Goal: Task Accomplishment & Management: Complete application form

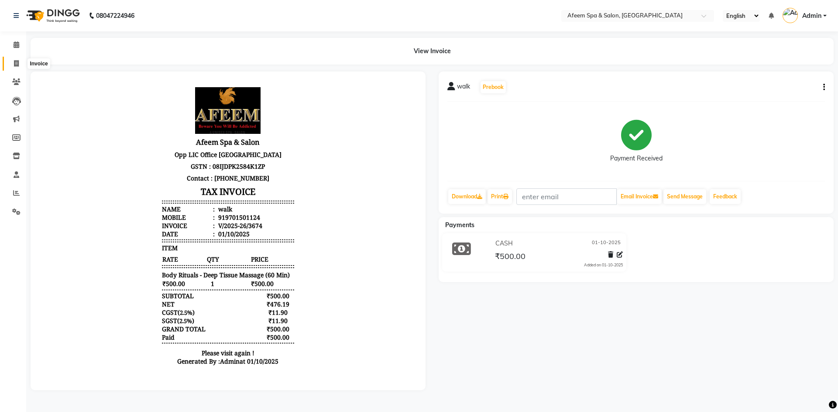
click at [16, 64] on icon at bounding box center [16, 63] width 5 height 7
select select "service"
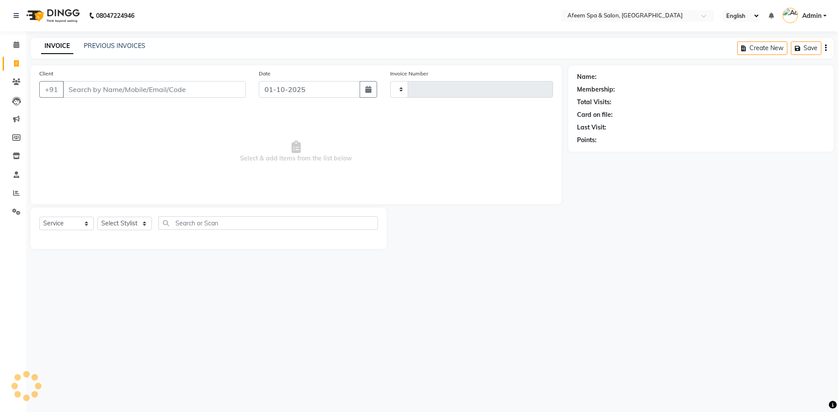
type input "3675"
select select "750"
click at [79, 89] on input "Client" at bounding box center [154, 89] width 183 height 17
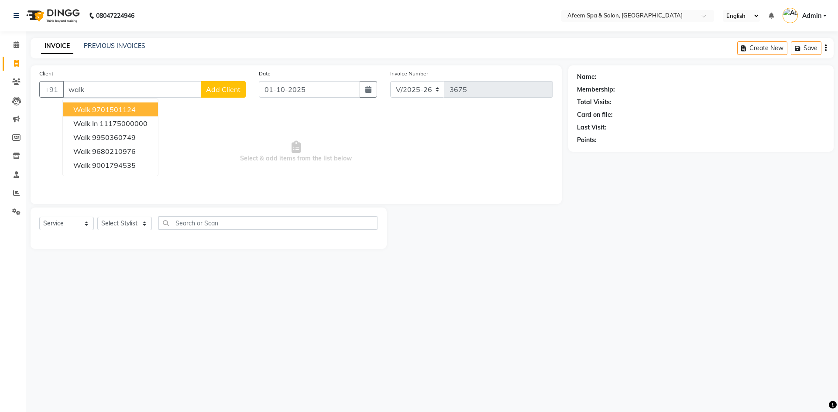
click at [132, 109] on ngb-highlight "9701501124" at bounding box center [114, 109] width 44 height 9
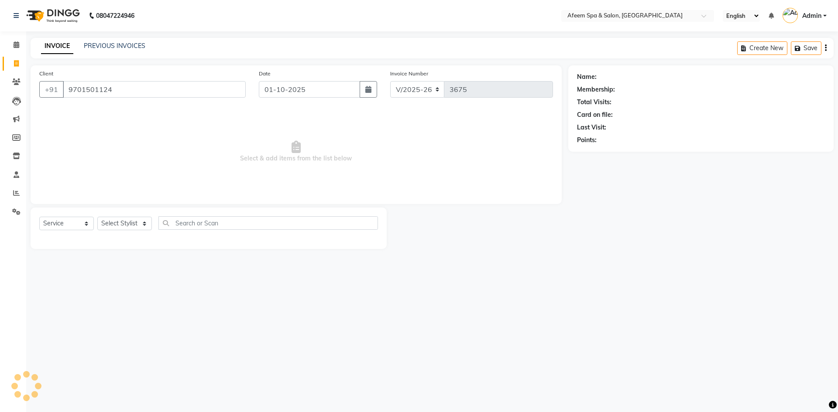
type input "9701501124"
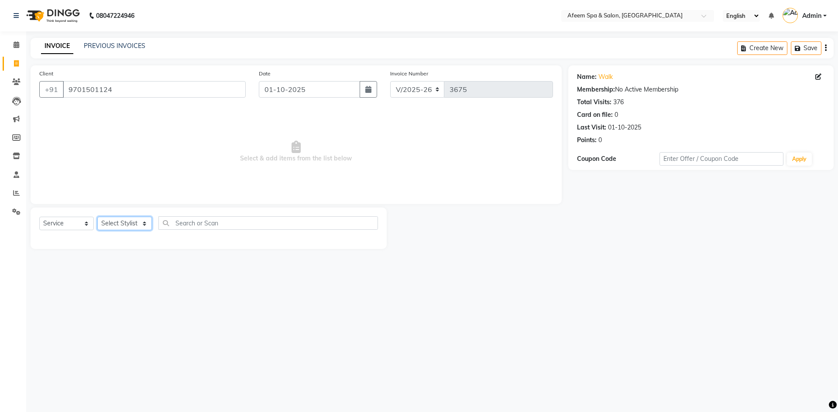
click at [144, 222] on select "Select Stylist anil deep [PERSON_NAME] [PERSON_NAME] Product [PERSON_NAME] sach…" at bounding box center [124, 224] width 55 height 14
select select "26114"
click at [97, 217] on select "Select Stylist anil deep [PERSON_NAME] [PERSON_NAME] Product [PERSON_NAME] sach…" at bounding box center [124, 224] width 55 height 14
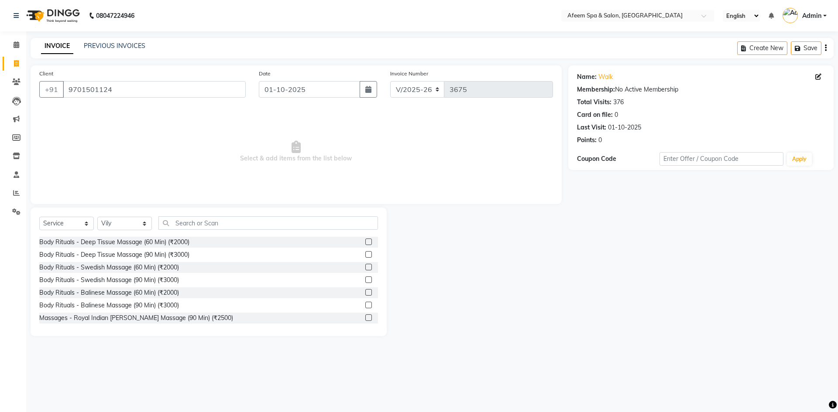
click at [365, 244] on label at bounding box center [368, 242] width 7 height 7
click at [365, 244] on input "checkbox" at bounding box center [368, 243] width 6 height 6
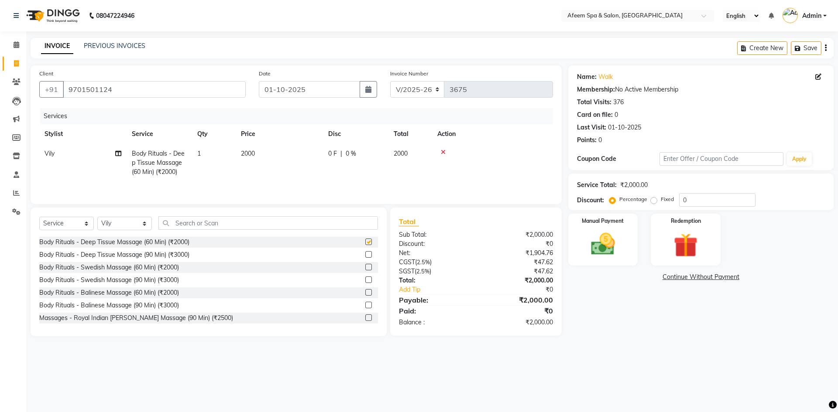
checkbox input "false"
click at [287, 153] on td "2000" at bounding box center [279, 163] width 87 height 38
select select "26114"
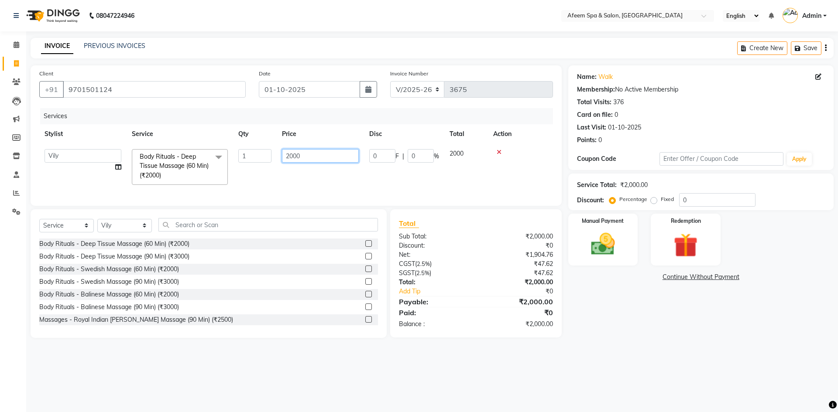
click at [304, 154] on input "2000" at bounding box center [320, 156] width 77 height 14
type input "2"
type input "4000"
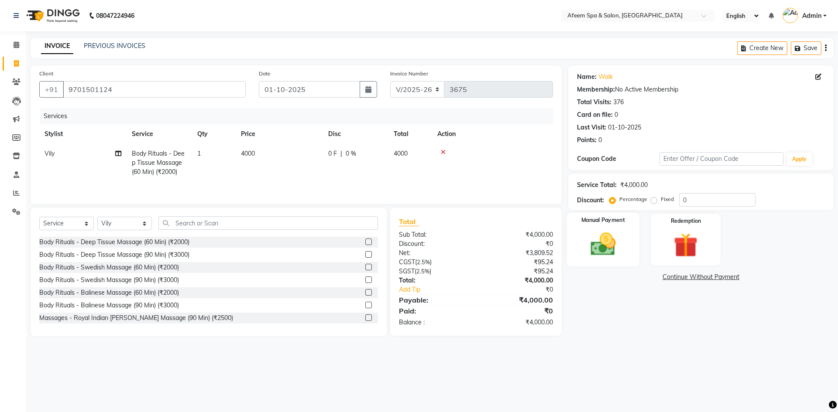
drag, startPoint x: 628, startPoint y: 247, endPoint x: 628, endPoint y: 263, distance: 16.6
click at [629, 248] on div "Manual Payment" at bounding box center [602, 240] width 72 height 54
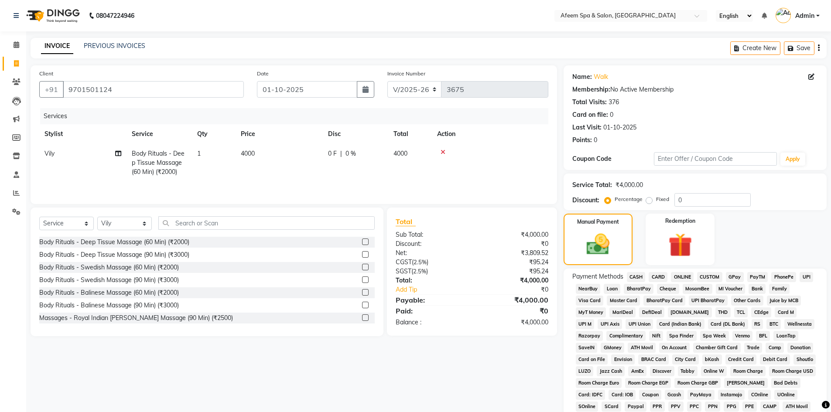
click at [636, 278] on span "CASH" at bounding box center [636, 277] width 19 height 10
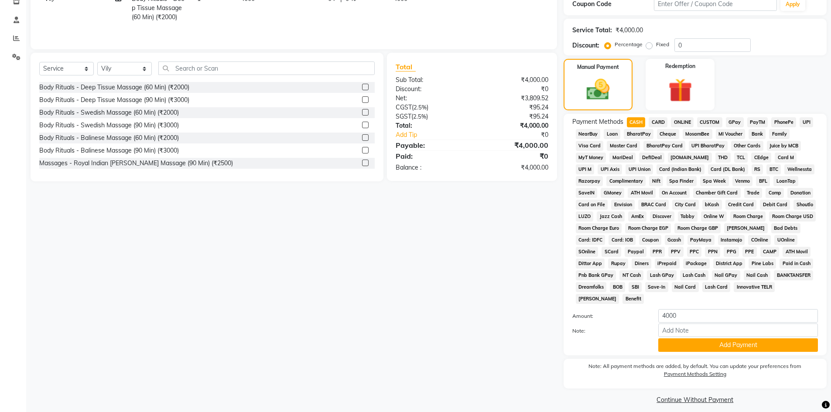
scroll to position [162, 0]
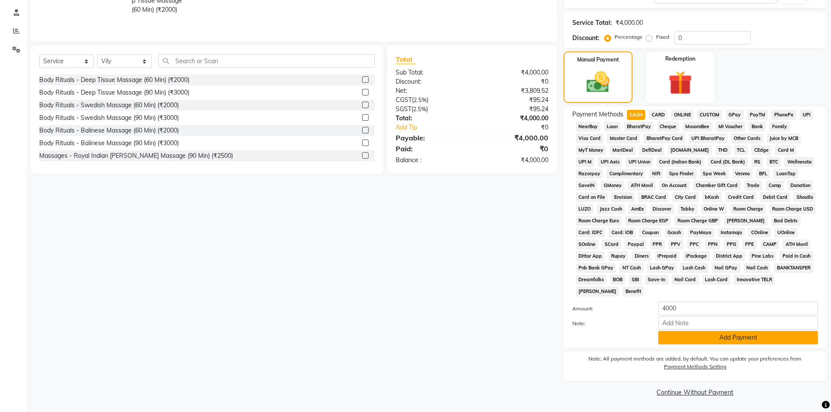
click at [724, 336] on button "Add Payment" at bounding box center [739, 338] width 160 height 14
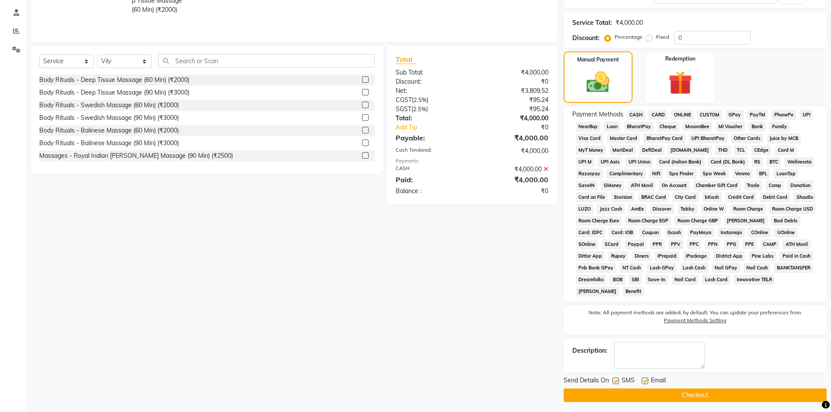
click at [726, 391] on button "Checkout" at bounding box center [695, 396] width 263 height 14
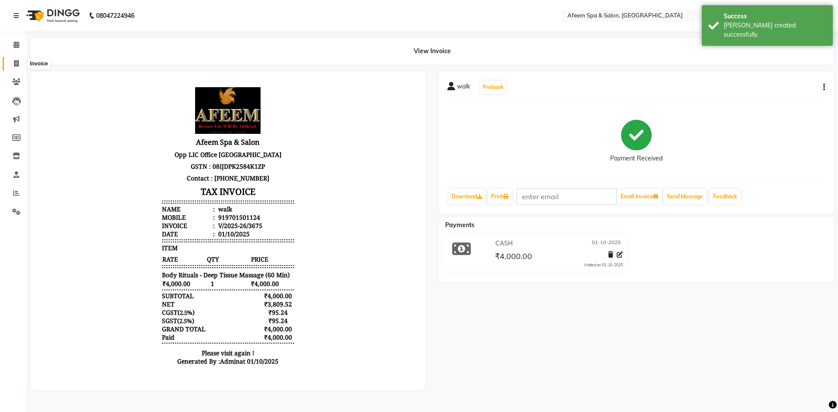
click at [16, 62] on icon at bounding box center [16, 63] width 5 height 7
select select "service"
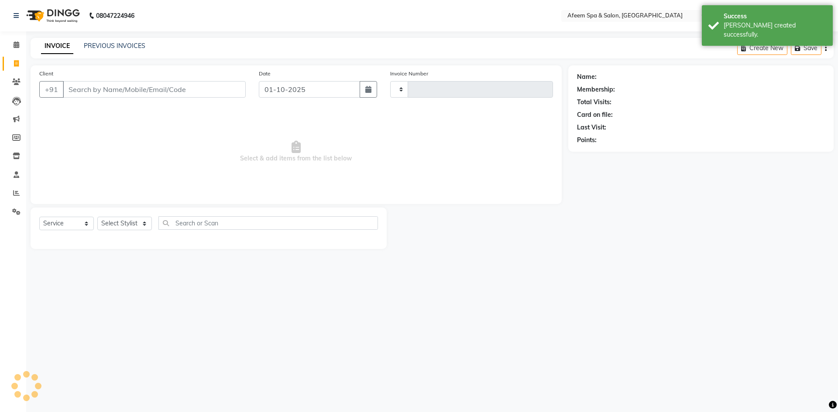
type input "3676"
select select "750"
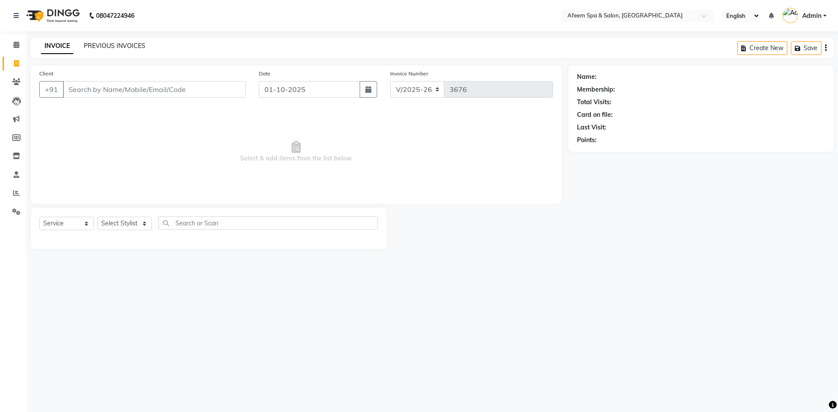
click at [122, 47] on link "PREVIOUS INVOICES" at bounding box center [115, 46] width 62 height 8
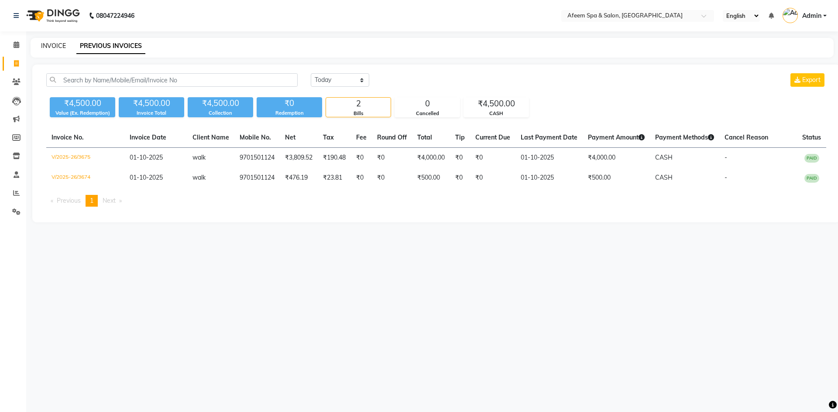
click at [55, 48] on link "INVOICE" at bounding box center [53, 46] width 25 height 8
select select "service"
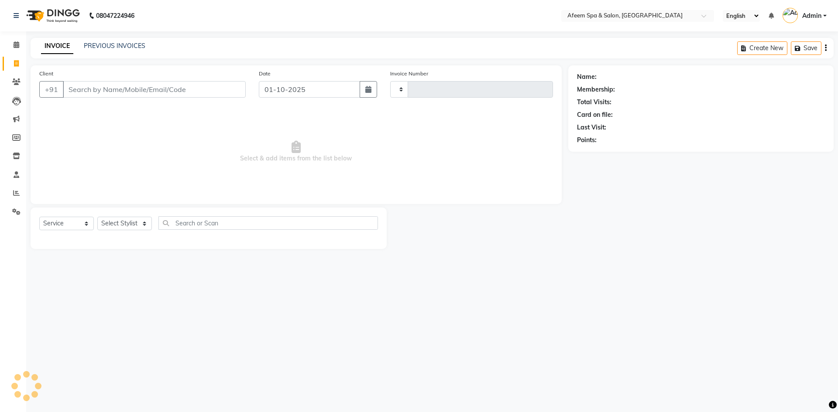
type input "3676"
select select "750"
type input "2"
click at [412, 174] on div "Client +91 2 Date [DATE] Invoice Number V/2025 V/[PHONE_NUMBER] Select & add it…" at bounding box center [296, 134] width 531 height 139
click at [127, 46] on link "PREVIOUS INVOICES" at bounding box center [115, 46] width 62 height 8
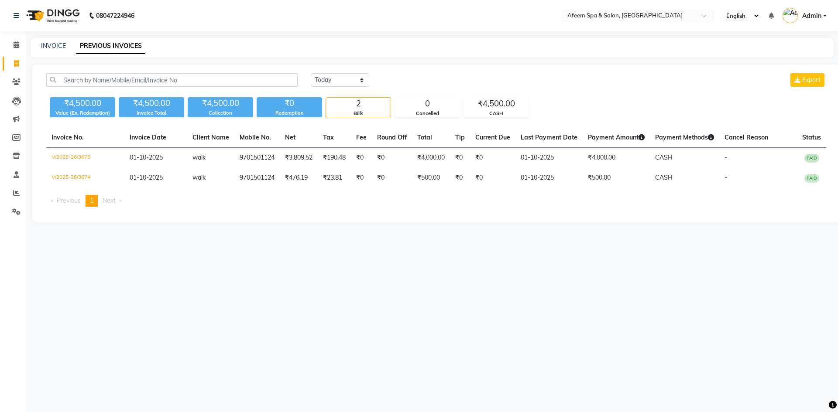
click at [336, 72] on div "[DATE] [DATE] Custom Range Export ₹4,500.00 Value (Ex. Redemption) ₹4,500.00 In…" at bounding box center [436, 144] width 808 height 158
click at [336, 83] on select "[DATE] [DATE] Custom Range" at bounding box center [340, 80] width 58 height 14
select select "range"
click at [311, 73] on select "[DATE] [DATE] Custom Range" at bounding box center [340, 80] width 58 height 14
click at [413, 80] on input "01-10-2025" at bounding box center [411, 80] width 61 height 12
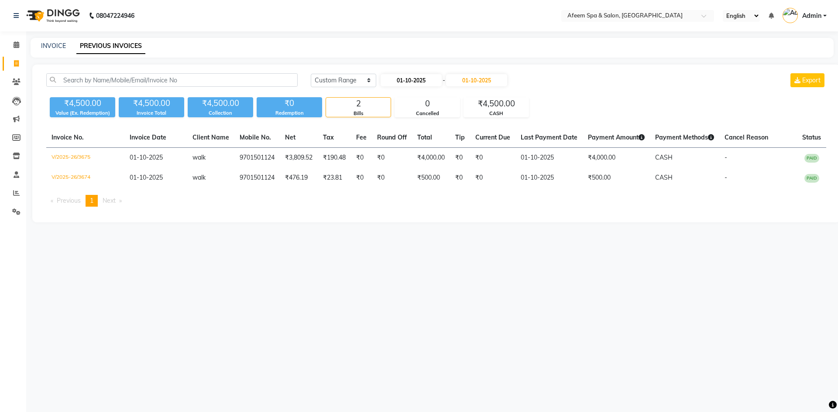
select select "10"
select select "2025"
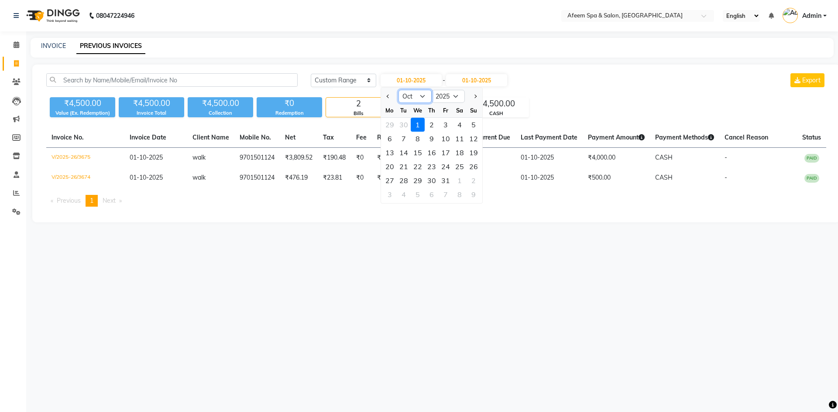
click at [412, 96] on select "Jan Feb Mar Apr May Jun [DATE] Aug Sep Oct Nov Dec" at bounding box center [414, 96] width 33 height 13
select select "9"
click at [398, 90] on select "Jan Feb Mar Apr May Jun [DATE] Aug Sep Oct Nov Dec" at bounding box center [414, 96] width 33 height 13
click at [389, 126] on div "1" at bounding box center [390, 125] width 14 height 14
type input "01-09-2025"
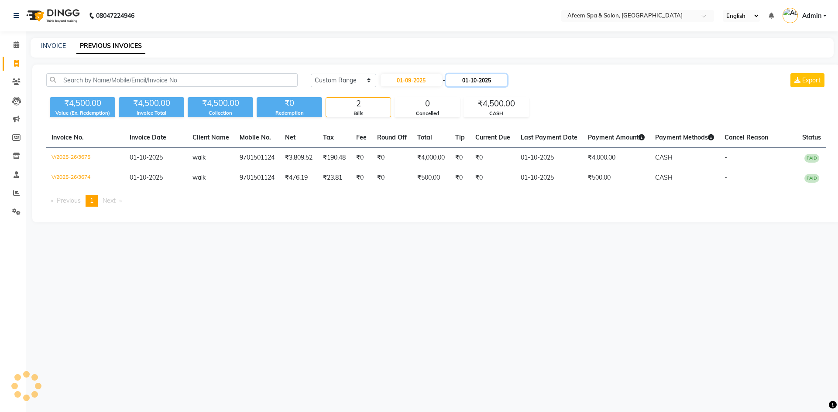
click at [468, 77] on input "01-10-2025" at bounding box center [476, 80] width 61 height 12
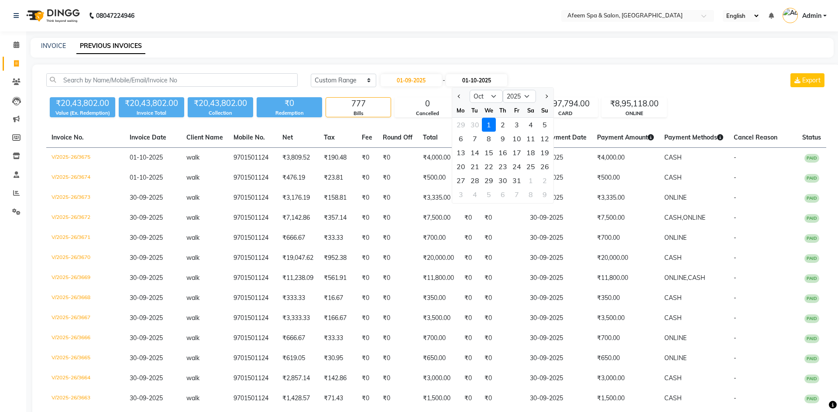
click at [470, 85] on input "01-10-2025" at bounding box center [476, 80] width 61 height 12
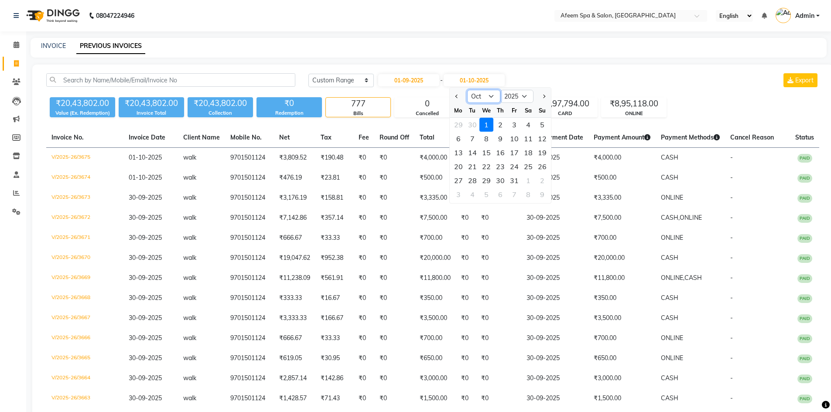
click at [479, 94] on select "Sep Oct Nov Dec" at bounding box center [483, 96] width 33 height 13
select select "9"
click at [467, 90] on select "Sep Oct Nov Dec" at bounding box center [483, 96] width 33 height 13
click at [475, 179] on div "30" at bounding box center [473, 181] width 14 height 14
type input "30-09-2025"
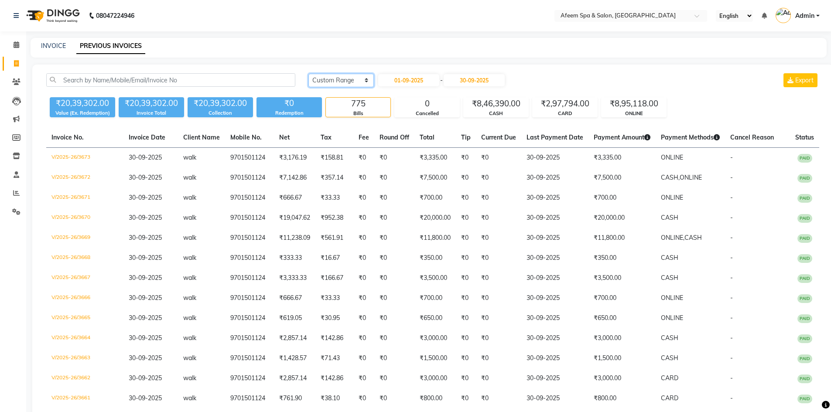
click at [350, 79] on select "[DATE] [DATE] Custom Range" at bounding box center [341, 81] width 65 height 14
click at [309, 74] on select "[DATE] [DATE] Custom Range" at bounding box center [341, 81] width 65 height 14
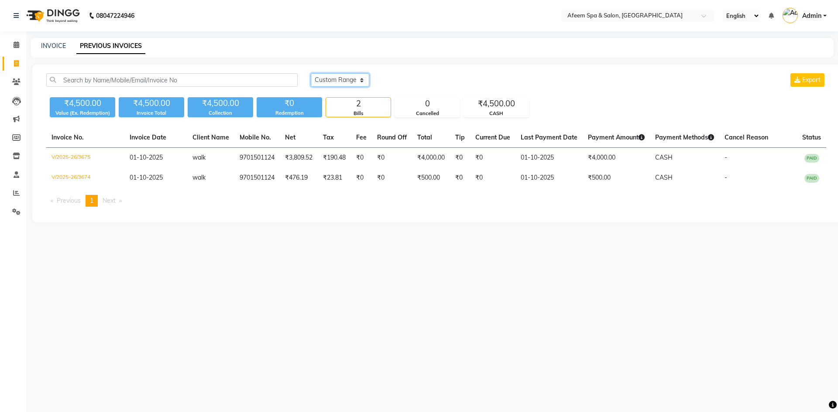
click at [337, 78] on select "[DATE] [DATE] Custom Range" at bounding box center [340, 80] width 58 height 14
click at [311, 73] on select "[DATE] [DATE] Custom Range" at bounding box center [340, 80] width 58 height 14
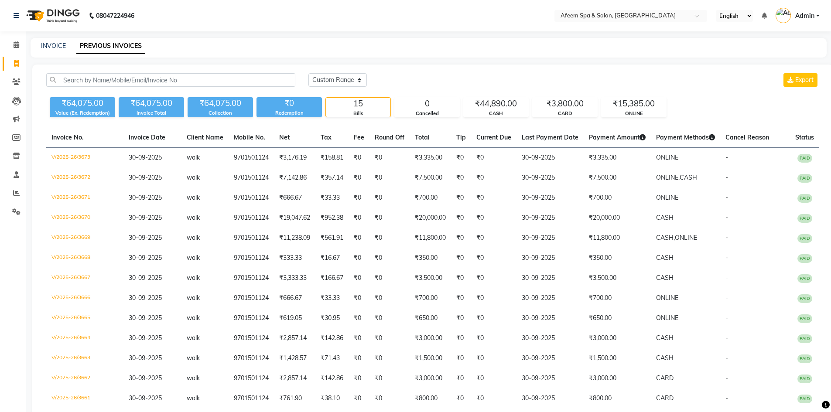
click at [327, 71] on div "[DATE] [DATE] Custom Range Export ₹64,075.00 Value (Ex. Redemption) ₹64,075.00 …" at bounding box center [432, 274] width 801 height 419
click at [326, 79] on select "[DATE] [DATE] Custom Range" at bounding box center [338, 80] width 58 height 14
select select "[DATE]"
click at [309, 73] on select "[DATE] [DATE] Custom Range" at bounding box center [338, 80] width 58 height 14
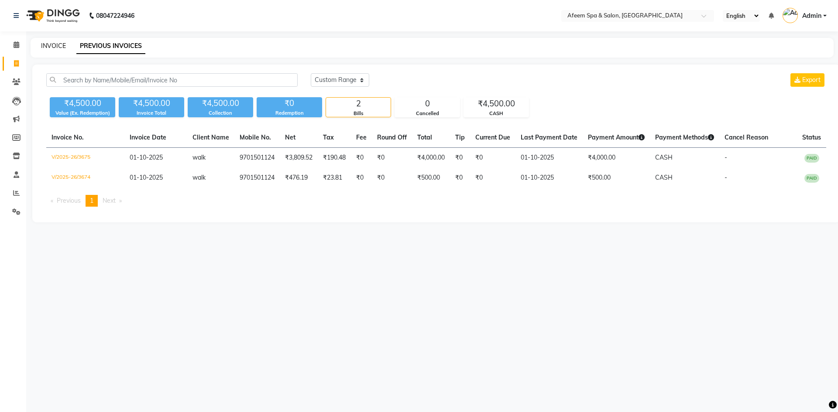
click at [54, 45] on link "INVOICE" at bounding box center [53, 46] width 25 height 8
select select "service"
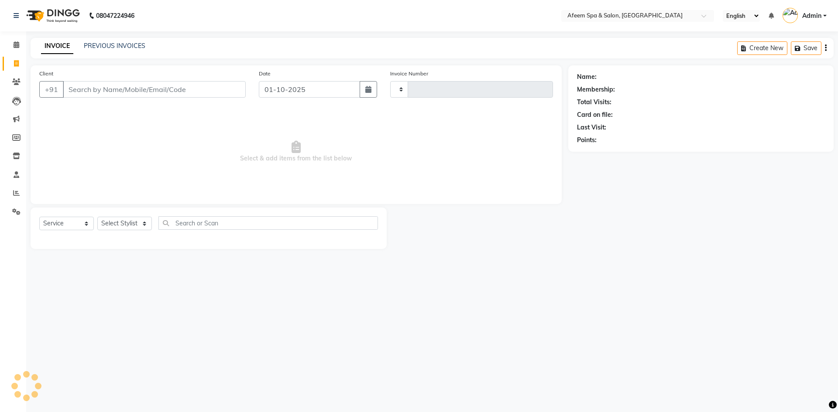
type input "3676"
select select "750"
type input "9701501124"
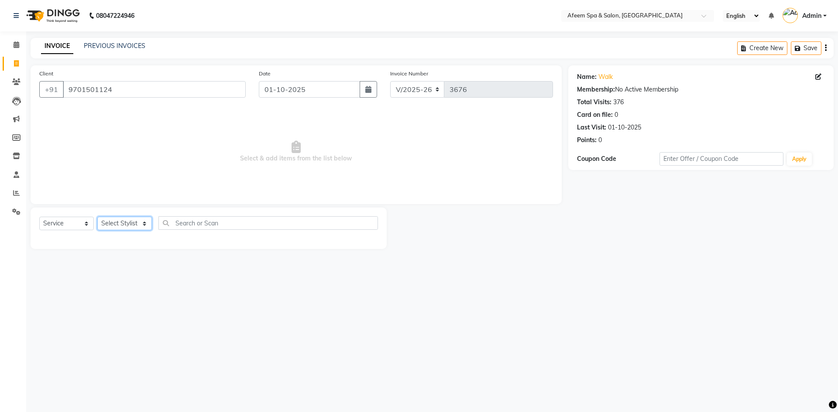
click at [131, 219] on select "Select Stylist anil deep [PERSON_NAME] [PERSON_NAME] Product [PERSON_NAME] sach…" at bounding box center [124, 224] width 55 height 14
select select "26114"
click at [97, 217] on select "Select Stylist anil deep [PERSON_NAME] [PERSON_NAME] Product [PERSON_NAME] sach…" at bounding box center [124, 224] width 55 height 14
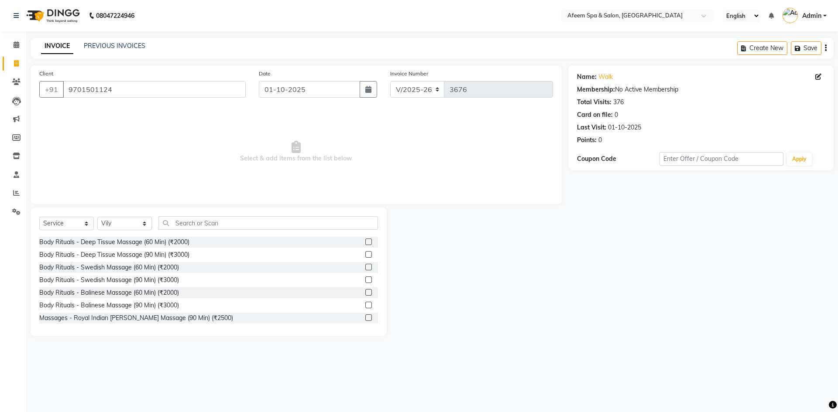
click at [365, 241] on label at bounding box center [368, 242] width 7 height 7
click at [365, 241] on input "checkbox" at bounding box center [368, 243] width 6 height 6
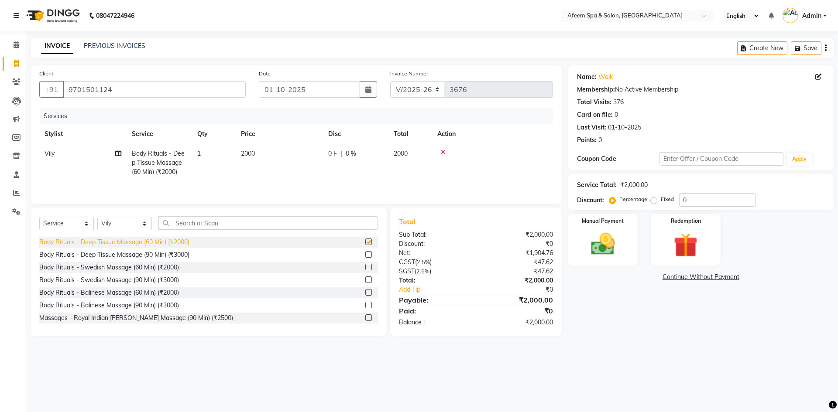
checkbox input "false"
click at [137, 221] on select "Select Stylist anil deep [PERSON_NAME] [PERSON_NAME] Product [PERSON_NAME] sach…" at bounding box center [124, 224] width 55 height 14
select select "12004"
click at [97, 217] on select "Select Stylist anil deep [PERSON_NAME] [PERSON_NAME] Product [PERSON_NAME] sach…" at bounding box center [124, 224] width 55 height 14
drag, startPoint x: 360, startPoint y: 244, endPoint x: 359, endPoint y: 239, distance: 4.6
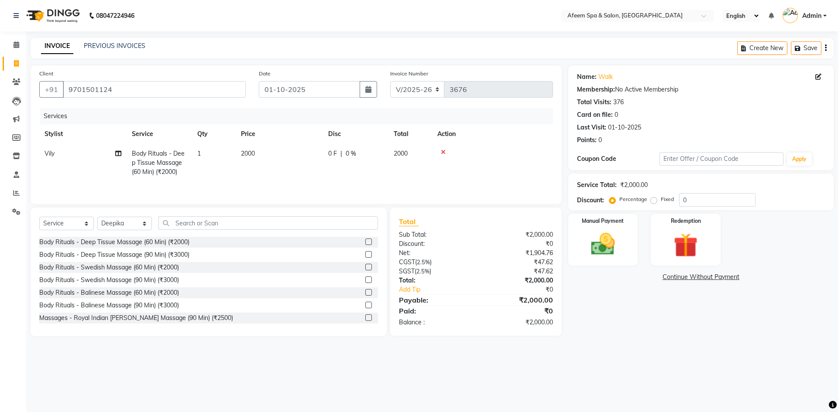
click at [365, 243] on label at bounding box center [368, 242] width 7 height 7
click at [365, 243] on input "checkbox" at bounding box center [368, 243] width 6 height 6
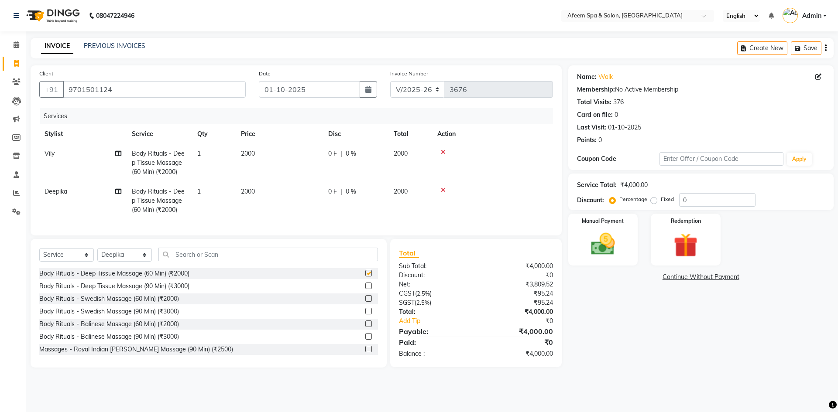
click at [317, 198] on td "2000" at bounding box center [279, 201] width 87 height 38
checkbox input "false"
select select "12004"
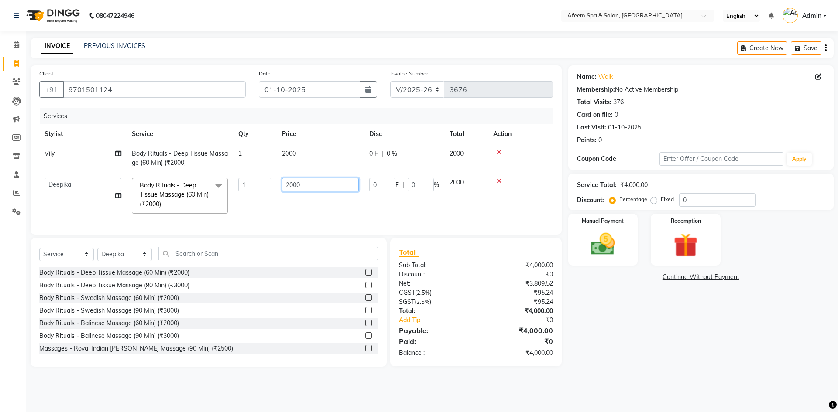
drag, startPoint x: 314, startPoint y: 182, endPoint x: 264, endPoint y: 184, distance: 50.6
click at [264, 184] on tr "anil deep [PERSON_NAME] [PERSON_NAME] Product [PERSON_NAME] sachin [PERSON_NAME…" at bounding box center [296, 196] width 514 height 46
type input "2500"
click at [607, 247] on img at bounding box center [603, 244] width 41 height 29
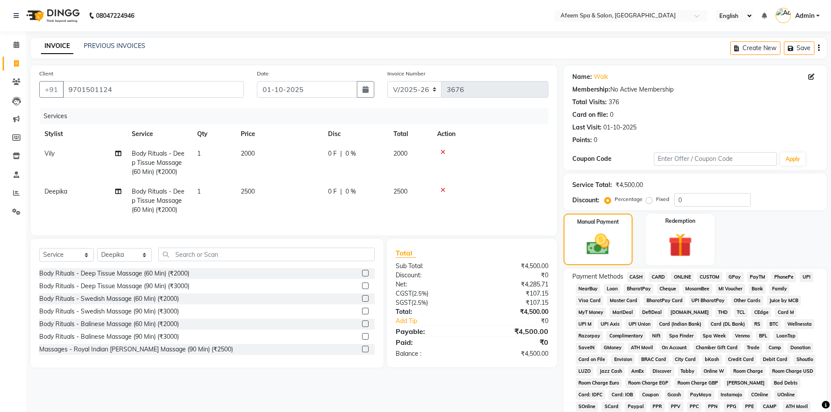
click at [677, 278] on span "ONLINE" at bounding box center [682, 277] width 23 height 10
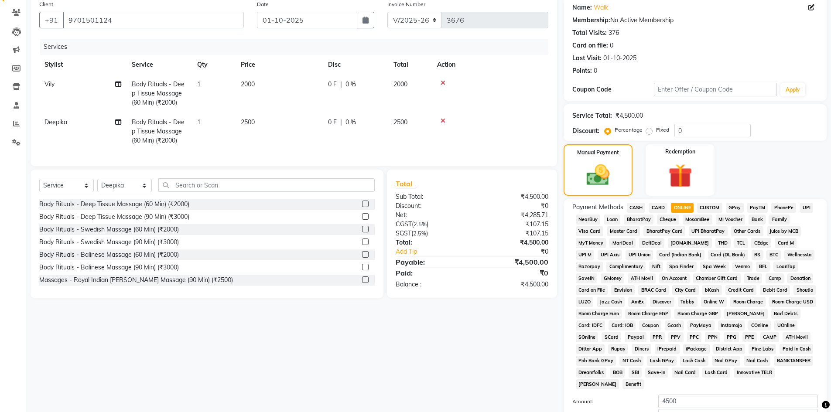
scroll to position [162, 0]
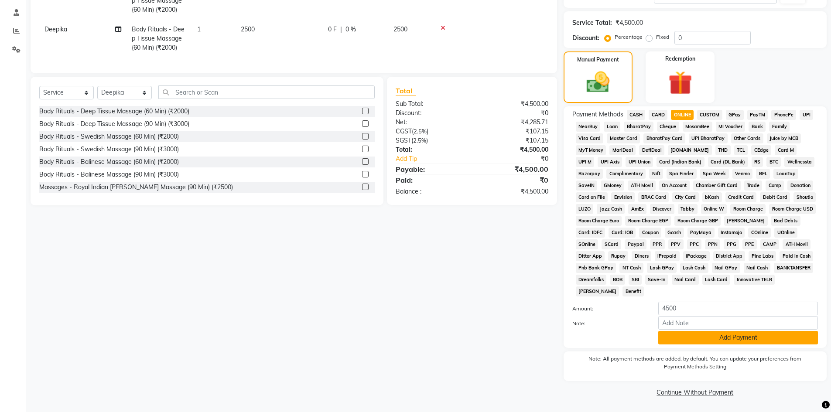
click at [712, 340] on button "Add Payment" at bounding box center [739, 338] width 160 height 14
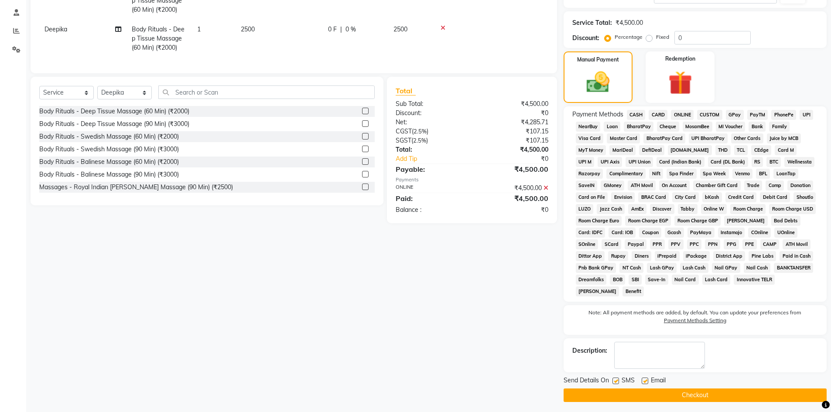
click at [721, 403] on main "INVOICE PREVIOUS INVOICES Create New Save Client [PHONE_NUMBER] Date [DATE] Inv…" at bounding box center [428, 146] width 805 height 540
click at [718, 398] on button "Checkout" at bounding box center [695, 396] width 263 height 14
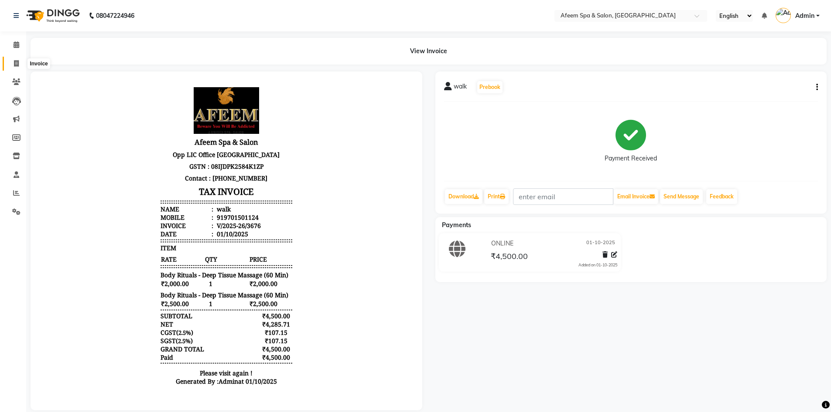
click at [19, 62] on icon at bounding box center [16, 63] width 5 height 7
select select "service"
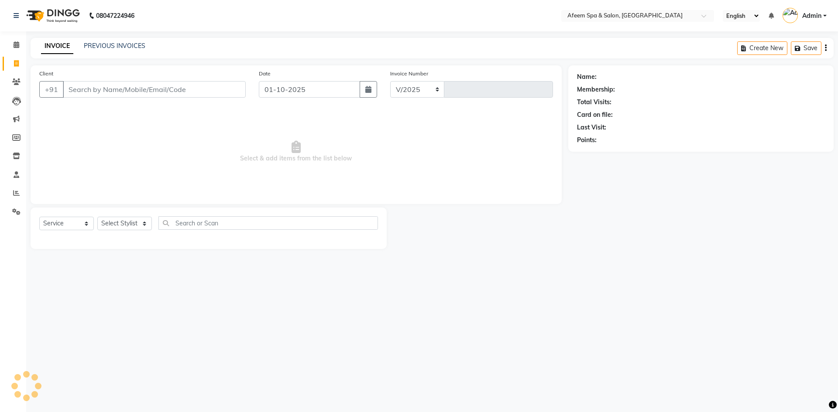
select select "750"
type input "3677"
type input "9701501124"
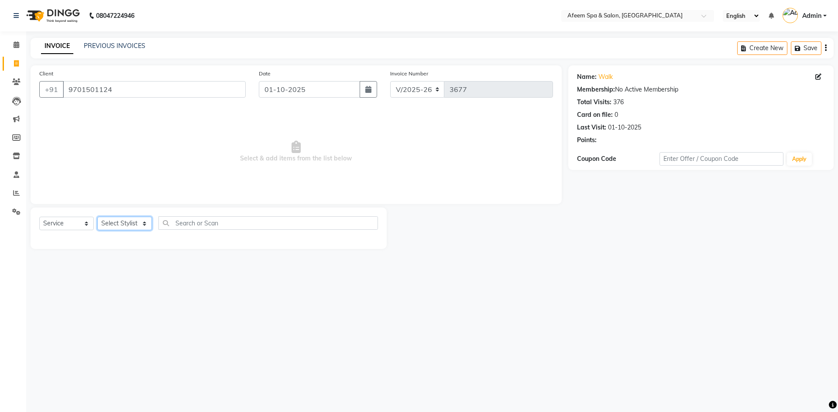
click at [123, 220] on select "Select Stylist anil deep [PERSON_NAME] [PERSON_NAME] Product [PERSON_NAME] sach…" at bounding box center [124, 224] width 55 height 14
select select "37804"
click at [97, 217] on select "Select Stylist anil deep [PERSON_NAME] [PERSON_NAME] Product [PERSON_NAME] sach…" at bounding box center [124, 224] width 55 height 14
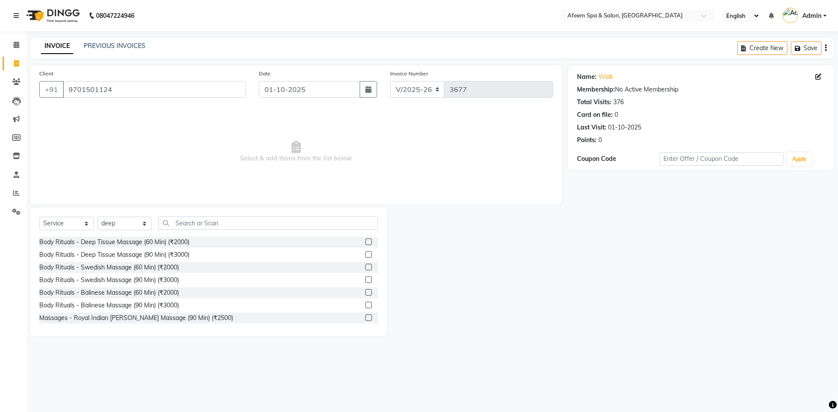
click at [365, 242] on label at bounding box center [368, 242] width 7 height 7
click at [365, 242] on input "checkbox" at bounding box center [368, 243] width 6 height 6
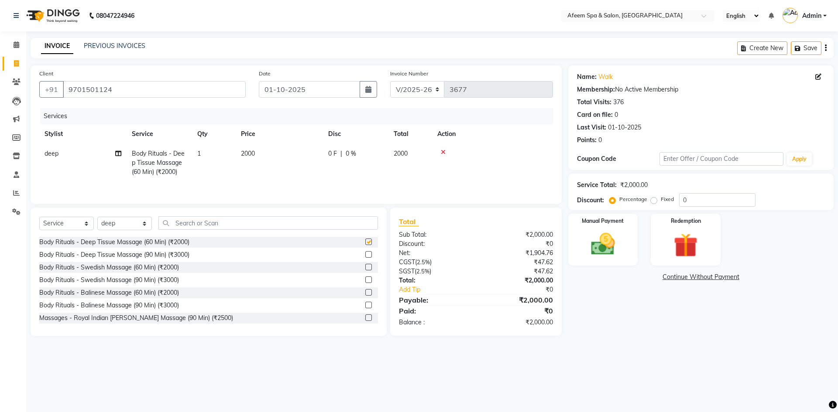
checkbox input "false"
click at [301, 155] on td "2000" at bounding box center [279, 163] width 87 height 38
select select "37804"
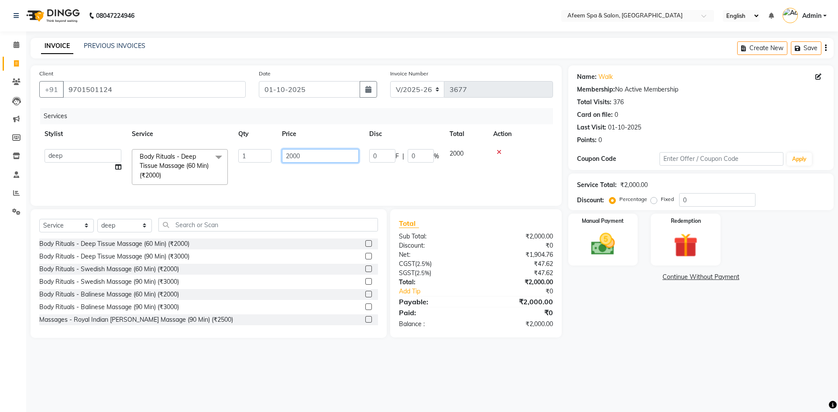
drag, startPoint x: 314, startPoint y: 151, endPoint x: 264, endPoint y: 200, distance: 69.7
click at [243, 192] on div "Services Stylist Service Qty Price Disc Total Action anil deep Deepika [PERSON_…" at bounding box center [296, 152] width 514 height 89
type input "1250"
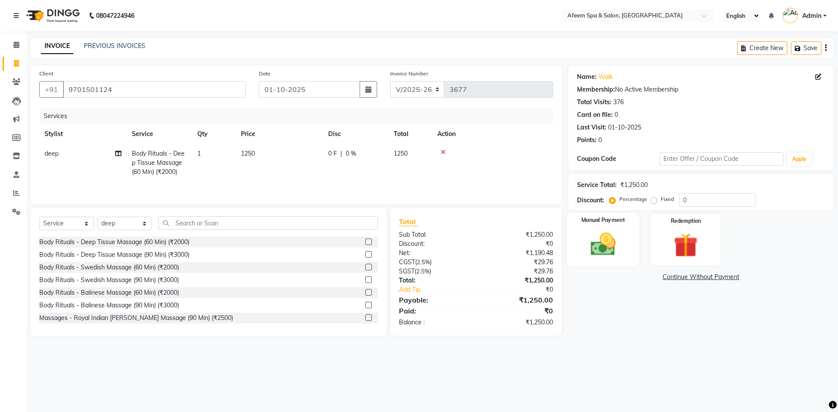
click at [605, 246] on img at bounding box center [603, 244] width 41 height 29
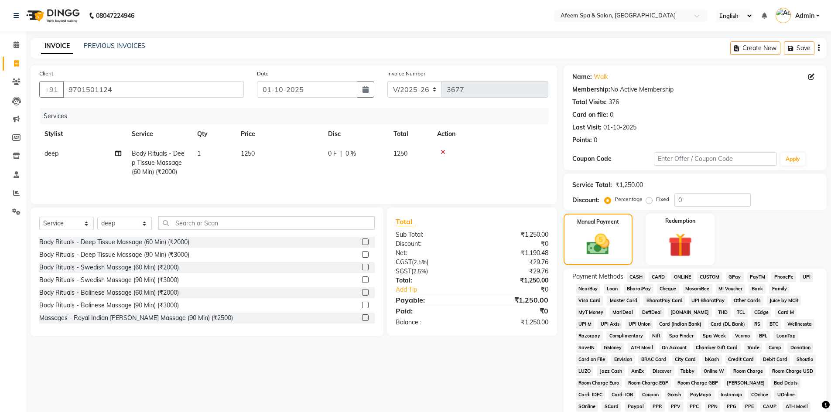
click at [676, 273] on span "ONLINE" at bounding box center [682, 277] width 23 height 10
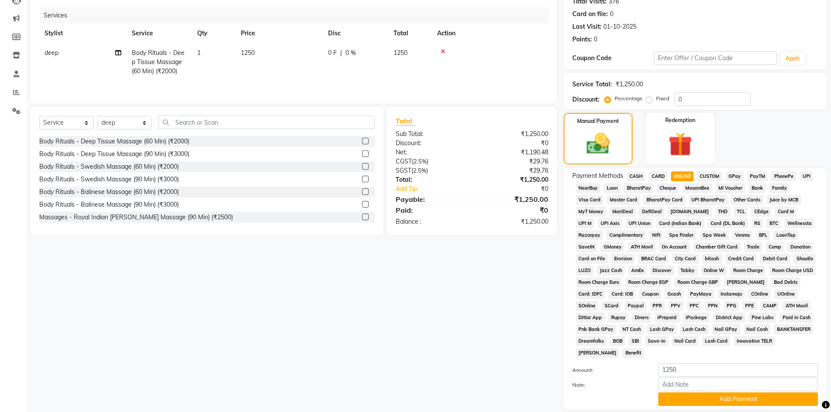
scroll to position [162, 0]
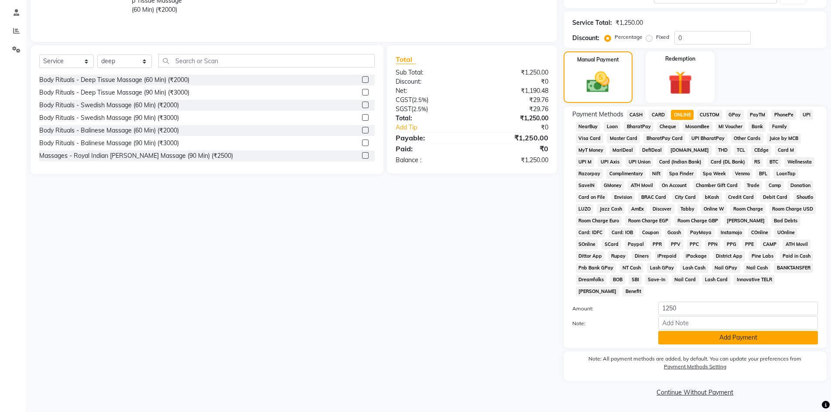
click at [761, 341] on button "Add Payment" at bounding box center [739, 338] width 160 height 14
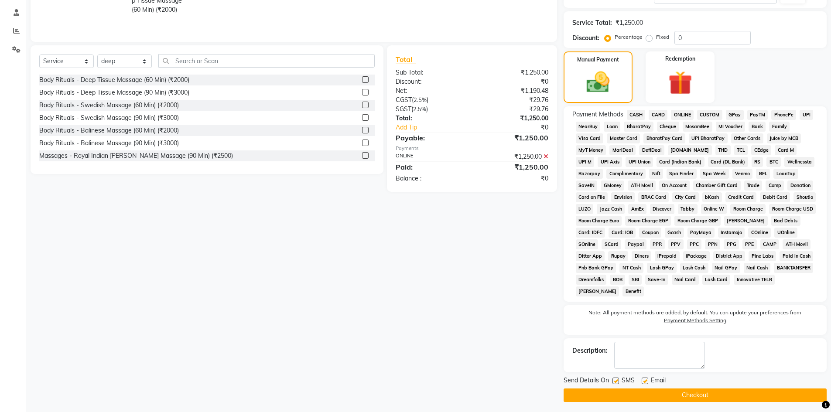
click at [730, 395] on button "Checkout" at bounding box center [695, 396] width 263 height 14
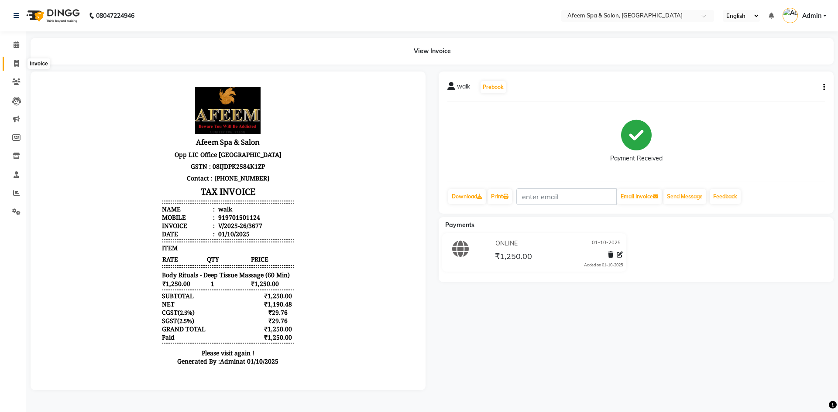
drag, startPoint x: 17, startPoint y: 59, endPoint x: 34, endPoint y: 62, distance: 17.7
click at [17, 59] on span at bounding box center [16, 64] width 15 height 10
select select "service"
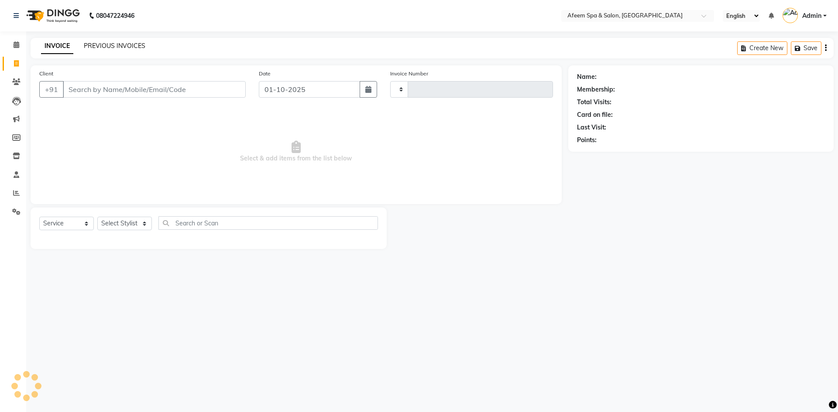
click at [122, 42] on link "PREVIOUS INVOICES" at bounding box center [115, 46] width 62 height 8
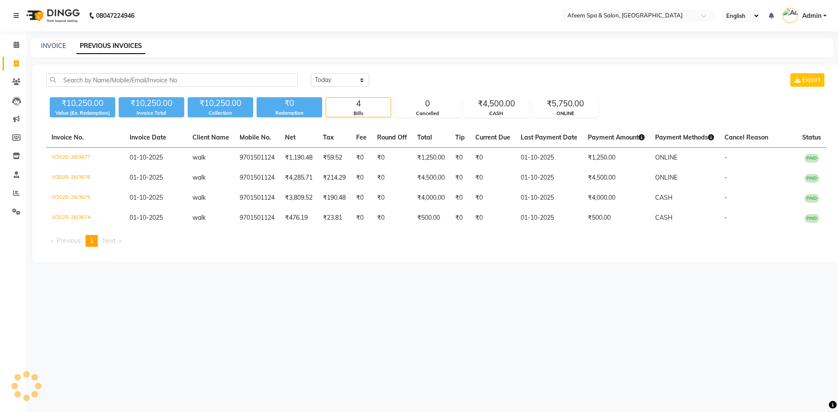
click at [50, 54] on div "INVOICE PREVIOUS INVOICES" at bounding box center [432, 48] width 803 height 20
click at [51, 40] on div "INVOICE PREVIOUS INVOICES" at bounding box center [432, 48] width 803 height 20
click at [58, 48] on link "INVOICE" at bounding box center [53, 46] width 25 height 8
select select "service"
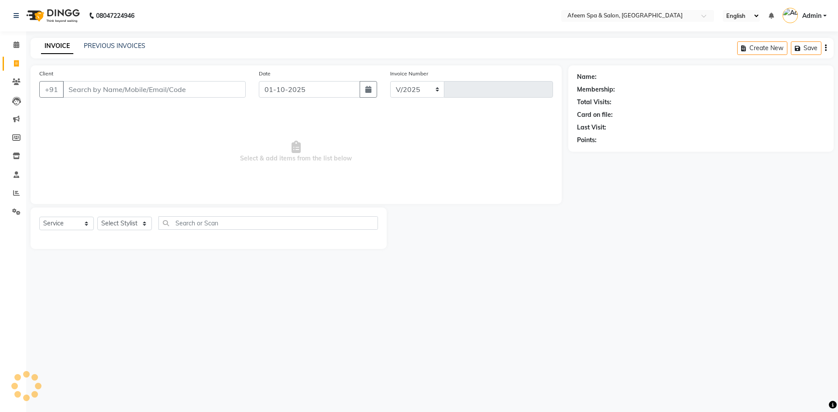
select select "750"
type input "3678"
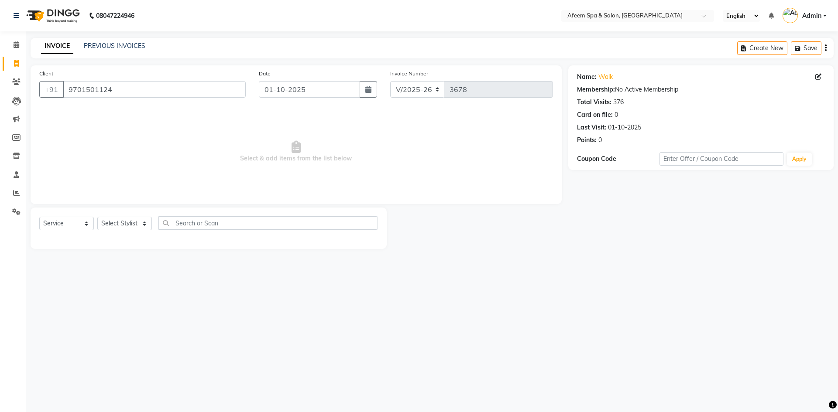
drag, startPoint x: 516, startPoint y: 247, endPoint x: 521, endPoint y: 267, distance: 20.0
click at [521, 265] on div "08047224946 Select Location × Afeem Spa & Salon, Surya Colony English ENGLISH E…" at bounding box center [419, 206] width 838 height 412
click at [153, 95] on input "9701501124" at bounding box center [154, 89] width 183 height 17
drag, startPoint x: 120, startPoint y: 97, endPoint x: 38, endPoint y: 90, distance: 83.2
click at [38, 90] on div "Client [PHONE_NUMBER]" at bounding box center [143, 87] width 220 height 36
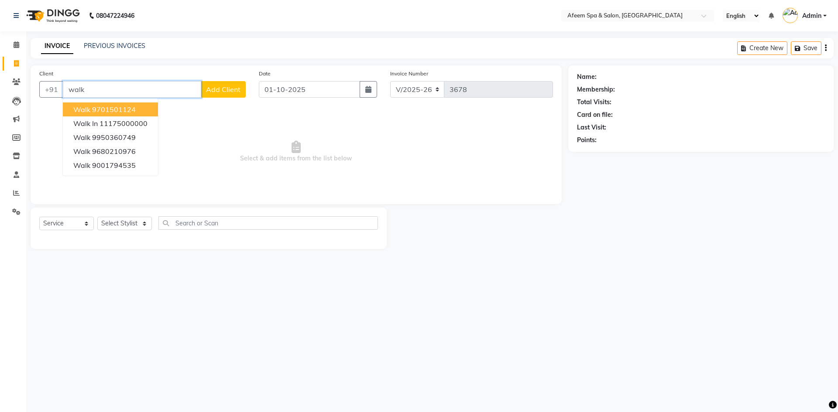
type input "9701501124"
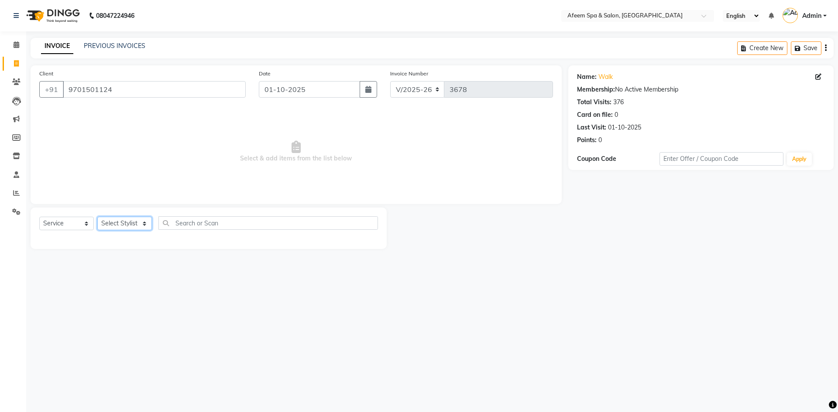
click at [115, 225] on select "Select Stylist anil deep [PERSON_NAME] [PERSON_NAME] Product [PERSON_NAME] sach…" at bounding box center [124, 224] width 55 height 14
select select "12004"
click at [97, 217] on select "Select Stylist anil deep [PERSON_NAME] [PERSON_NAME] Product [PERSON_NAME] sach…" at bounding box center [124, 224] width 55 height 14
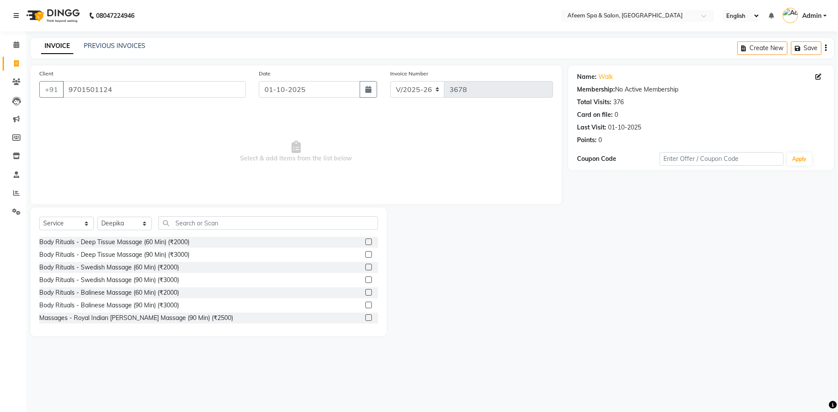
drag, startPoint x: 360, startPoint y: 241, endPoint x: 358, endPoint y: 236, distance: 5.1
click at [365, 240] on label at bounding box center [368, 242] width 7 height 7
click at [365, 240] on input "checkbox" at bounding box center [368, 243] width 6 height 6
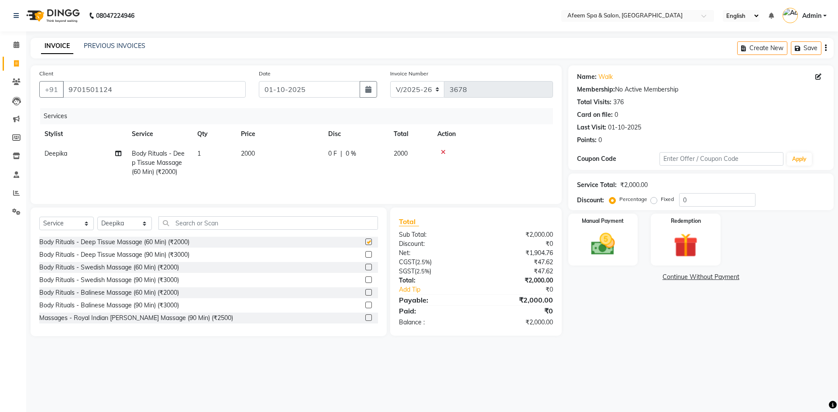
click at [281, 163] on td "2000" at bounding box center [279, 163] width 87 height 38
checkbox input "false"
select select "12004"
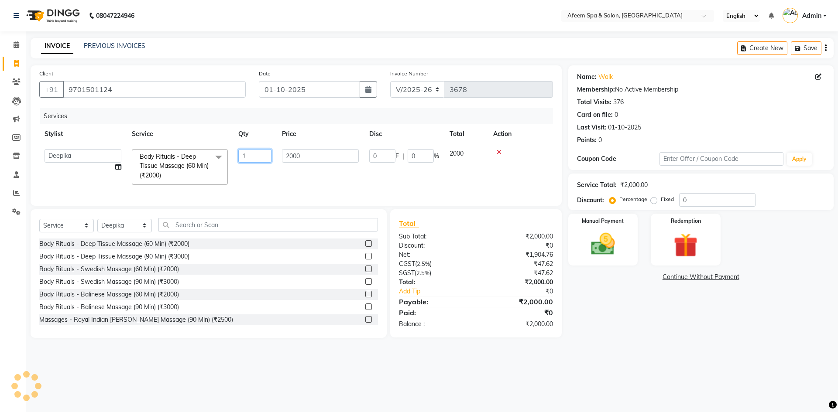
drag, startPoint x: 308, startPoint y: 149, endPoint x: 273, endPoint y: 146, distance: 34.6
click at [273, 146] on tr "anil deep [PERSON_NAME] [PERSON_NAME] Product [PERSON_NAME] sachin [PERSON_NAME…" at bounding box center [296, 167] width 514 height 46
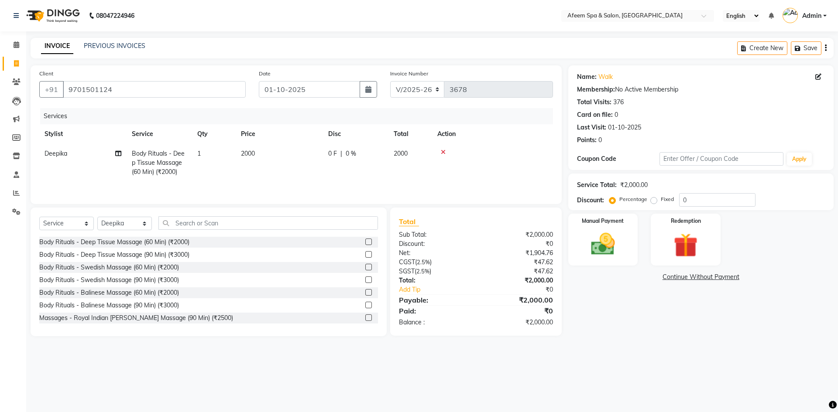
drag, startPoint x: 285, startPoint y: 159, endPoint x: 268, endPoint y: 162, distance: 16.9
click at [271, 161] on td "2000" at bounding box center [279, 163] width 87 height 38
select select "12004"
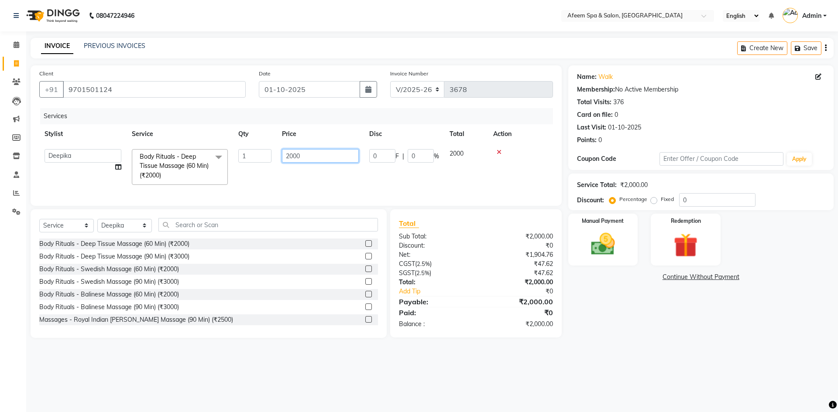
drag, startPoint x: 316, startPoint y: 155, endPoint x: 256, endPoint y: 158, distance: 60.3
click at [256, 158] on tr "anil deep [PERSON_NAME] [PERSON_NAME] Product [PERSON_NAME] sachin [PERSON_NAME…" at bounding box center [296, 167] width 514 height 46
type input "4800"
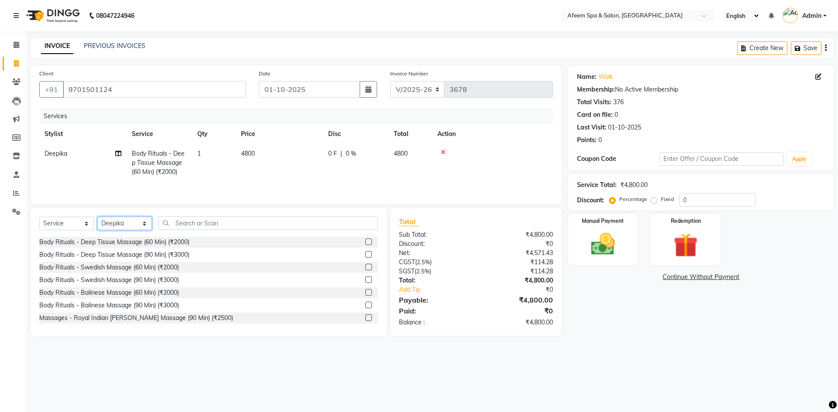
click at [116, 227] on select "Select Stylist anil deep [PERSON_NAME] [PERSON_NAME] Product [PERSON_NAME] sach…" at bounding box center [124, 224] width 55 height 14
click at [97, 217] on select "Select Stylist anil deep [PERSON_NAME] [PERSON_NAME] Product [PERSON_NAME] sach…" at bounding box center [124, 224] width 55 height 14
click at [134, 229] on select "Select Stylist anil deep [PERSON_NAME] [PERSON_NAME] Product [PERSON_NAME] sach…" at bounding box center [124, 224] width 55 height 14
select select "37804"
click at [97, 217] on select "Select Stylist anil deep [PERSON_NAME] [PERSON_NAME] Product [PERSON_NAME] sach…" at bounding box center [124, 224] width 55 height 14
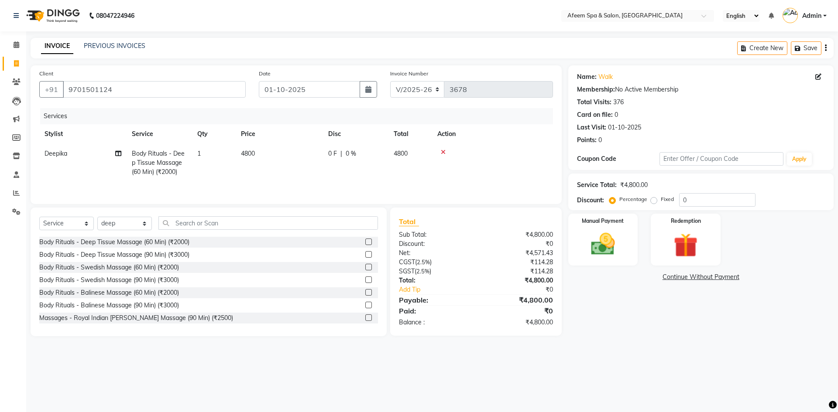
click at [365, 243] on label at bounding box center [368, 242] width 7 height 7
click at [365, 243] on input "checkbox" at bounding box center [368, 243] width 6 height 6
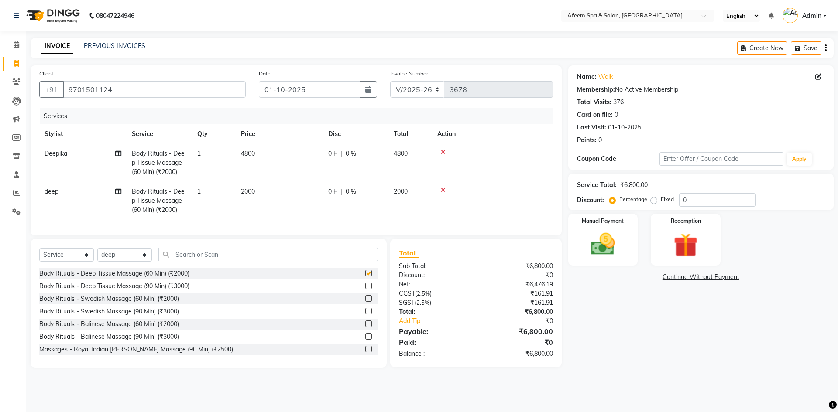
checkbox input "false"
click at [295, 199] on td "2000" at bounding box center [279, 201] width 87 height 38
select select "37804"
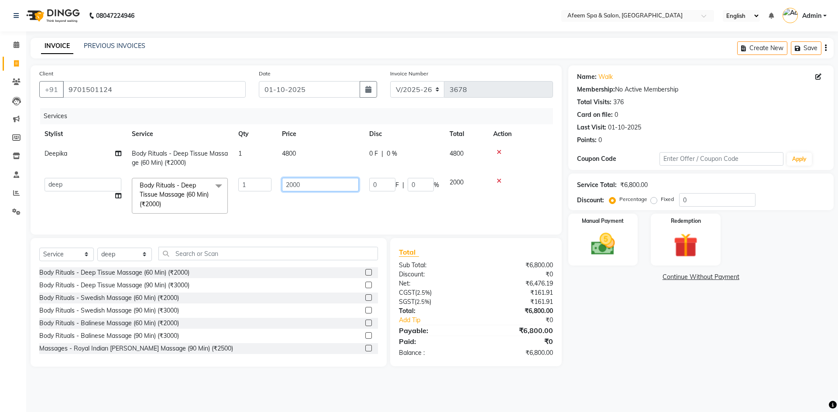
drag, startPoint x: 330, startPoint y: 182, endPoint x: 272, endPoint y: 187, distance: 57.8
click at [272, 187] on tr "anil deep [PERSON_NAME] [PERSON_NAME] Product [PERSON_NAME] sachin [PERSON_NAME…" at bounding box center [296, 196] width 514 height 46
type input "100"
click at [119, 261] on select "Select Stylist anil deep [PERSON_NAME] [PERSON_NAME] Product [PERSON_NAME] sach…" at bounding box center [124, 255] width 55 height 14
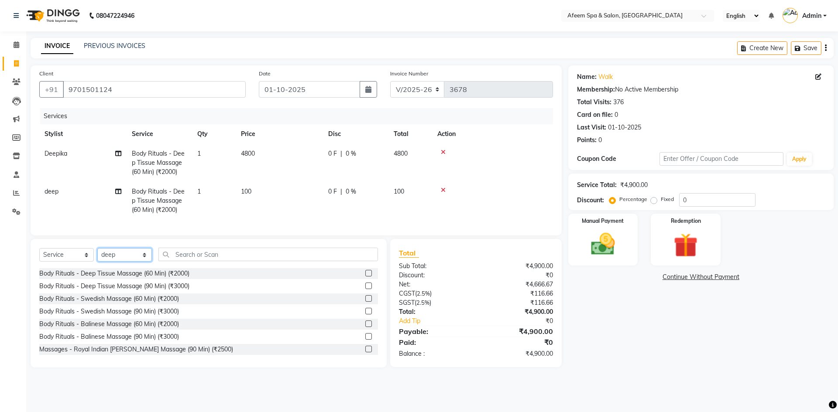
select select "48034"
click at [97, 255] on select "Select Stylist anil deep [PERSON_NAME] [PERSON_NAME] Product [PERSON_NAME] sach…" at bounding box center [124, 255] width 55 height 14
click at [365, 277] on label at bounding box center [368, 273] width 7 height 7
click at [365, 277] on input "checkbox" at bounding box center [368, 274] width 6 height 6
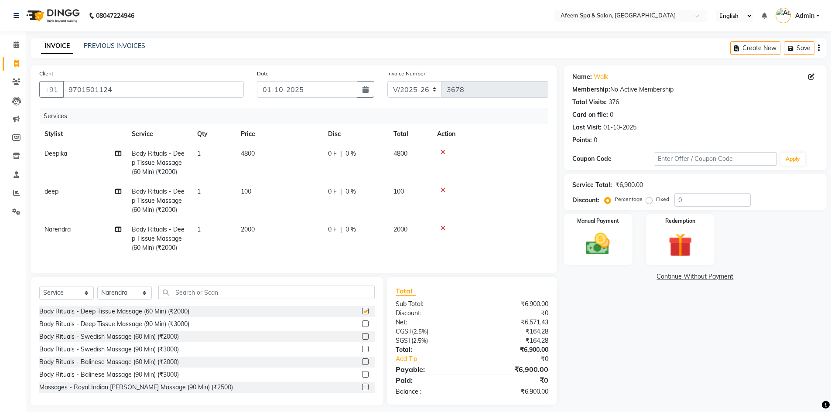
checkbox input "false"
click at [274, 239] on td "2000" at bounding box center [279, 239] width 87 height 38
select select "48034"
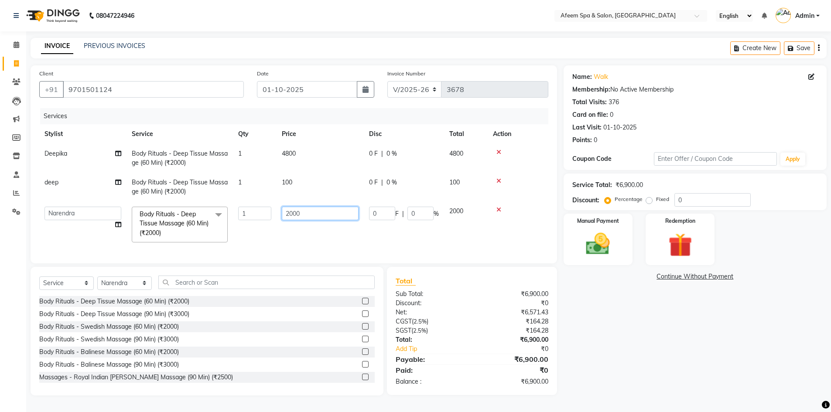
drag, startPoint x: 314, startPoint y: 220, endPoint x: 274, endPoint y: 224, distance: 40.3
click at [274, 224] on tr "anil deep [PERSON_NAME] [PERSON_NAME] Product [PERSON_NAME] sachin [PERSON_NAME…" at bounding box center [293, 225] width 509 height 46
type input "250"
click at [625, 232] on div "Manual Payment" at bounding box center [598, 240] width 72 height 54
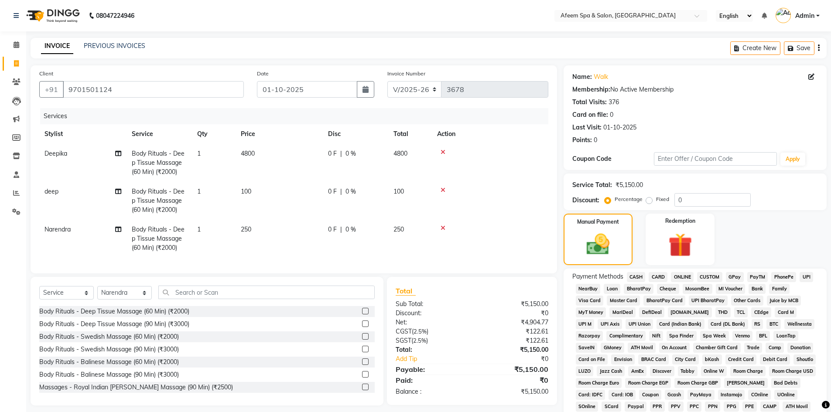
click at [665, 277] on span "CARD" at bounding box center [658, 277] width 19 height 10
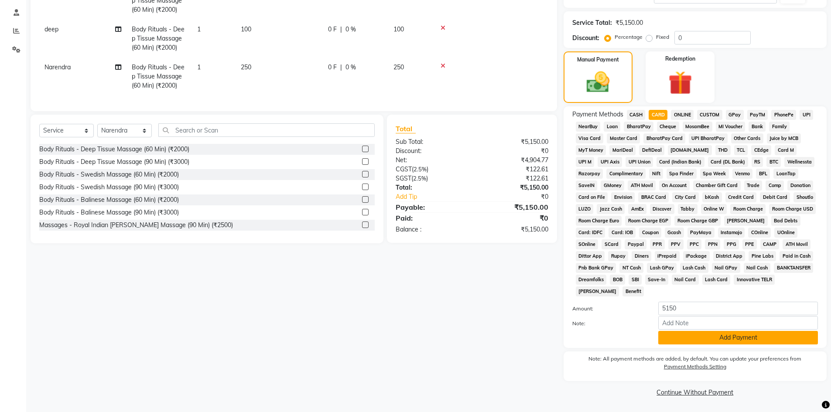
click at [700, 337] on button "Add Payment" at bounding box center [739, 338] width 160 height 14
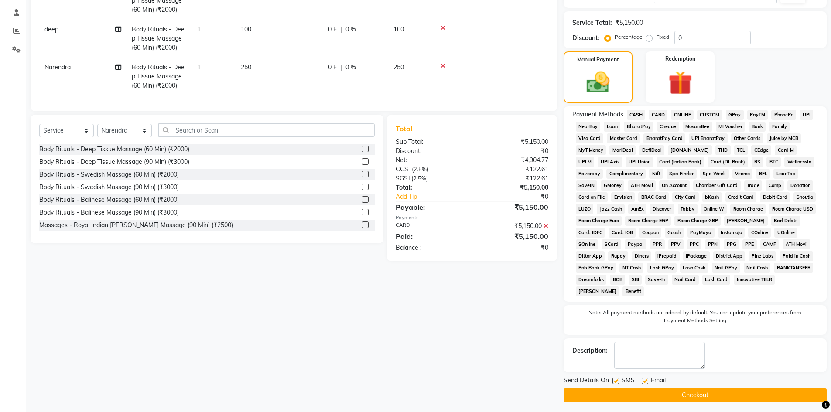
click at [708, 389] on button "Checkout" at bounding box center [695, 396] width 263 height 14
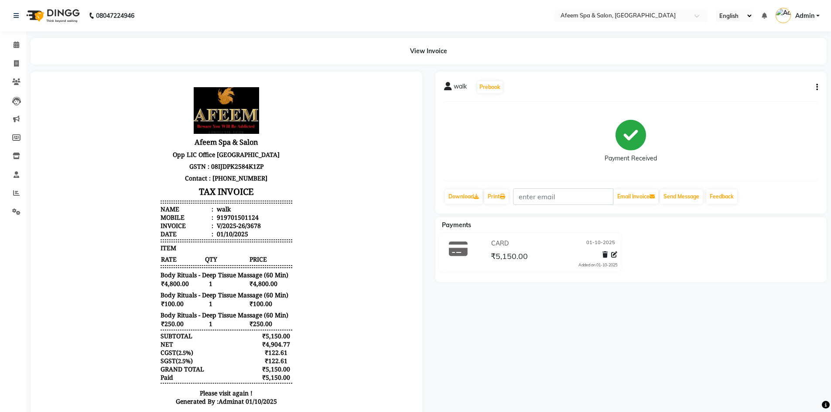
drag, startPoint x: 710, startPoint y: 388, endPoint x: 711, endPoint y: 408, distance: 20.1
click at [705, 388] on div "walk Prebook Payment Received Download Print Email Invoice Send Message Feedbac…" at bounding box center [631, 251] width 405 height 359
drag, startPoint x: 22, startPoint y: 64, endPoint x: 34, endPoint y: 67, distance: 12.6
click at [22, 64] on span at bounding box center [16, 64] width 15 height 10
select select "service"
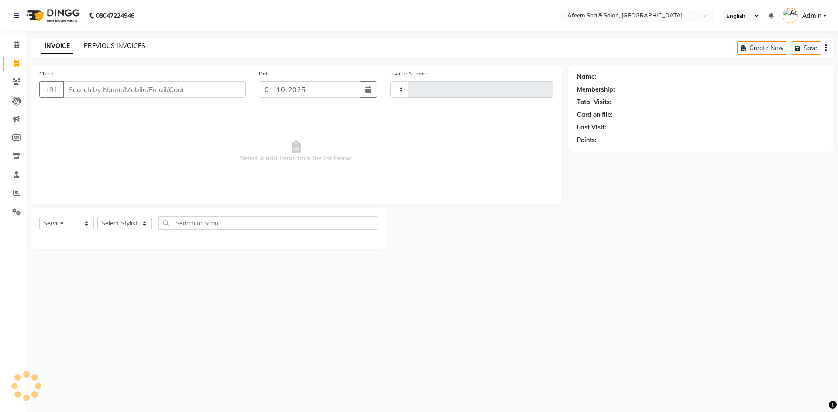
click at [128, 44] on link "PREVIOUS INVOICES" at bounding box center [115, 46] width 62 height 8
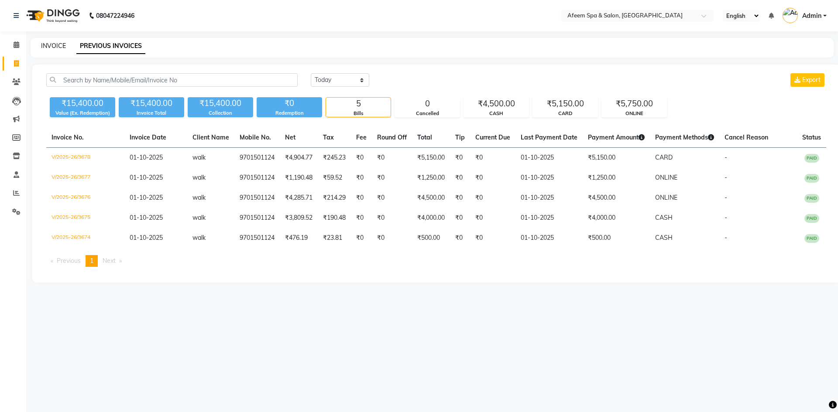
click at [54, 45] on link "INVOICE" at bounding box center [53, 46] width 25 height 8
select select "service"
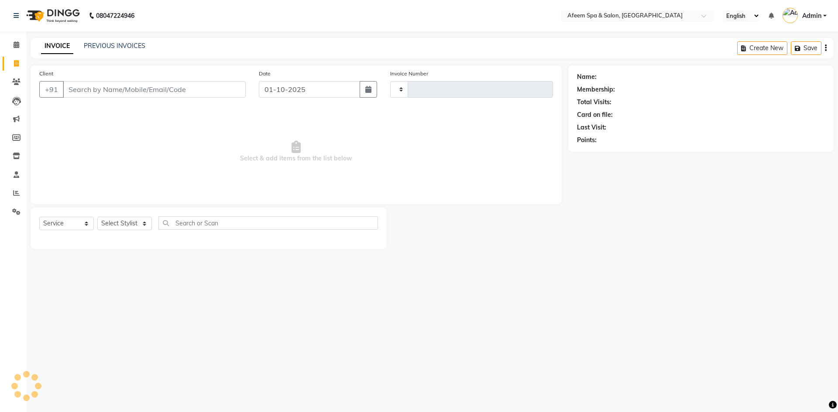
type input "3679"
select select "750"
click at [127, 46] on link "PREVIOUS INVOICES" at bounding box center [115, 46] width 62 height 8
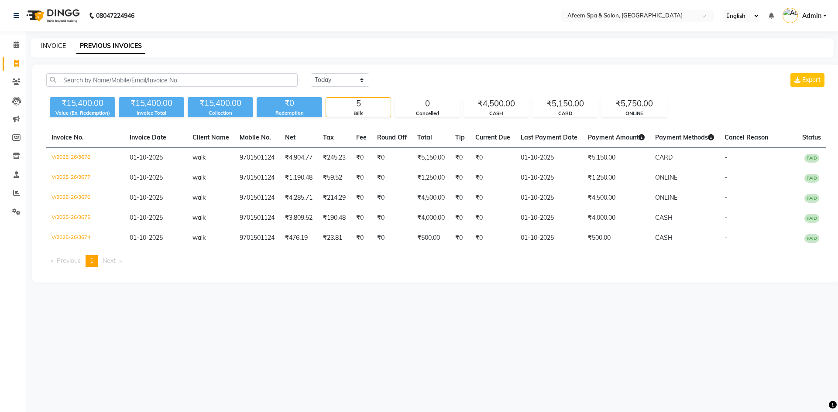
click at [60, 47] on link "INVOICE" at bounding box center [53, 46] width 25 height 8
select select "service"
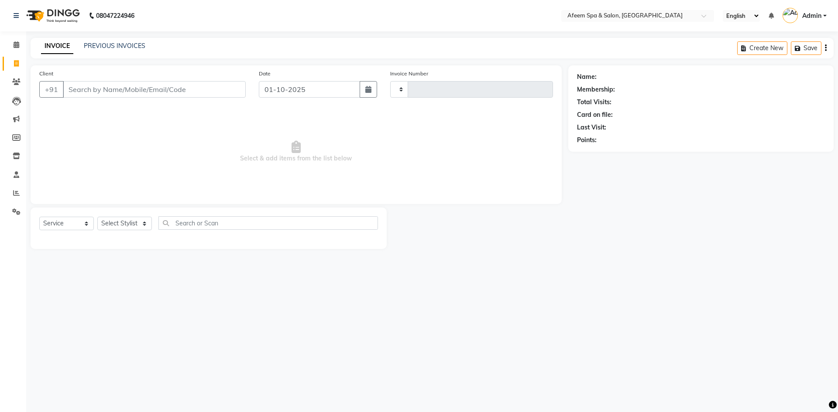
type input "3679"
select select "750"
click at [60, 46] on link "INVOICE" at bounding box center [57, 46] width 32 height 16
click at [185, 92] on input "Client" at bounding box center [154, 89] width 183 height 17
type input "9701501124"
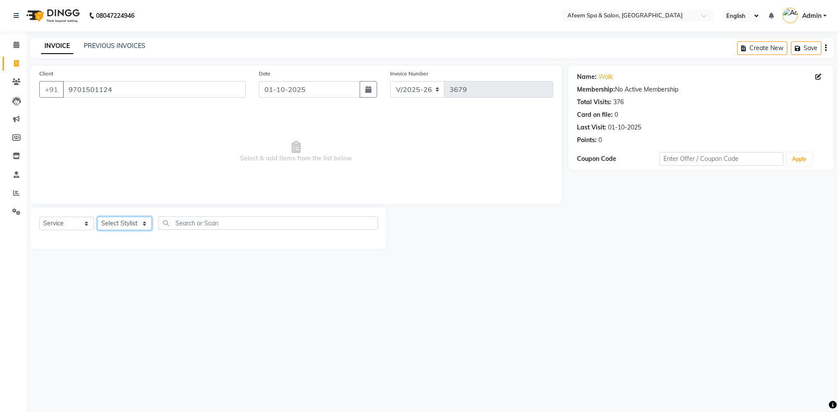
click at [108, 220] on select "Select Stylist anil deep [PERSON_NAME] [PERSON_NAME] Product [PERSON_NAME] sach…" at bounding box center [124, 224] width 55 height 14
select select "12004"
click at [97, 217] on select "Select Stylist anil deep [PERSON_NAME] [PERSON_NAME] Product [PERSON_NAME] sach…" at bounding box center [124, 224] width 55 height 14
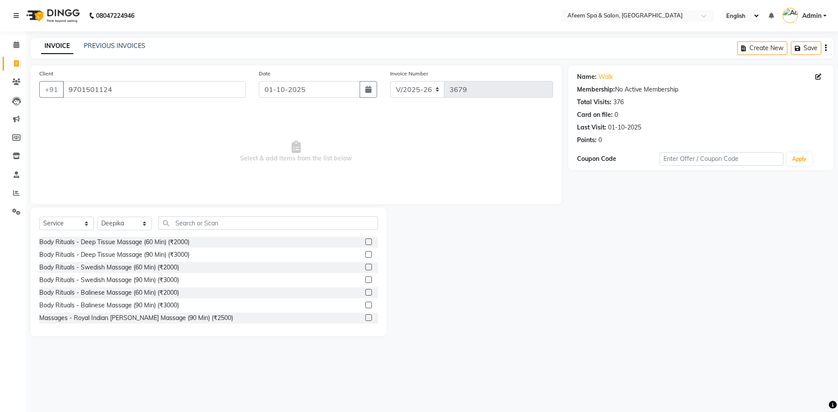
click at [365, 256] on label at bounding box center [368, 254] width 7 height 7
click at [365, 256] on input "checkbox" at bounding box center [368, 255] width 6 height 6
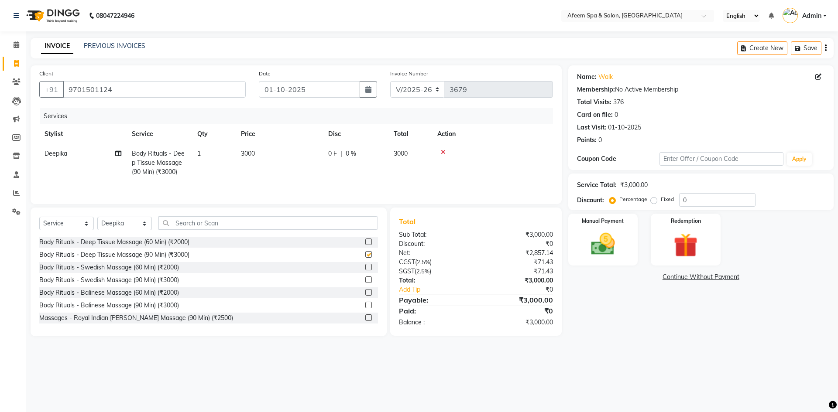
checkbox input "false"
click at [603, 247] on img at bounding box center [603, 244] width 41 height 29
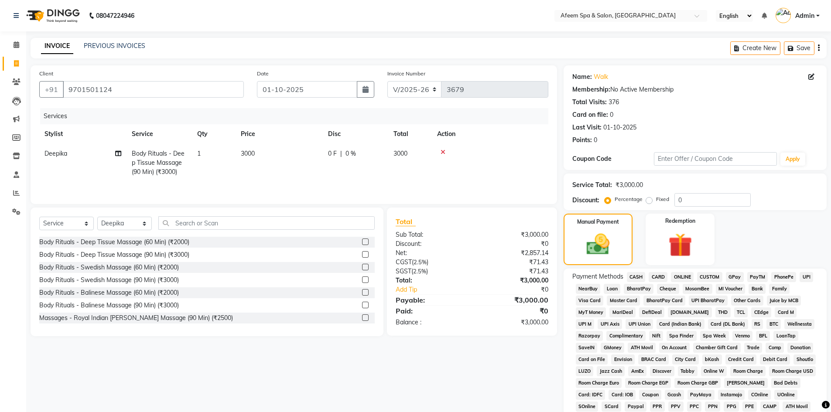
click at [679, 278] on span "ONLINE" at bounding box center [682, 277] width 23 height 10
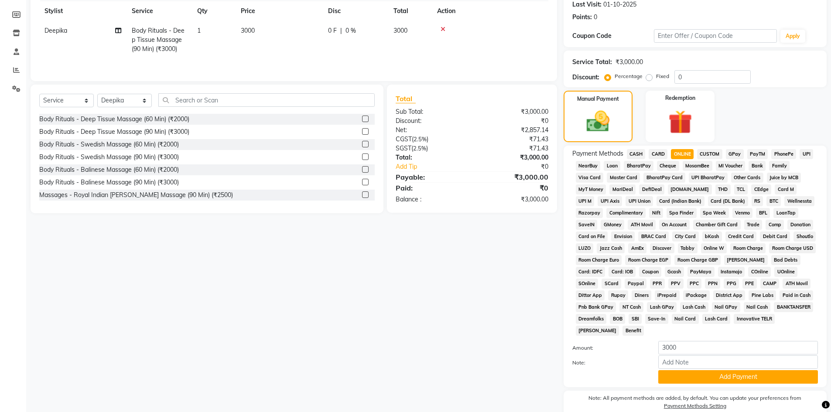
scroll to position [162, 0]
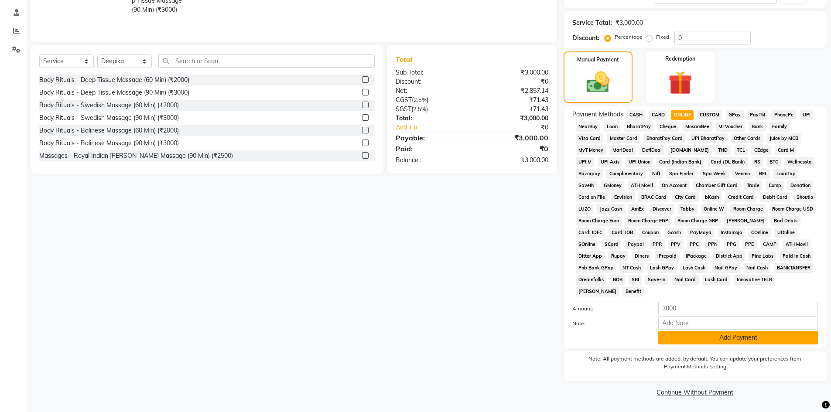
click at [760, 337] on button "Add Payment" at bounding box center [739, 338] width 160 height 14
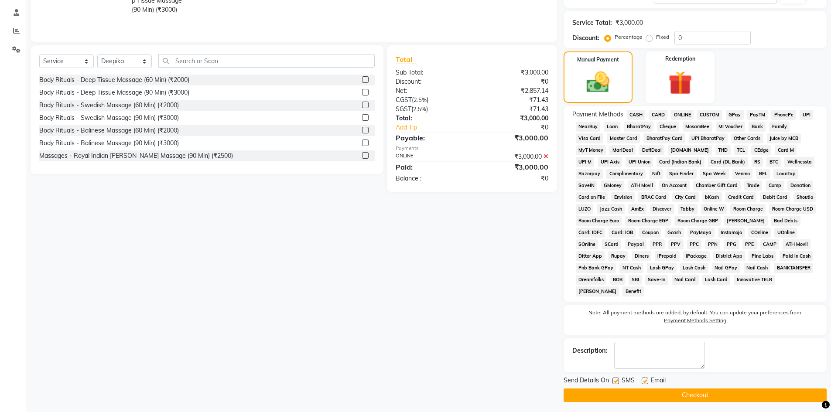
click at [755, 392] on button "Checkout" at bounding box center [695, 396] width 263 height 14
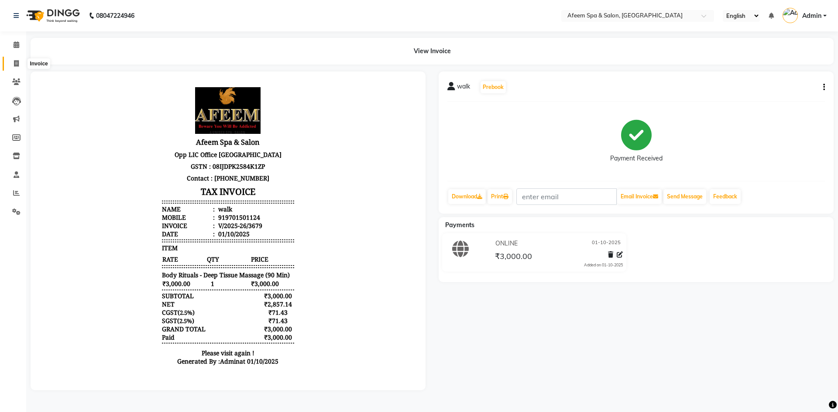
click at [14, 65] on icon at bounding box center [16, 63] width 5 height 7
select select "service"
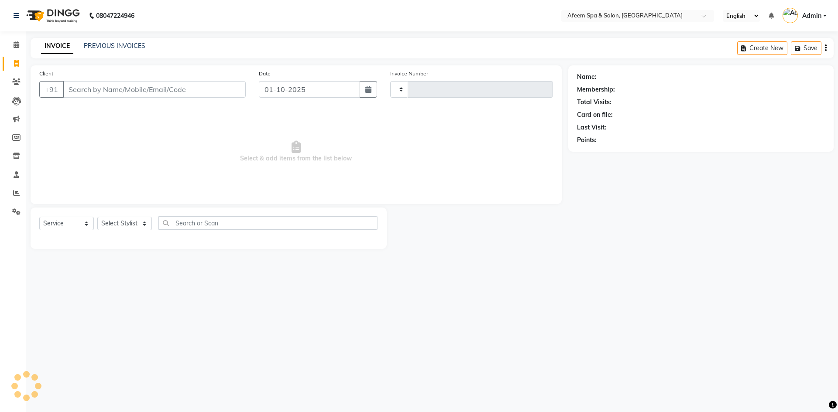
type input "3680"
select select "750"
click at [78, 92] on input "Client" at bounding box center [154, 89] width 183 height 17
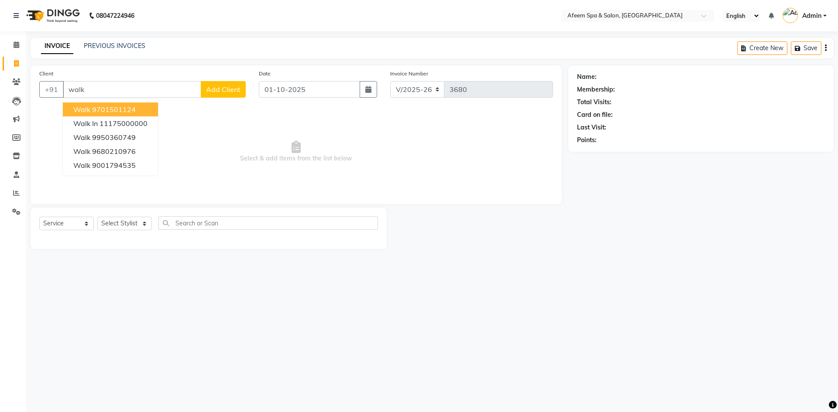
click at [133, 107] on ngb-highlight "9701501124" at bounding box center [114, 109] width 44 height 9
type input "9701501124"
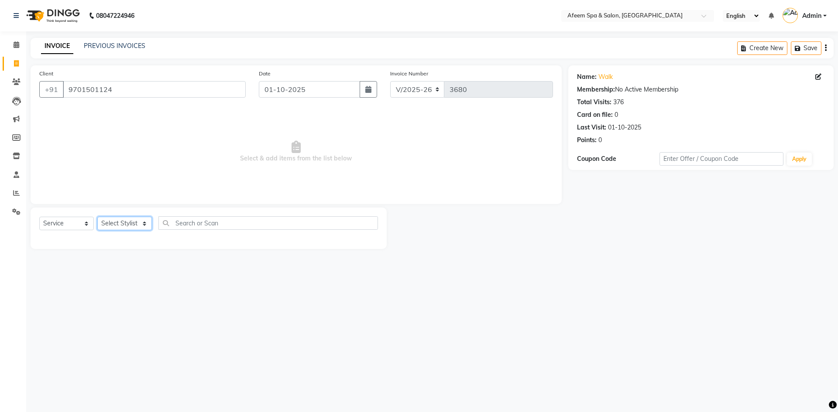
click at [143, 225] on select "Select Stylist anil deep [PERSON_NAME] [PERSON_NAME] Product [PERSON_NAME] sach…" at bounding box center [124, 224] width 55 height 14
select select "26114"
click at [97, 217] on select "Select Stylist anil deep [PERSON_NAME] [PERSON_NAME] Product [PERSON_NAME] sach…" at bounding box center [124, 224] width 55 height 14
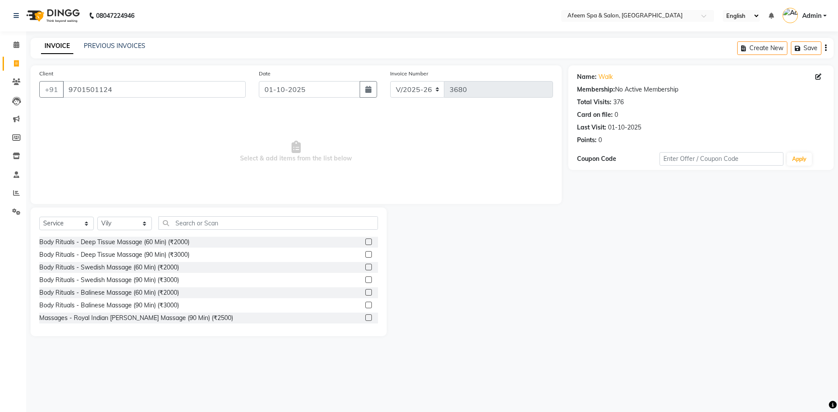
click at [365, 255] on label at bounding box center [368, 254] width 7 height 7
click at [365, 255] on input "checkbox" at bounding box center [368, 255] width 6 height 6
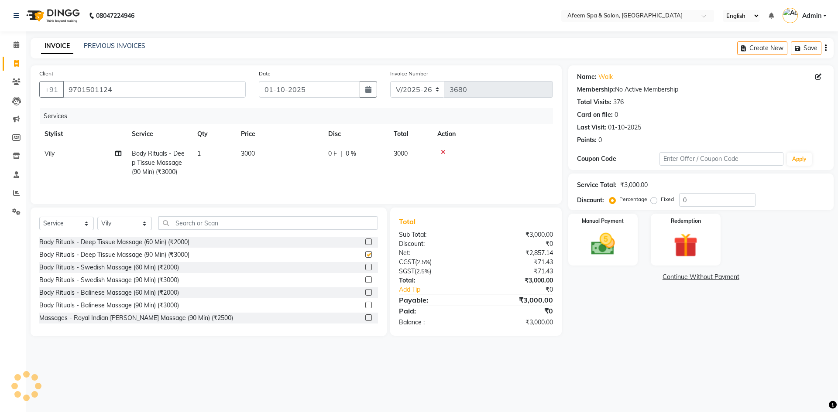
checkbox input "false"
click at [267, 151] on td "3000" at bounding box center [279, 163] width 87 height 38
select select "26114"
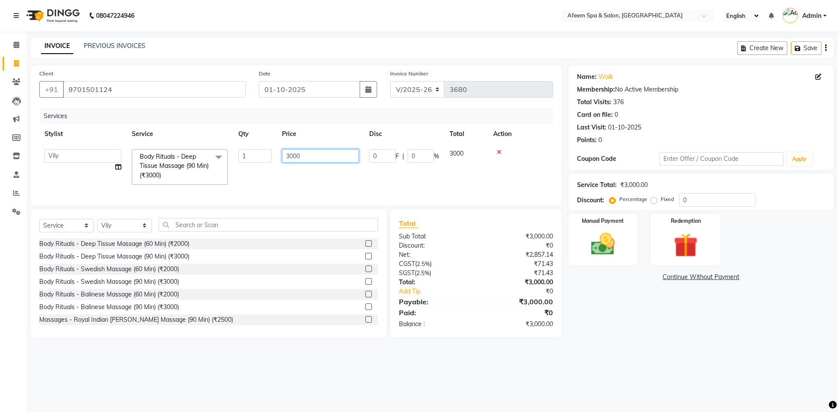
click at [308, 153] on input "3000" at bounding box center [320, 156] width 77 height 14
type input "3"
click at [315, 161] on input "4000" at bounding box center [320, 156] width 77 height 14
type input "4"
type input "3500"
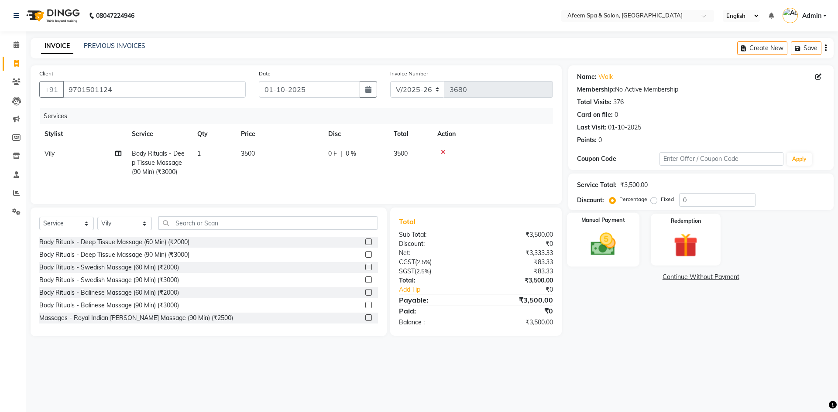
click at [594, 235] on img at bounding box center [603, 244] width 41 height 29
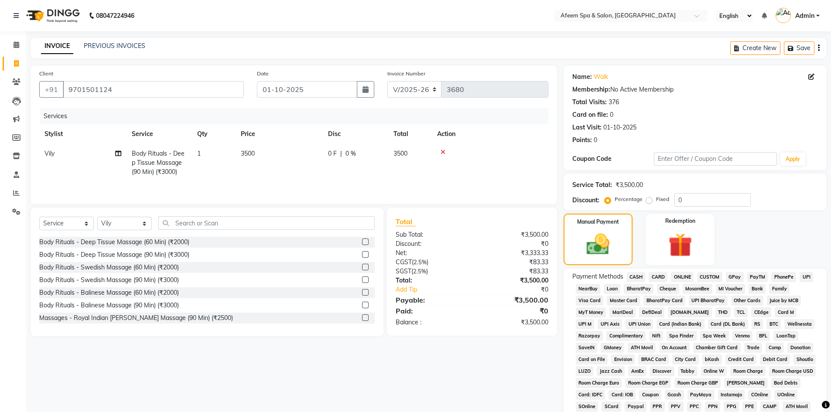
click at [680, 281] on span "ONLINE" at bounding box center [682, 277] width 23 height 10
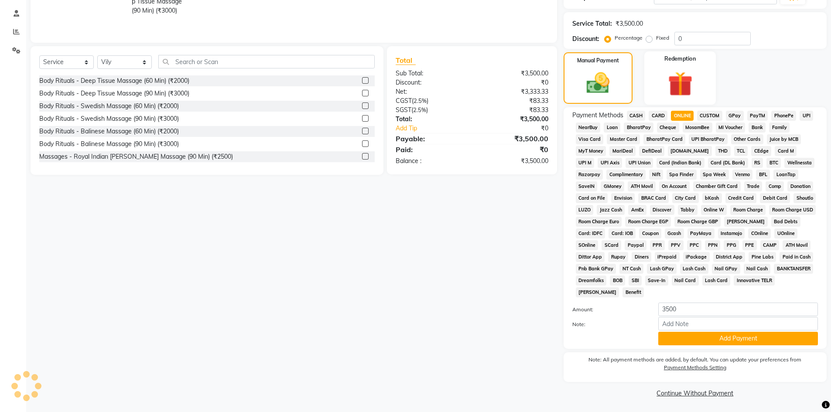
scroll to position [162, 0]
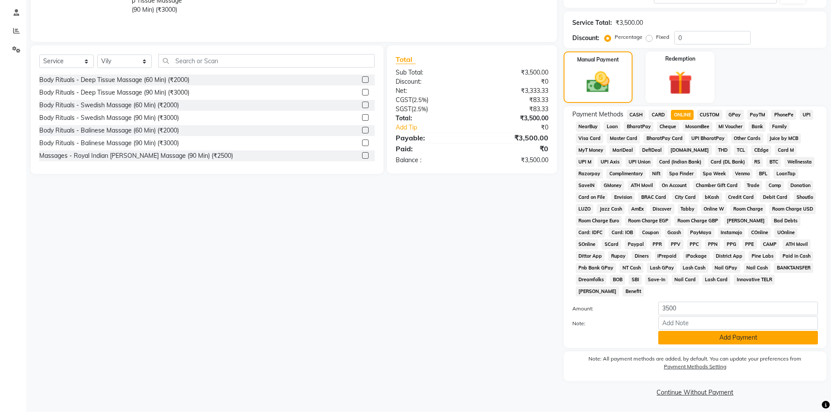
click at [729, 343] on button "Add Payment" at bounding box center [739, 338] width 160 height 14
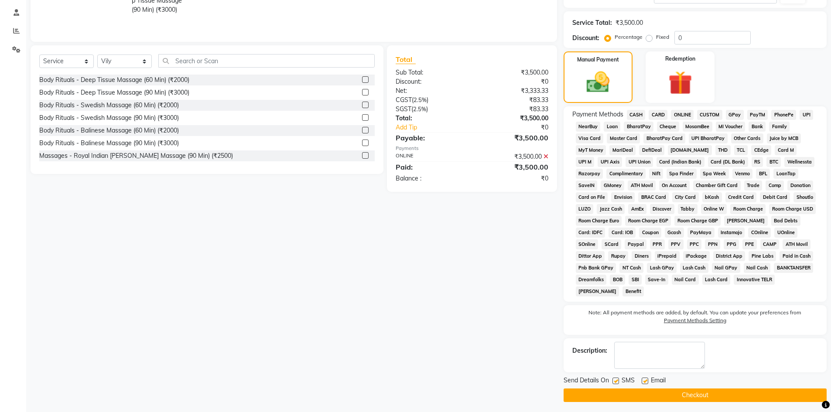
scroll to position [165, 0]
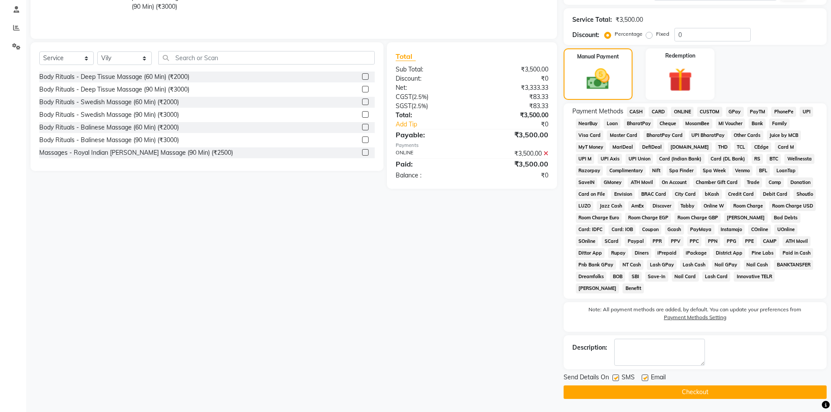
click at [655, 393] on button "Checkout" at bounding box center [695, 393] width 263 height 14
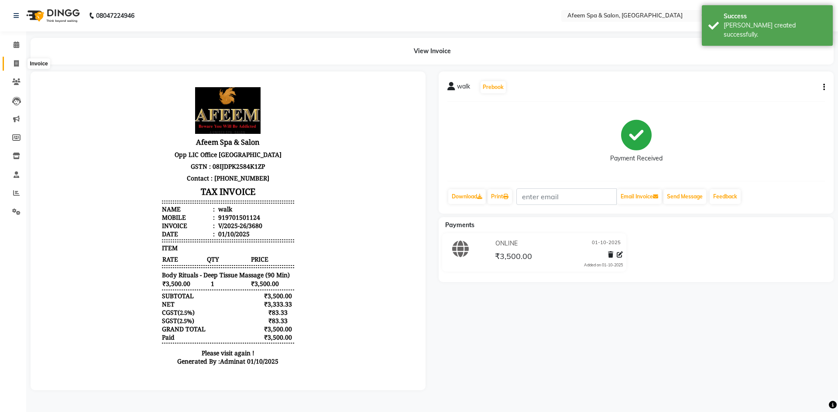
click at [17, 60] on icon at bounding box center [16, 63] width 5 height 7
select select "service"
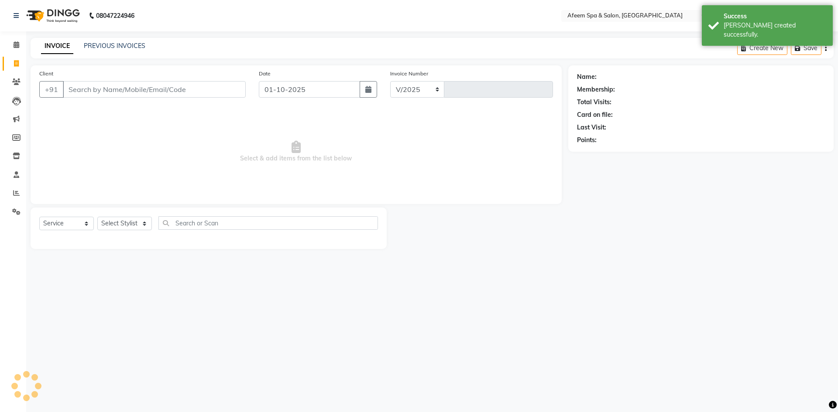
select select "750"
type input "3681"
click at [17, 193] on icon at bounding box center [16, 193] width 7 height 7
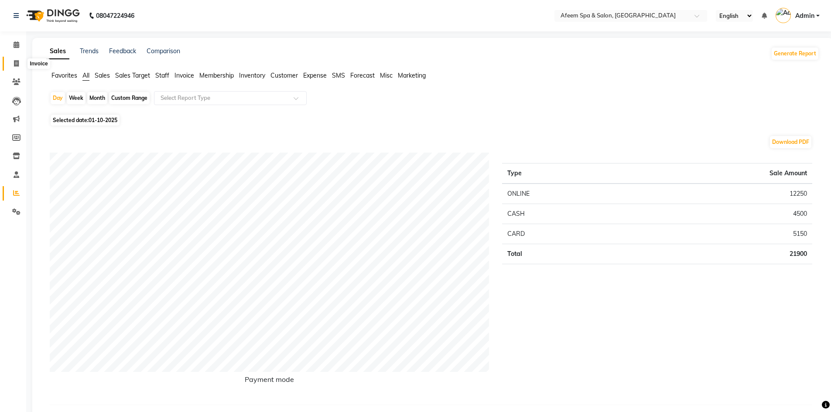
click at [14, 64] on icon at bounding box center [16, 63] width 5 height 7
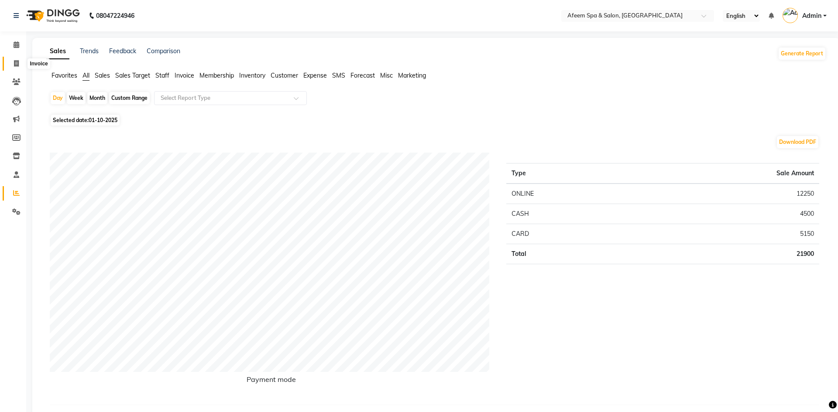
select select "service"
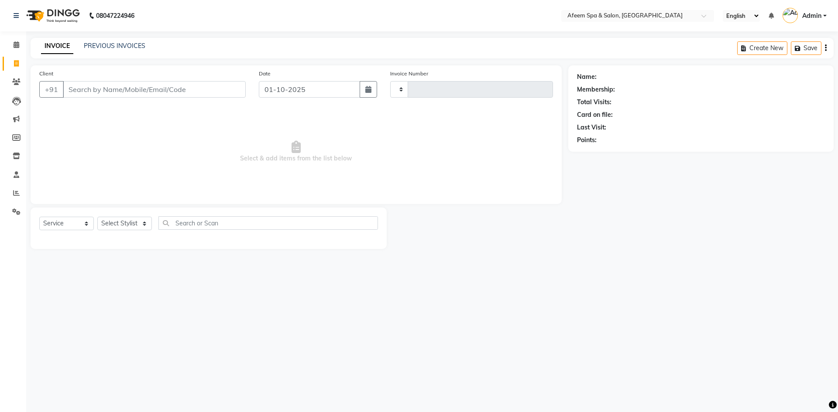
type input "3681"
select select "750"
click at [554, 390] on div "08047224946 Select Location × Afeem Spa & Salon, Surya Colony English ENGLISH E…" at bounding box center [419, 206] width 838 height 412
click at [109, 47] on link "PREVIOUS INVOICES" at bounding box center [115, 46] width 62 height 8
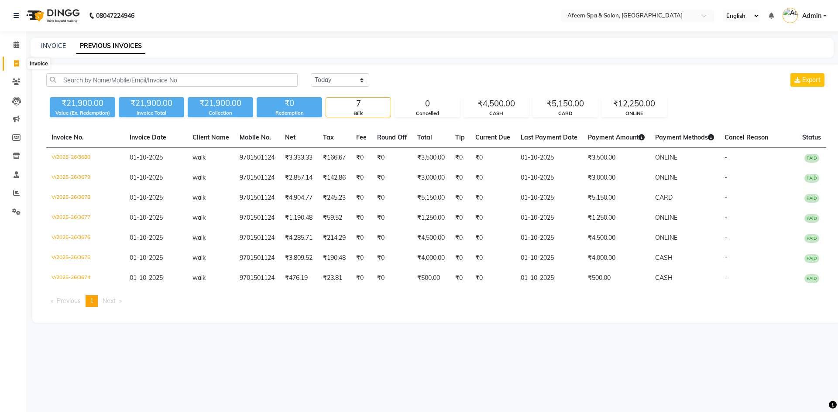
click at [17, 63] on icon at bounding box center [16, 63] width 5 height 7
select select "service"
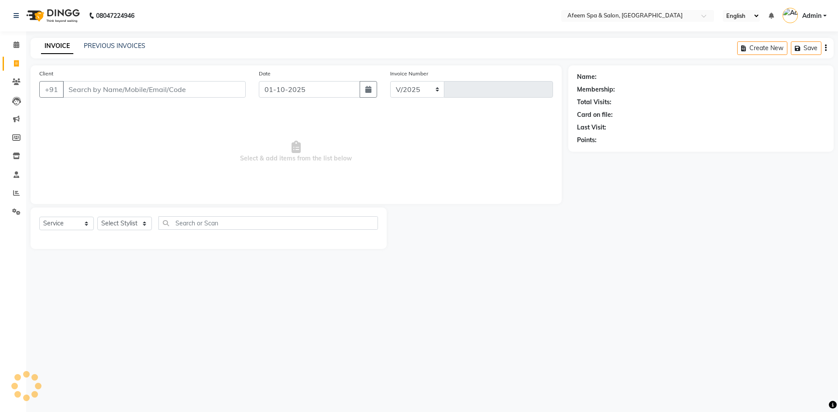
select select "750"
type input "3681"
type input "9701501124"
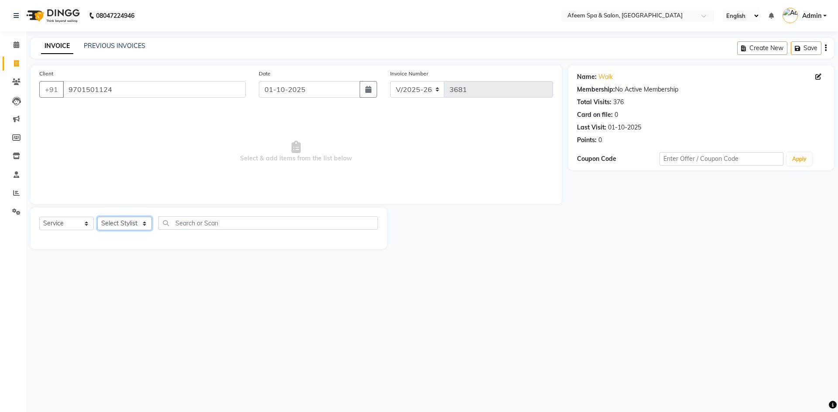
click at [107, 229] on select "Select Stylist anil deep [PERSON_NAME] [PERSON_NAME] Product [PERSON_NAME] sach…" at bounding box center [124, 224] width 55 height 14
select select "37804"
click at [97, 217] on select "Select Stylist anil deep [PERSON_NAME] [PERSON_NAME] Product [PERSON_NAME] sach…" at bounding box center [124, 224] width 55 height 14
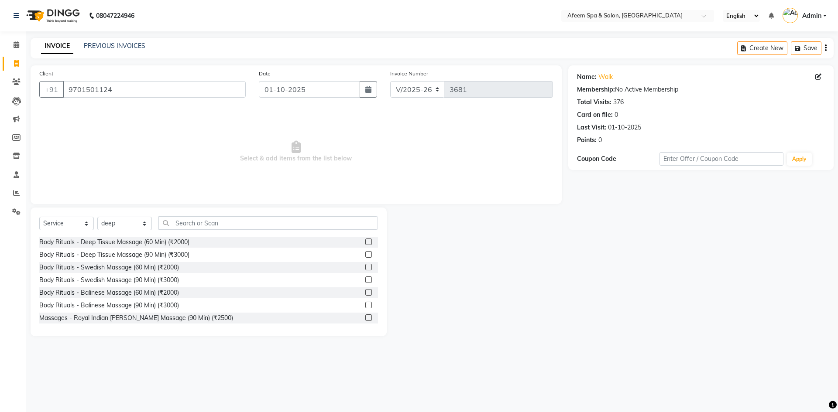
click at [365, 255] on label at bounding box center [368, 254] width 7 height 7
click at [365, 255] on input "checkbox" at bounding box center [368, 255] width 6 height 6
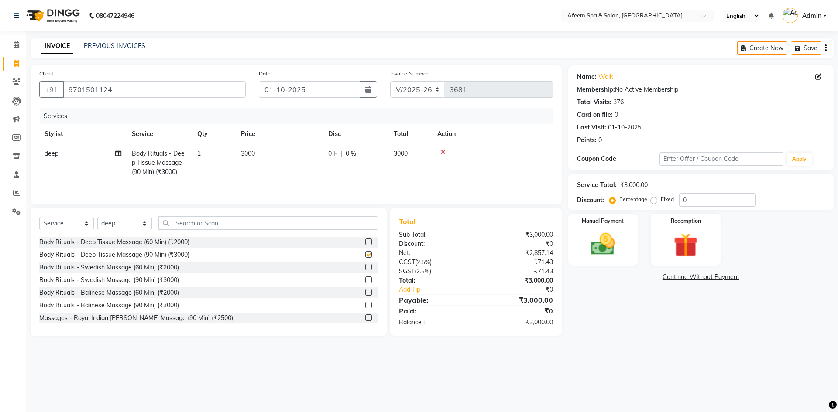
checkbox input "false"
click at [288, 160] on td "3000" at bounding box center [279, 163] width 87 height 38
select select "37804"
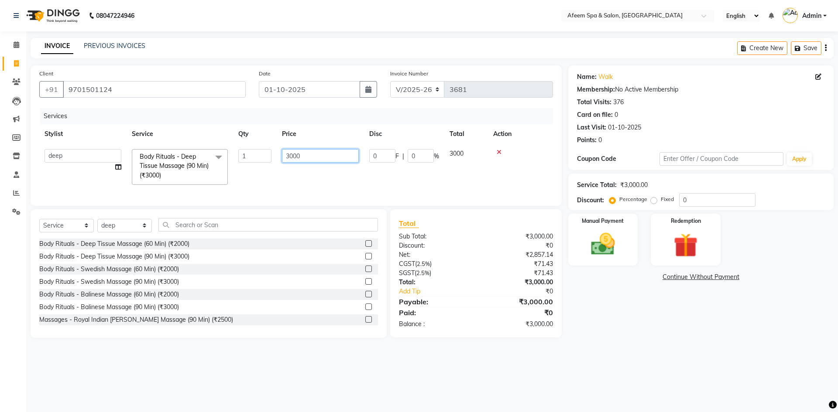
click at [320, 160] on input "3000" at bounding box center [320, 156] width 77 height 14
type input "300"
click at [586, 249] on img at bounding box center [603, 244] width 41 height 29
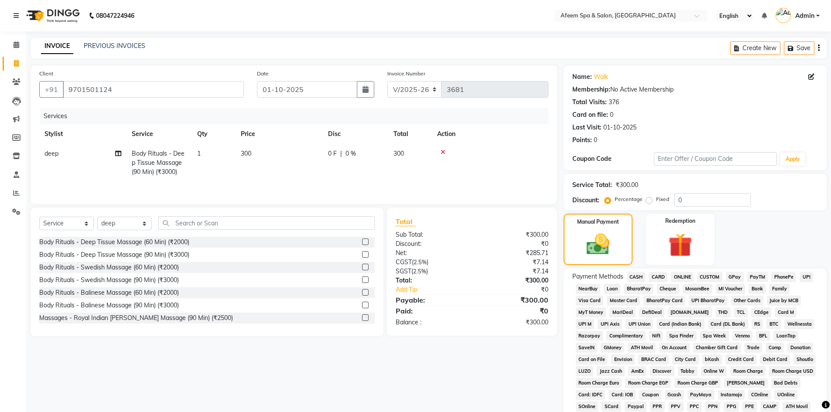
click at [684, 277] on span "ONLINE" at bounding box center [682, 277] width 23 height 10
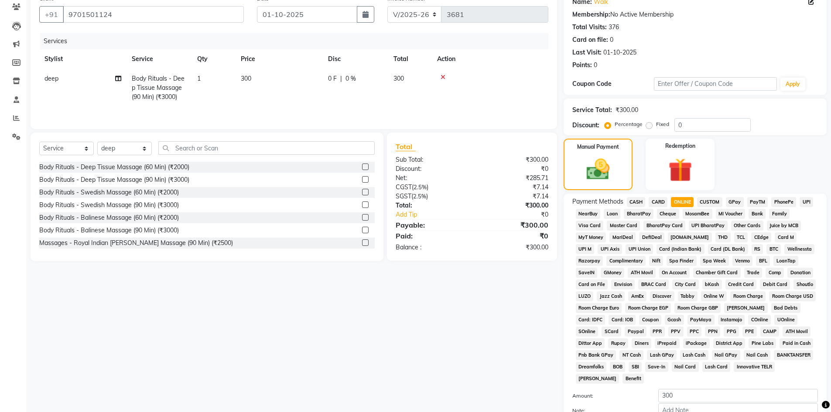
scroll to position [162, 0]
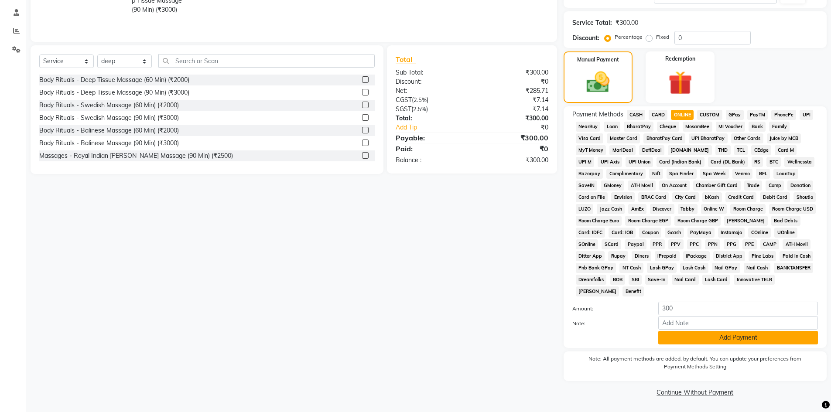
click at [718, 338] on button "Add Payment" at bounding box center [739, 338] width 160 height 14
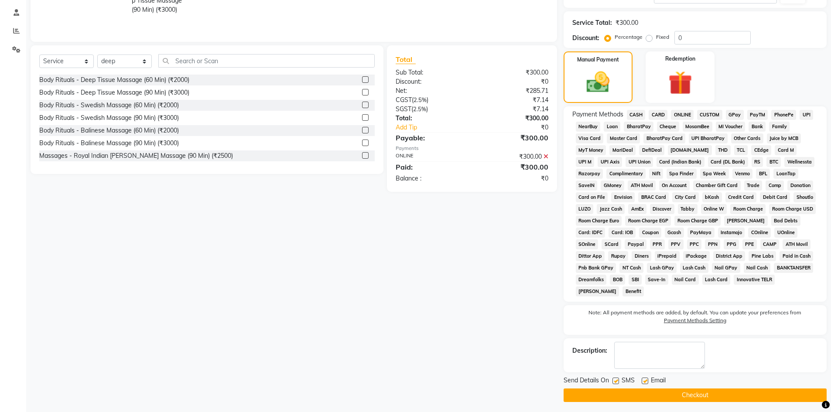
click at [714, 396] on button "Checkout" at bounding box center [695, 396] width 263 height 14
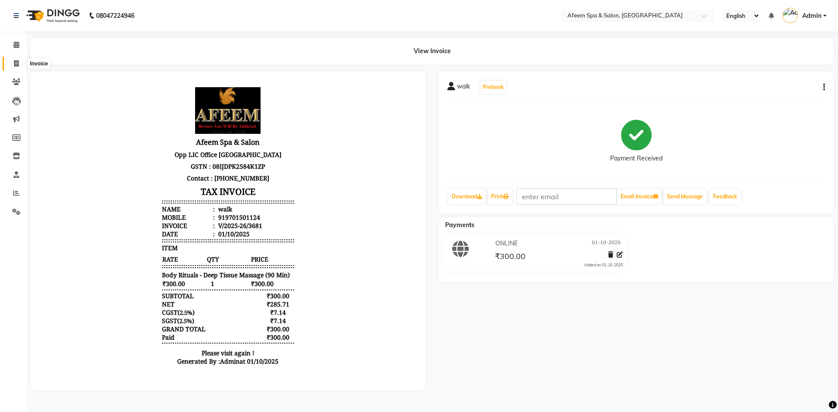
click at [16, 65] on icon at bounding box center [16, 63] width 5 height 7
select select "service"
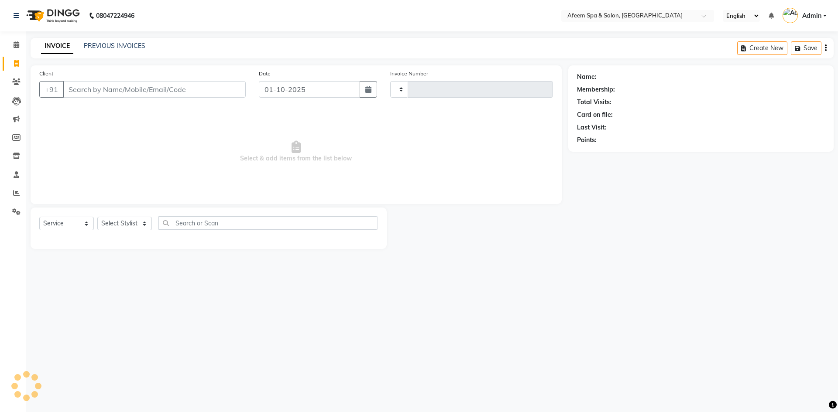
type input "3682"
select select "750"
type input "9701501124"
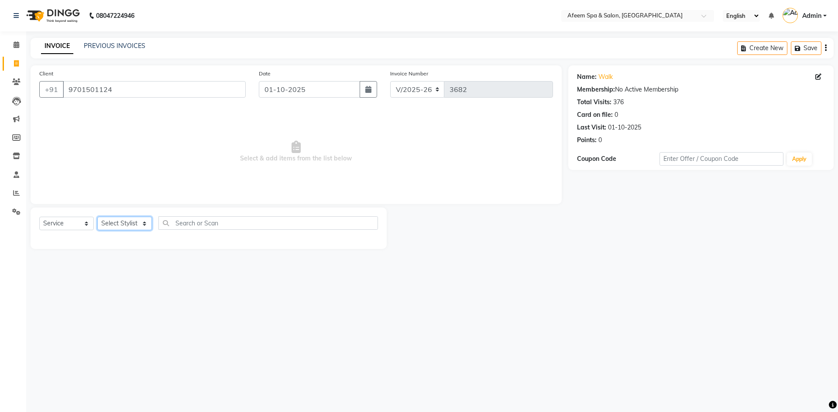
click at [124, 229] on select "Select Stylist anil deep [PERSON_NAME] [PERSON_NAME] Product [PERSON_NAME] sach…" at bounding box center [124, 224] width 55 height 14
select select "12004"
click at [97, 217] on select "Select Stylist anil deep [PERSON_NAME] [PERSON_NAME] Product [PERSON_NAME] sach…" at bounding box center [124, 224] width 55 height 14
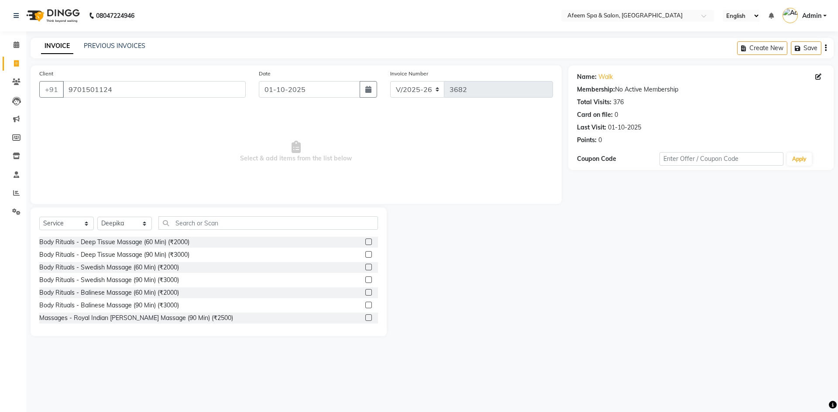
click at [365, 244] on label at bounding box center [368, 242] width 7 height 7
click at [365, 244] on input "checkbox" at bounding box center [368, 243] width 6 height 6
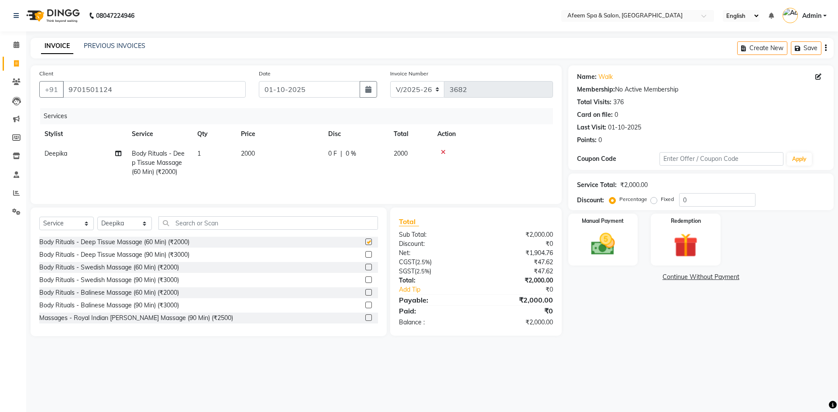
checkbox input "false"
click at [295, 153] on td "2000" at bounding box center [279, 163] width 87 height 38
select select "12004"
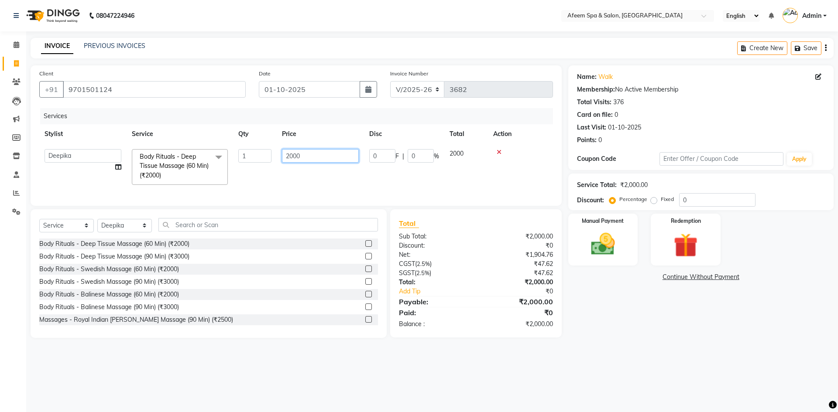
drag, startPoint x: 318, startPoint y: 156, endPoint x: 278, endPoint y: 165, distance: 40.6
click at [278, 165] on td "2000" at bounding box center [320, 167] width 87 height 46
type input "1700"
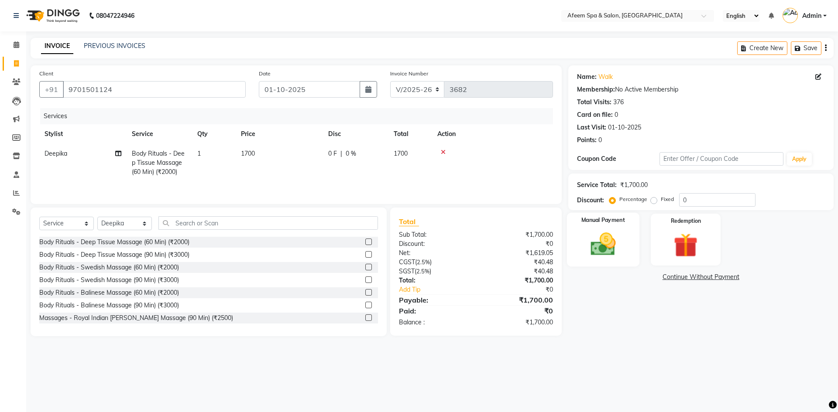
click at [597, 250] on img at bounding box center [603, 244] width 41 height 29
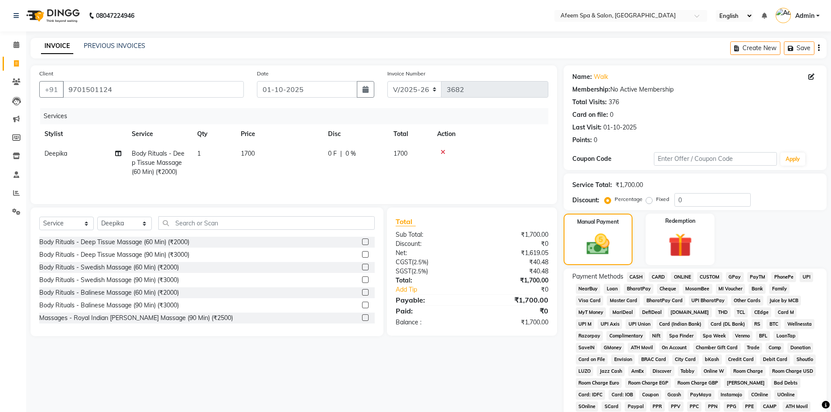
click at [682, 274] on span "ONLINE" at bounding box center [682, 277] width 23 height 10
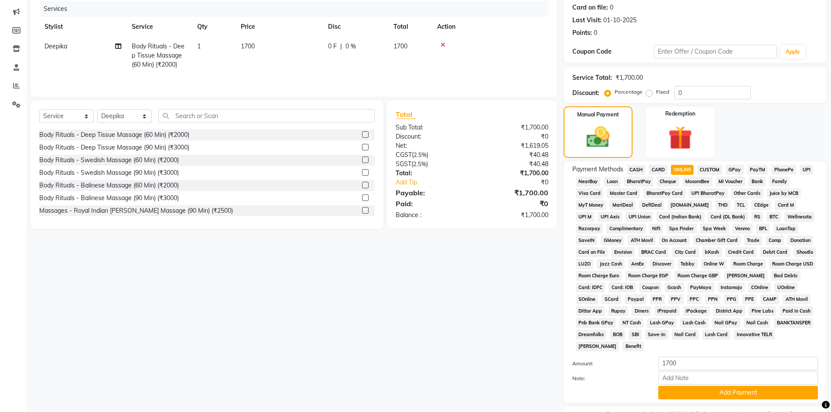
scroll to position [162, 0]
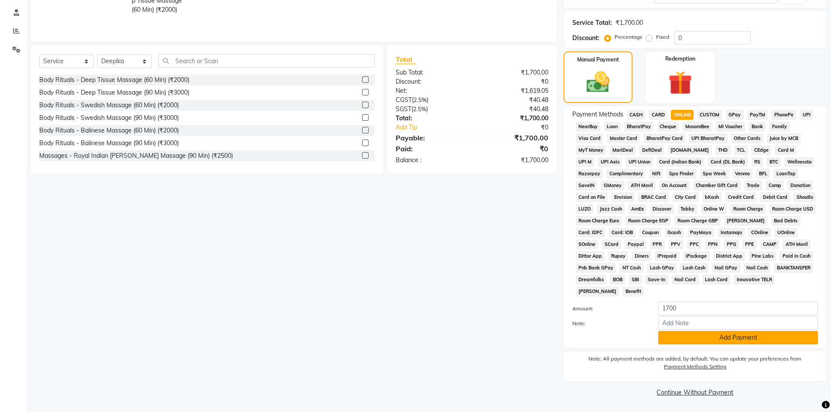
click at [735, 337] on button "Add Payment" at bounding box center [739, 338] width 160 height 14
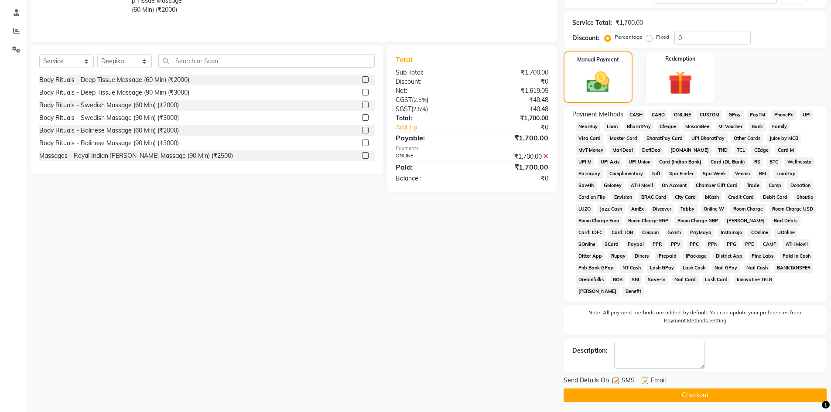
click at [733, 400] on button "Checkout" at bounding box center [695, 396] width 263 height 14
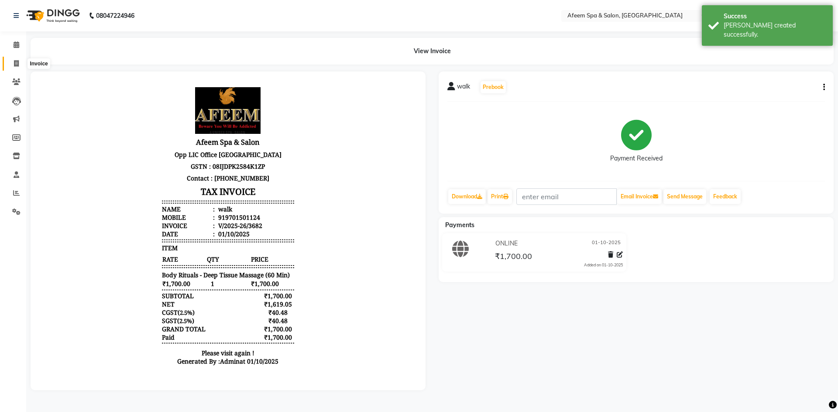
drag, startPoint x: 19, startPoint y: 65, endPoint x: 49, endPoint y: 66, distance: 30.6
click at [19, 65] on icon at bounding box center [16, 63] width 5 height 7
select select "service"
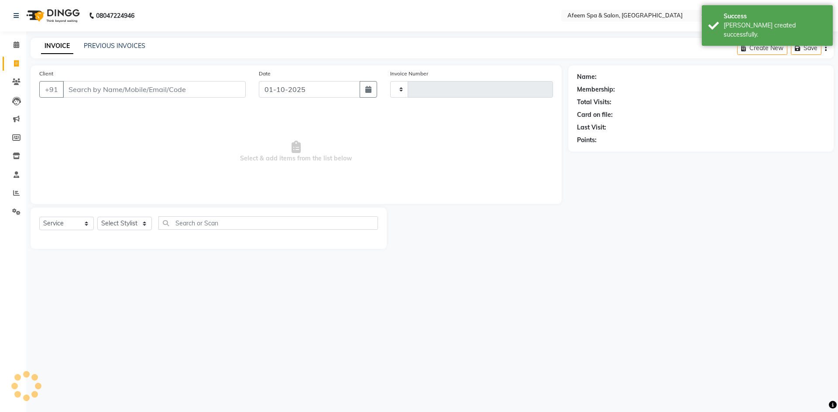
type input "3683"
select select "750"
click at [115, 46] on link "PREVIOUS INVOICES" at bounding box center [115, 46] width 62 height 8
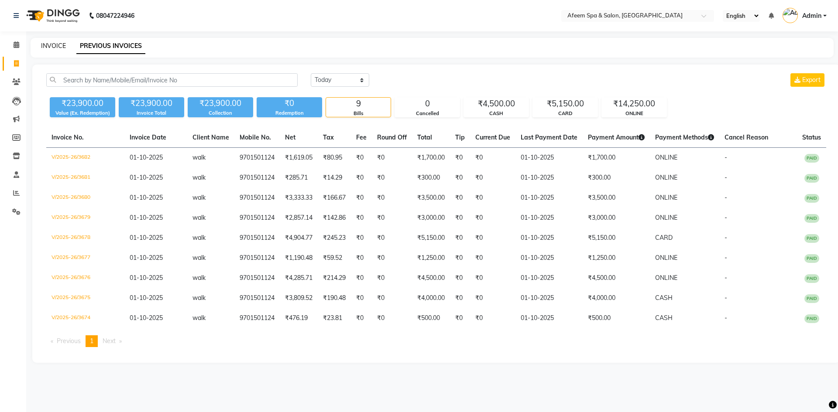
click at [53, 45] on link "INVOICE" at bounding box center [53, 46] width 25 height 8
select select "service"
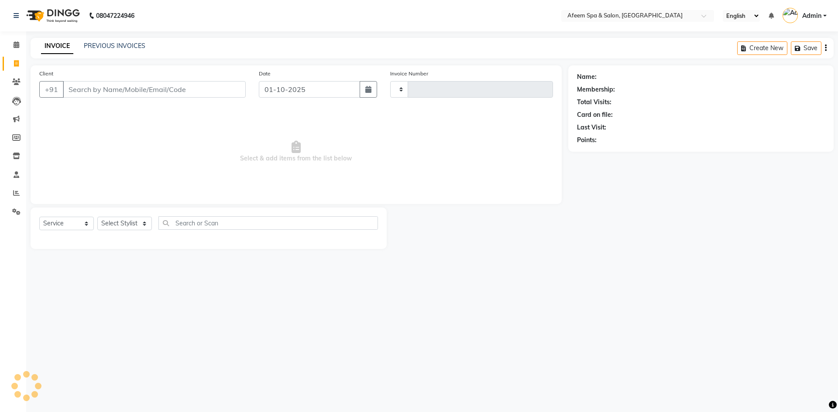
type input "3683"
select select "750"
click at [127, 45] on link "PREVIOUS INVOICES" at bounding box center [115, 46] width 62 height 8
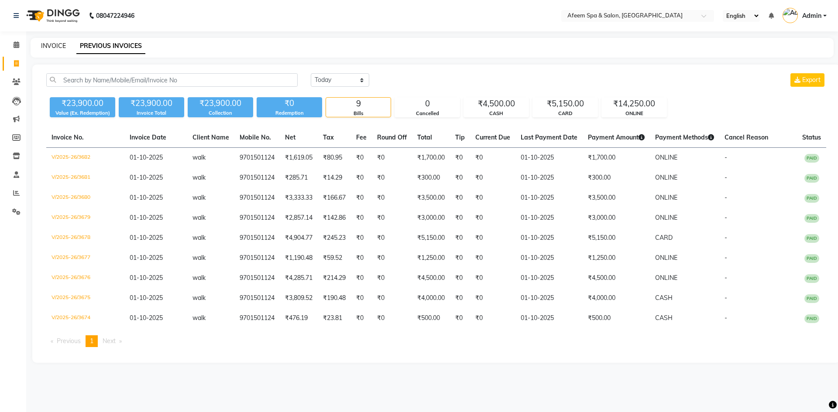
click at [50, 46] on link "INVOICE" at bounding box center [53, 46] width 25 height 8
select select "service"
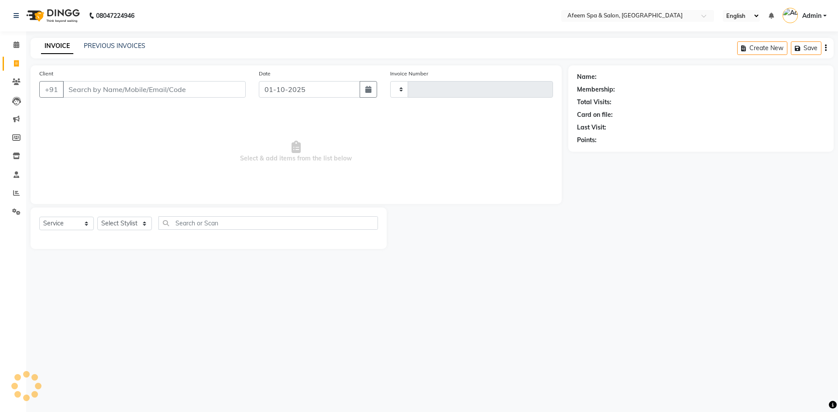
type input "3683"
select select "750"
type input "9701501124"
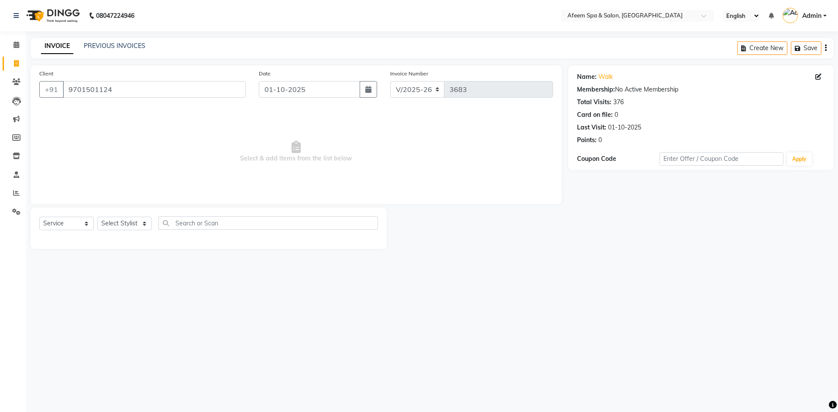
click at [115, 216] on div "Select Service Product Membership Package Voucher Prepaid Gift Card Select Styl…" at bounding box center [208, 226] width 339 height 21
click at [136, 222] on select "Select Stylist anil deep [PERSON_NAME] [PERSON_NAME] Product [PERSON_NAME] sach…" at bounding box center [124, 224] width 55 height 14
select select "12004"
click at [97, 217] on select "Select Stylist anil deep [PERSON_NAME] [PERSON_NAME] Product [PERSON_NAME] sach…" at bounding box center [124, 224] width 55 height 14
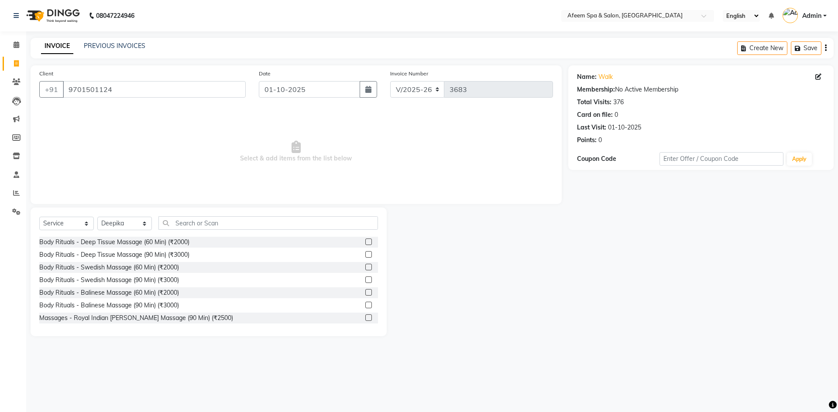
click at [365, 242] on label at bounding box center [368, 242] width 7 height 7
click at [365, 242] on input "checkbox" at bounding box center [368, 243] width 6 height 6
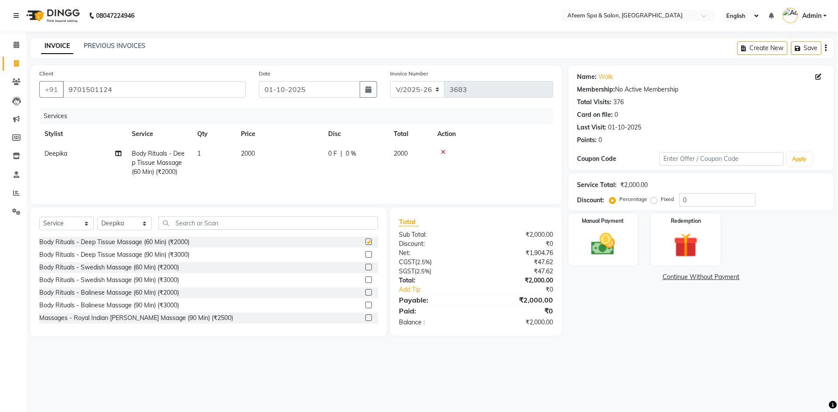
checkbox input "false"
click at [294, 171] on td "2000" at bounding box center [279, 163] width 87 height 38
select select "12004"
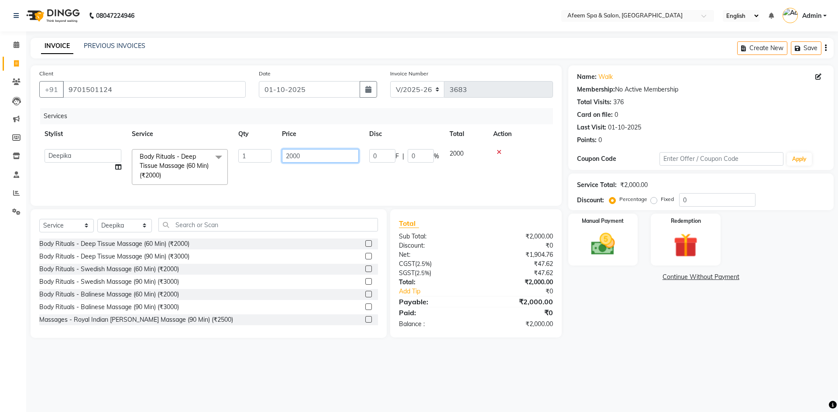
drag, startPoint x: 318, startPoint y: 158, endPoint x: 232, endPoint y: 159, distance: 86.4
click at [230, 159] on tr "anil deep [PERSON_NAME] [PERSON_NAME] Product [PERSON_NAME] sachin [PERSON_NAME…" at bounding box center [296, 167] width 514 height 46
type input "800"
click at [606, 246] on img at bounding box center [603, 244] width 41 height 29
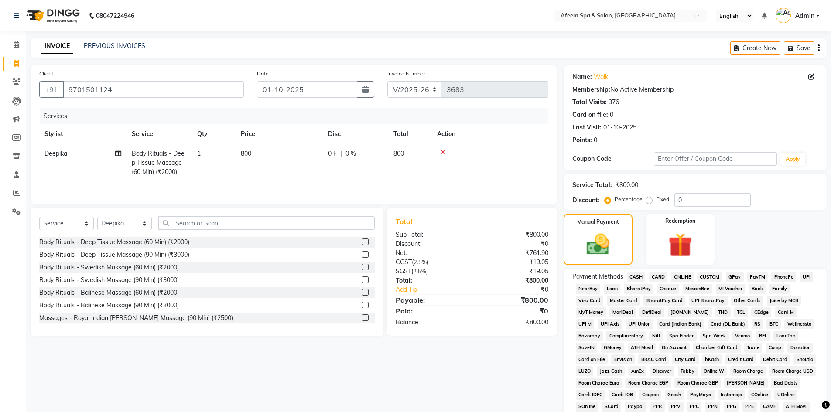
click at [635, 278] on span "CASH" at bounding box center [636, 277] width 19 height 10
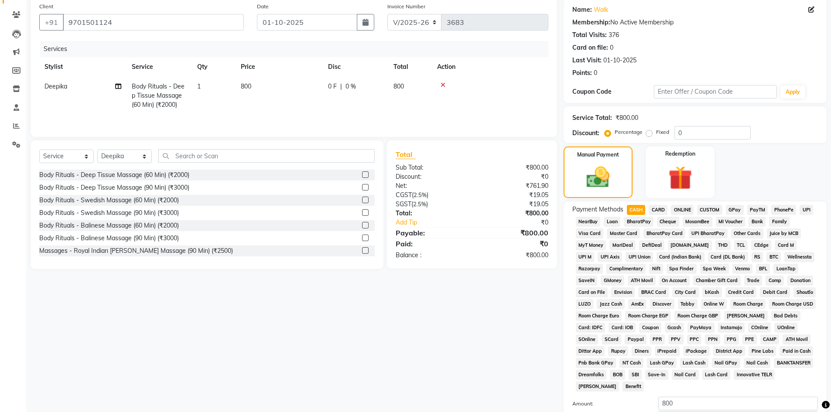
scroll to position [162, 0]
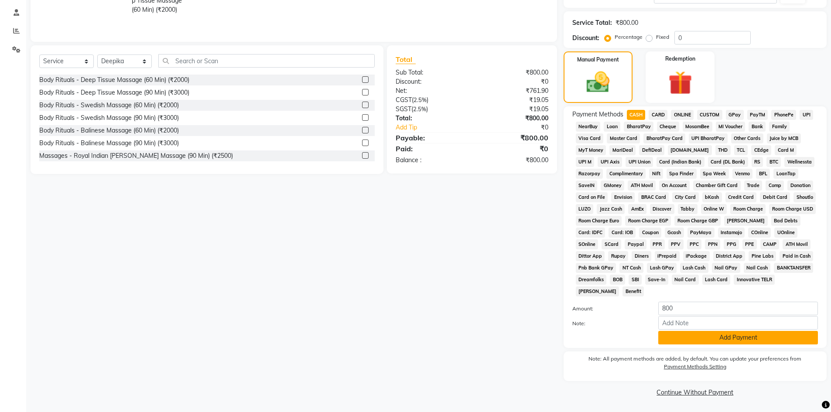
click at [679, 340] on button "Add Payment" at bounding box center [739, 338] width 160 height 14
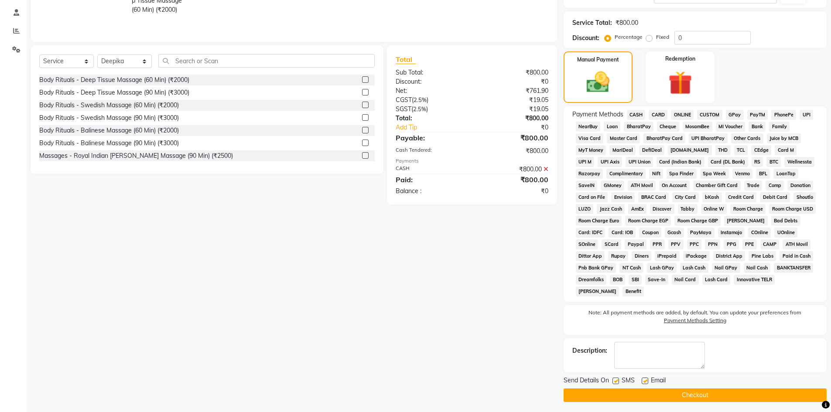
click at [690, 392] on button "Checkout" at bounding box center [695, 396] width 263 height 14
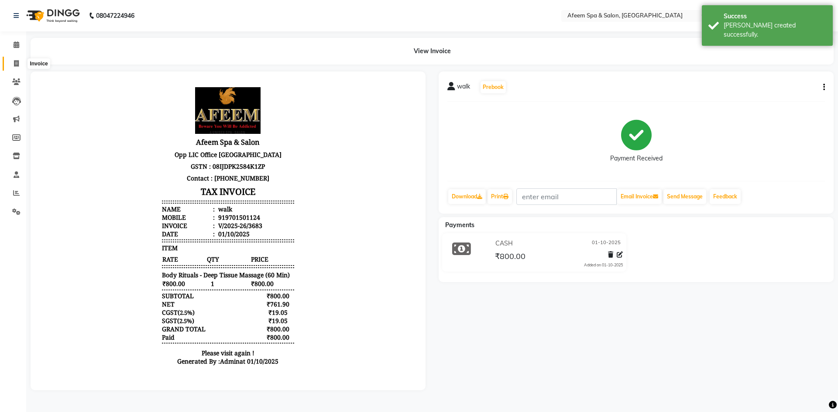
click at [21, 64] on span at bounding box center [16, 64] width 15 height 10
select select "service"
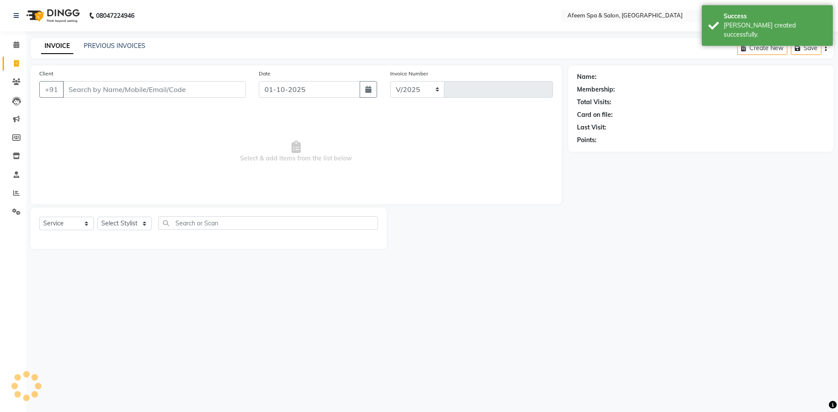
select select "750"
type input "3684"
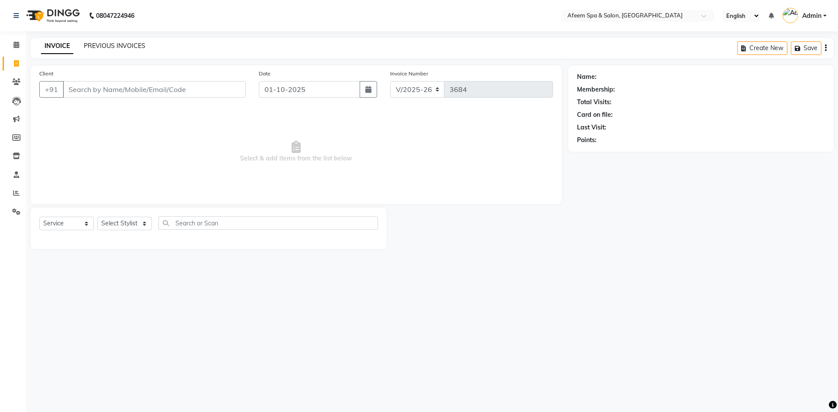
click at [127, 45] on link "PREVIOUS INVOICES" at bounding box center [115, 46] width 62 height 8
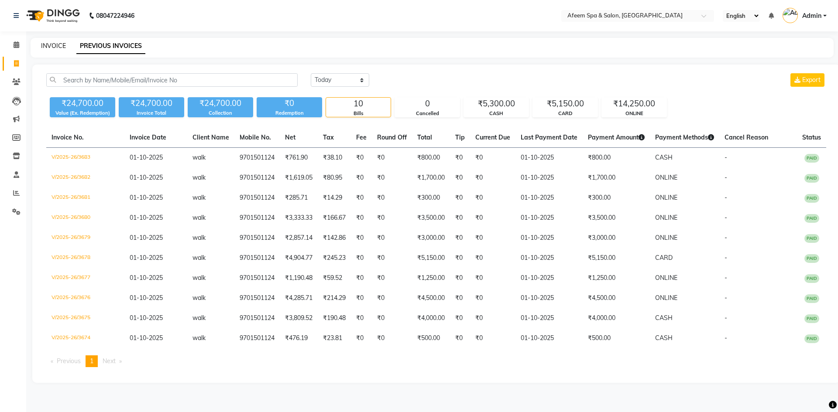
click at [53, 48] on link "INVOICE" at bounding box center [53, 46] width 25 height 8
select select "service"
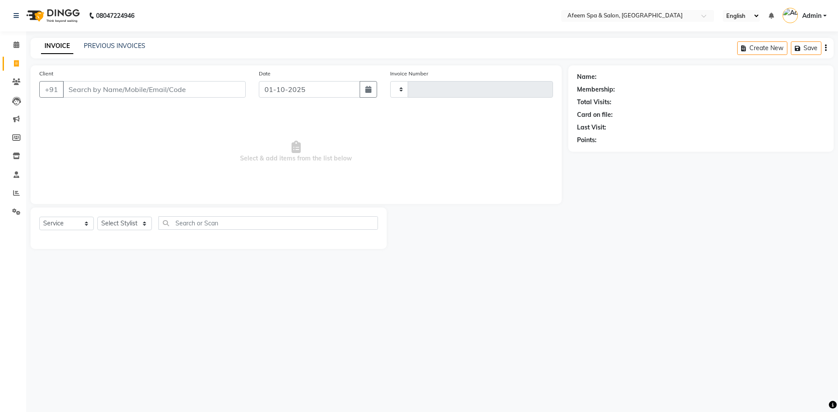
type input "3684"
select select "750"
type input "9701501124"
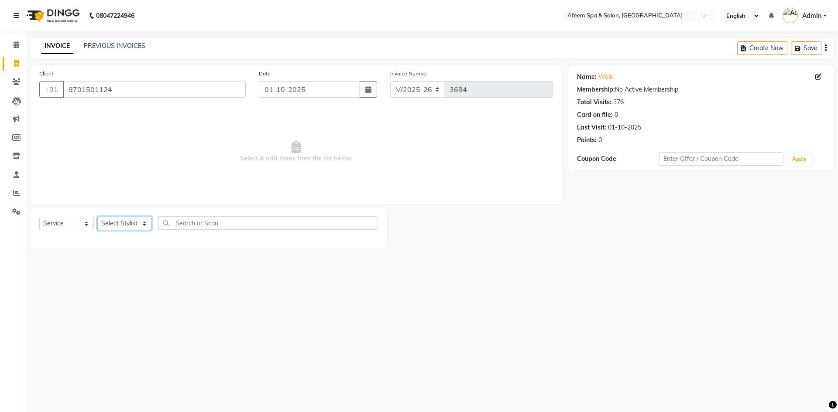
drag, startPoint x: 113, startPoint y: 226, endPoint x: 120, endPoint y: 223, distance: 6.9
click at [113, 226] on select "Select Stylist anil deep [PERSON_NAME] [PERSON_NAME] Product [PERSON_NAME] sach…" at bounding box center [124, 224] width 55 height 14
select select "20102"
click at [97, 217] on select "Select Stylist anil deep [PERSON_NAME] [PERSON_NAME] Product [PERSON_NAME] sach…" at bounding box center [124, 224] width 55 height 14
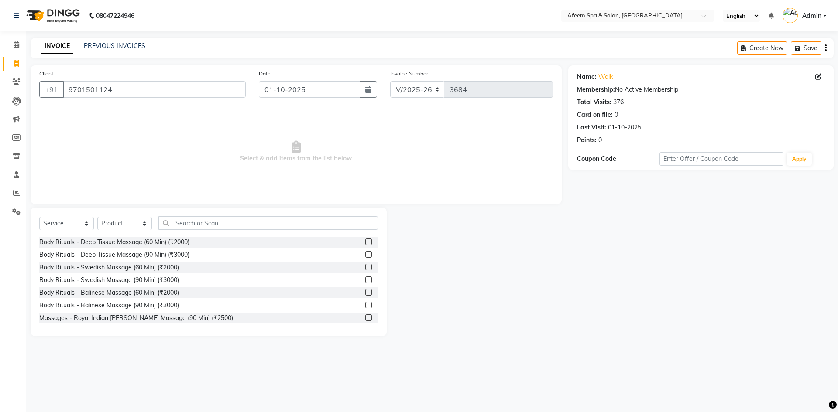
click at [365, 242] on label at bounding box center [368, 242] width 7 height 7
click at [365, 242] on input "checkbox" at bounding box center [368, 243] width 6 height 6
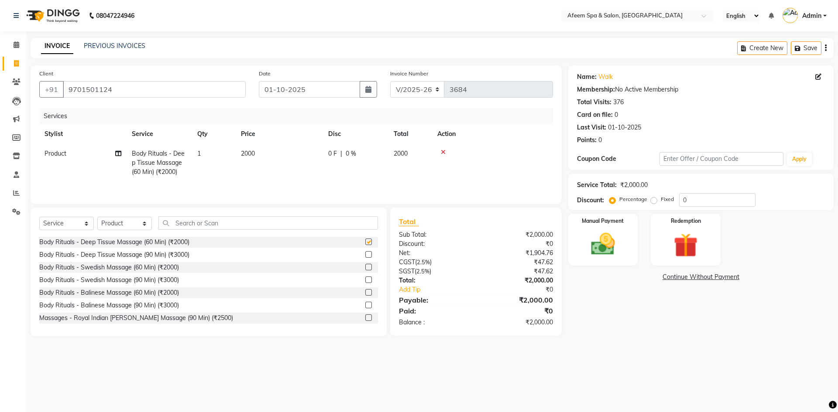
checkbox input "false"
click at [306, 157] on td "2000" at bounding box center [279, 163] width 87 height 38
select select "20102"
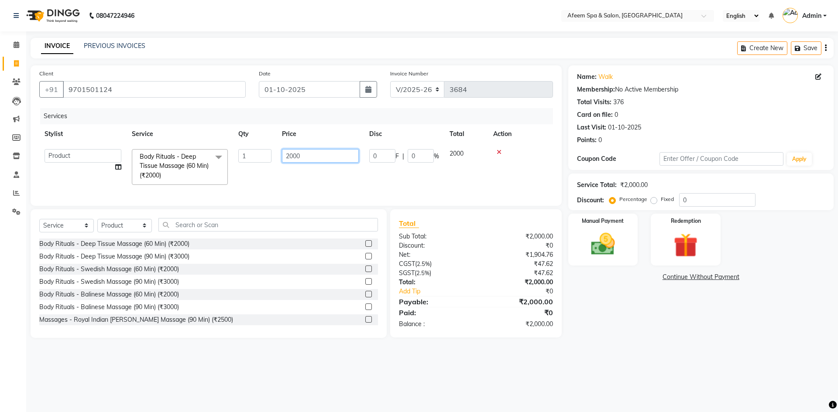
drag, startPoint x: 281, startPoint y: 155, endPoint x: 270, endPoint y: 154, distance: 11.4
click at [270, 154] on tr "anil deep [PERSON_NAME] [PERSON_NAME] Product [PERSON_NAME] sachin [PERSON_NAME…" at bounding box center [296, 167] width 514 height 46
type input "4500"
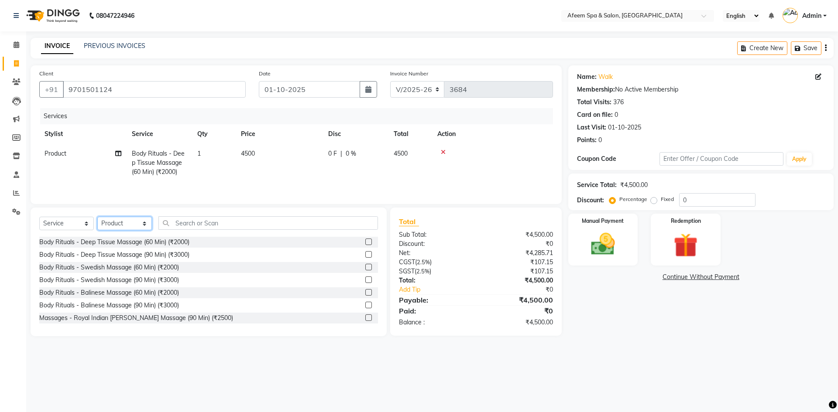
click at [113, 231] on div "Select Service Product Membership Package Voucher Prepaid Gift Card Select Styl…" at bounding box center [208, 226] width 339 height 21
select select "47380"
click at [97, 217] on select "Select Stylist anil deep [PERSON_NAME] [PERSON_NAME] Product [PERSON_NAME] sach…" at bounding box center [124, 224] width 55 height 14
click at [365, 240] on label at bounding box center [368, 242] width 7 height 7
click at [365, 240] on input "checkbox" at bounding box center [368, 243] width 6 height 6
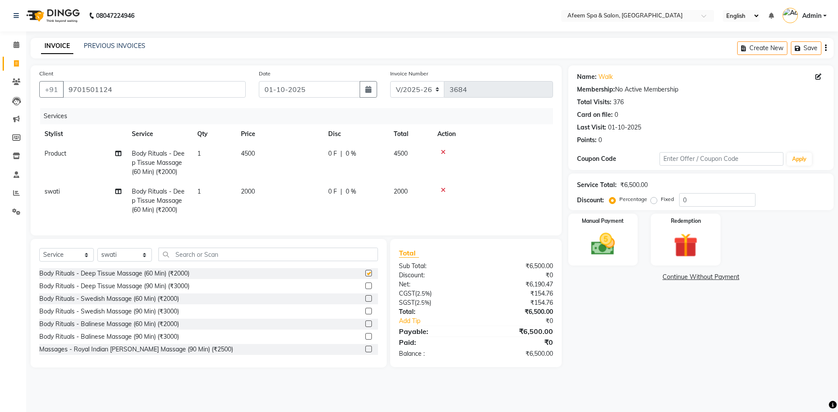
checkbox input "false"
click at [283, 189] on td "2000" at bounding box center [279, 201] width 87 height 38
select select "47380"
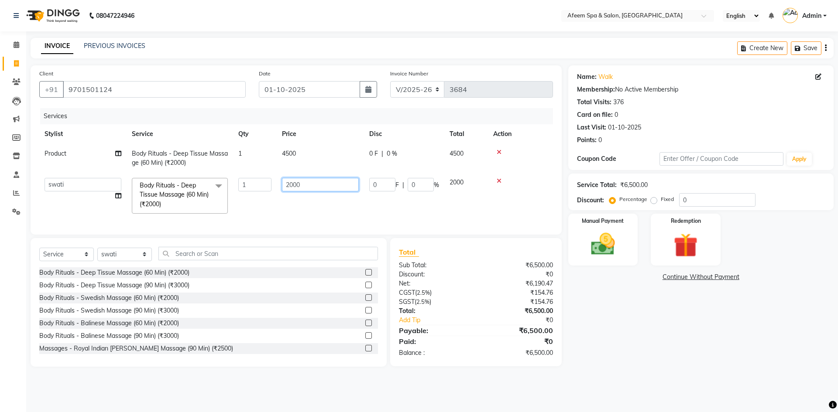
drag, startPoint x: 313, startPoint y: 188, endPoint x: 276, endPoint y: 189, distance: 37.1
click at [276, 189] on tr "anil deep [PERSON_NAME] [PERSON_NAME] Product [PERSON_NAME] sachin [PERSON_NAME…" at bounding box center [296, 196] width 514 height 46
type input "4000"
click at [599, 245] on img at bounding box center [603, 244] width 41 height 29
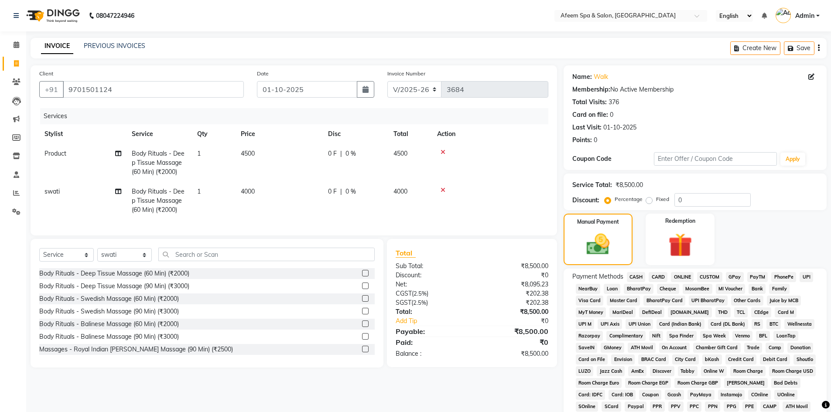
click at [675, 275] on span "ONLINE" at bounding box center [682, 277] width 23 height 10
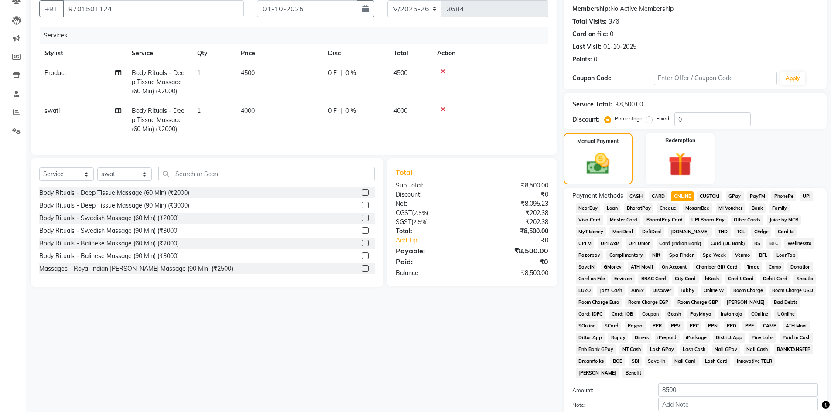
scroll to position [162, 0]
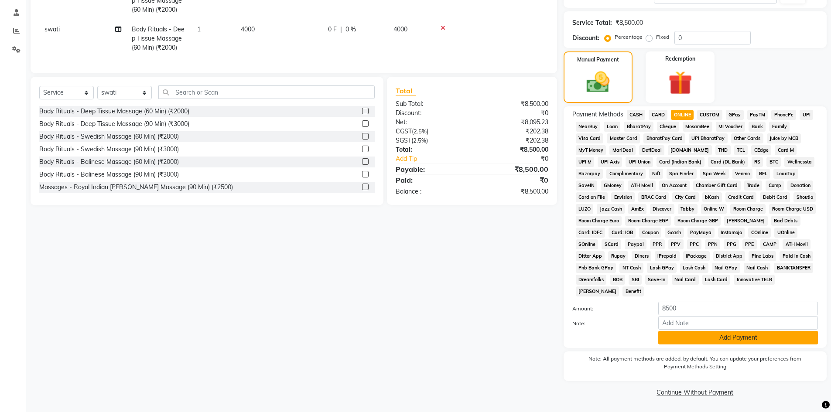
click at [717, 342] on button "Add Payment" at bounding box center [739, 338] width 160 height 14
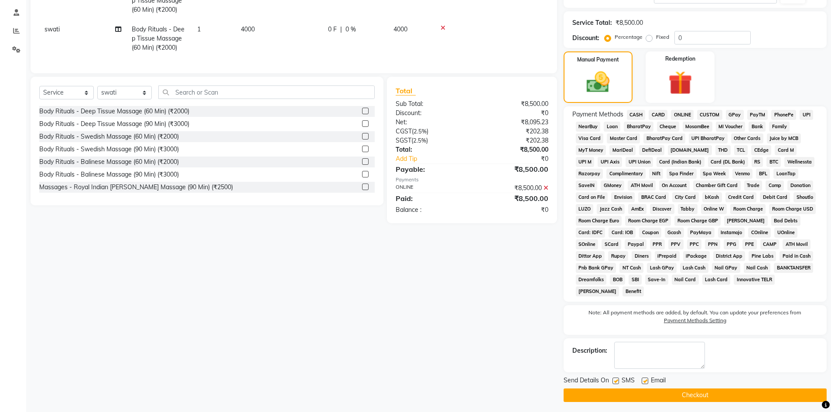
click at [733, 390] on button "Checkout" at bounding box center [695, 396] width 263 height 14
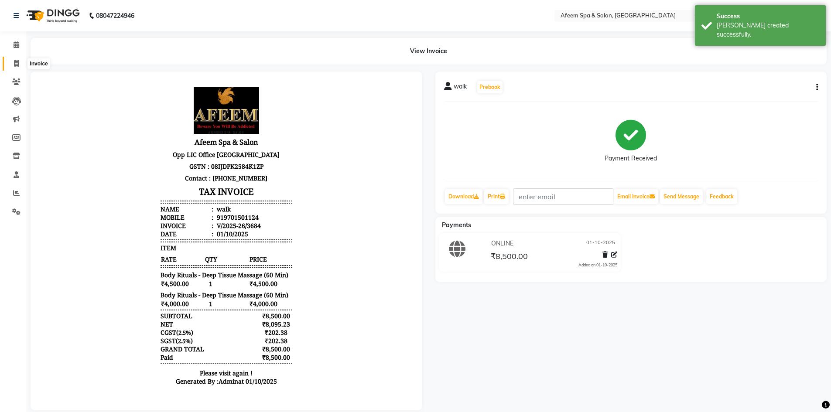
click at [19, 61] on icon at bounding box center [16, 63] width 5 height 7
select select "service"
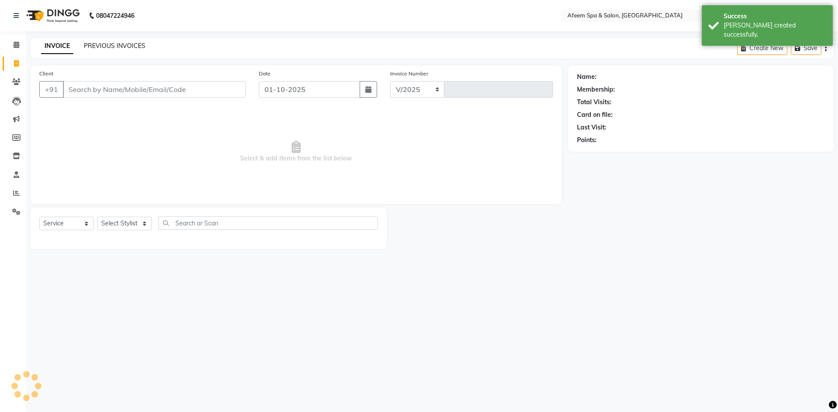
select select "750"
type input "3685"
click at [130, 47] on link "PREVIOUS INVOICES" at bounding box center [115, 46] width 62 height 8
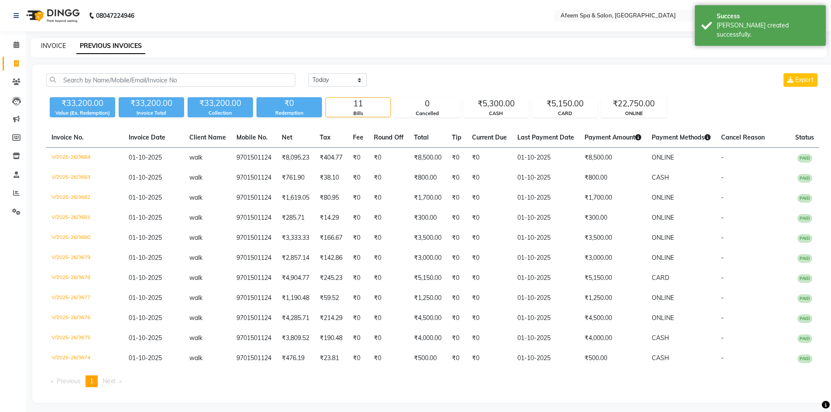
click at [48, 48] on link "INVOICE" at bounding box center [53, 46] width 25 height 8
select select "750"
select select "service"
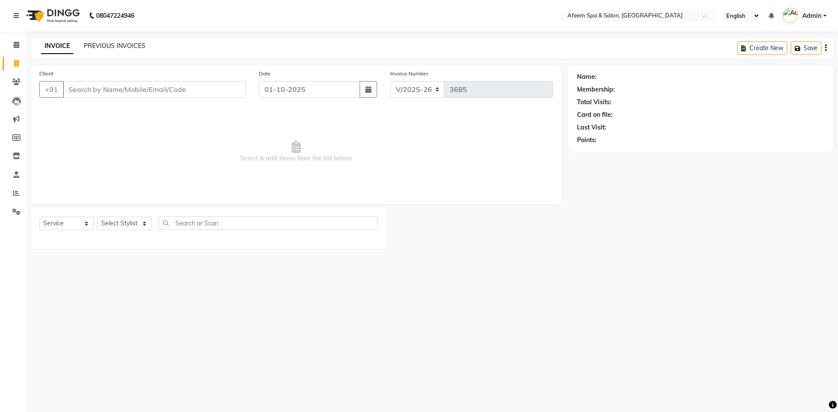
click at [129, 46] on link "PREVIOUS INVOICES" at bounding box center [115, 46] width 62 height 8
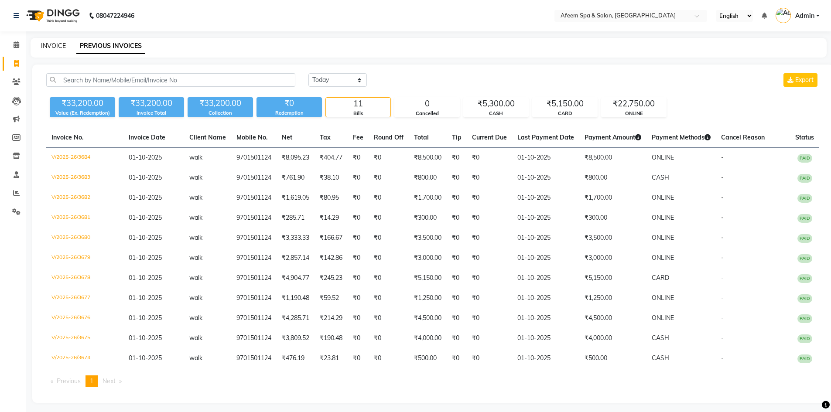
click at [52, 47] on link "INVOICE" at bounding box center [53, 46] width 25 height 8
select select "service"
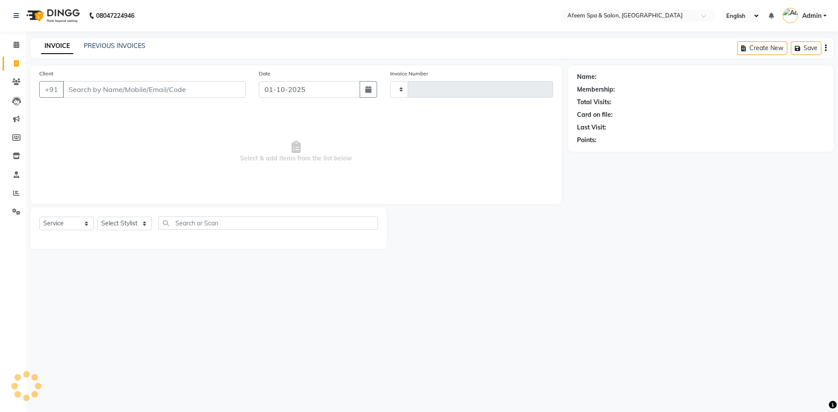
type input "3685"
select select "750"
type input "9701501124"
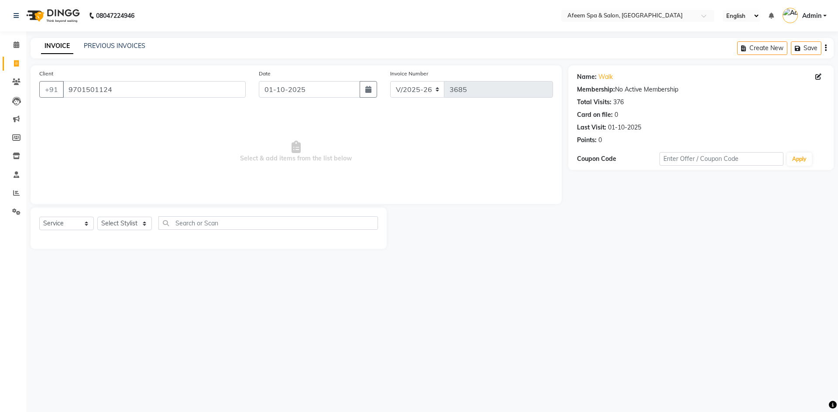
click at [103, 209] on div "Select Service Product Membership Package Voucher Prepaid Gift Card Select Styl…" at bounding box center [209, 228] width 356 height 41
click at [112, 237] on div at bounding box center [208, 238] width 339 height 3
drag, startPoint x: 111, startPoint y: 223, endPoint x: 114, endPoint y: 239, distance: 15.9
click at [111, 223] on select "Select Stylist anil deep [PERSON_NAME] [PERSON_NAME] Product [PERSON_NAME] sach…" at bounding box center [124, 224] width 55 height 14
select select "48034"
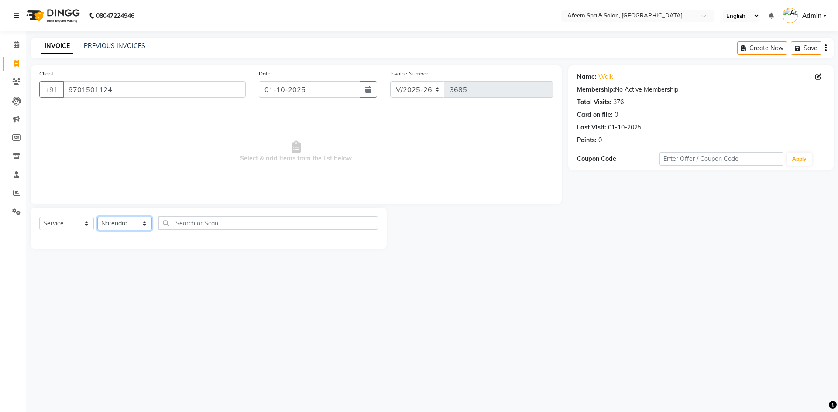
click at [97, 217] on select "Select Stylist anil deep [PERSON_NAME] [PERSON_NAME] Product [PERSON_NAME] sach…" at bounding box center [124, 224] width 55 height 14
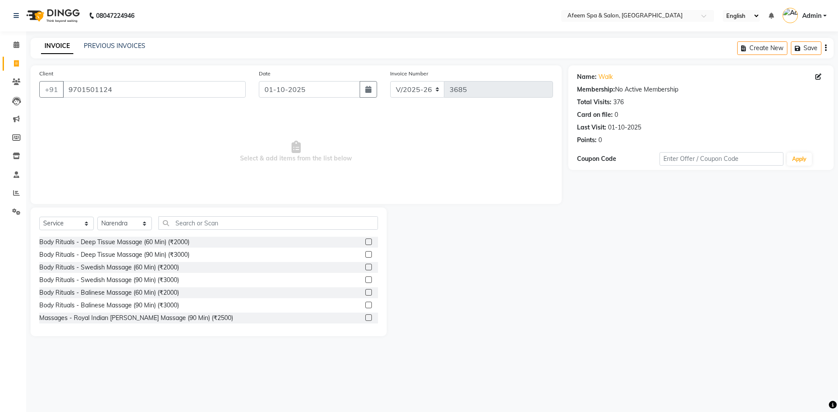
click at [365, 244] on label at bounding box center [368, 242] width 7 height 7
click at [365, 244] on input "checkbox" at bounding box center [368, 243] width 6 height 6
checkbox input "true"
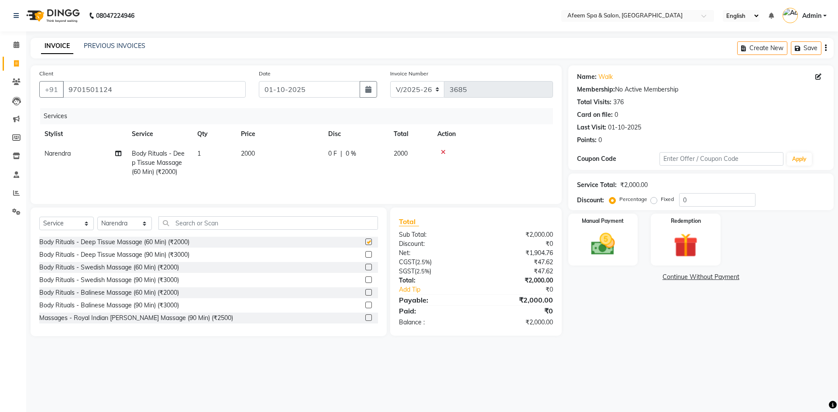
click at [298, 147] on td "2000" at bounding box center [279, 163] width 87 height 38
select select "48034"
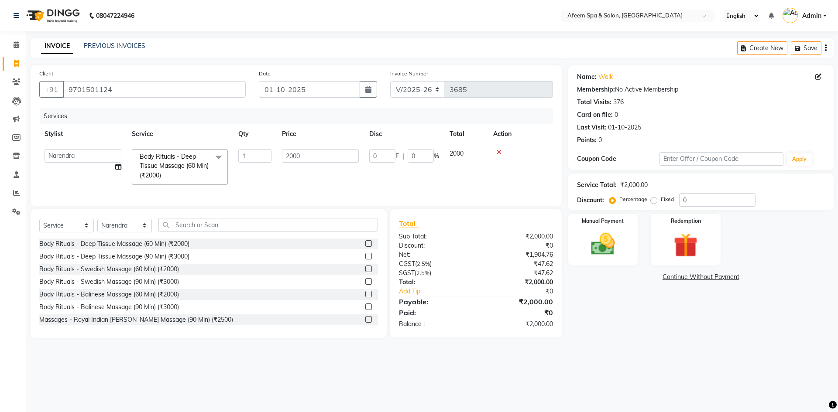
checkbox input "false"
drag, startPoint x: 300, startPoint y: 155, endPoint x: 279, endPoint y: 158, distance: 20.6
click at [279, 158] on td "2000" at bounding box center [320, 167] width 87 height 46
type input "1000"
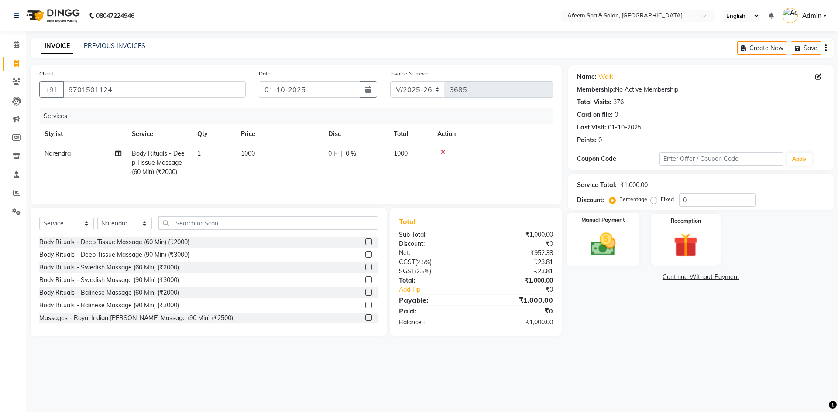
click at [603, 246] on img at bounding box center [603, 244] width 41 height 29
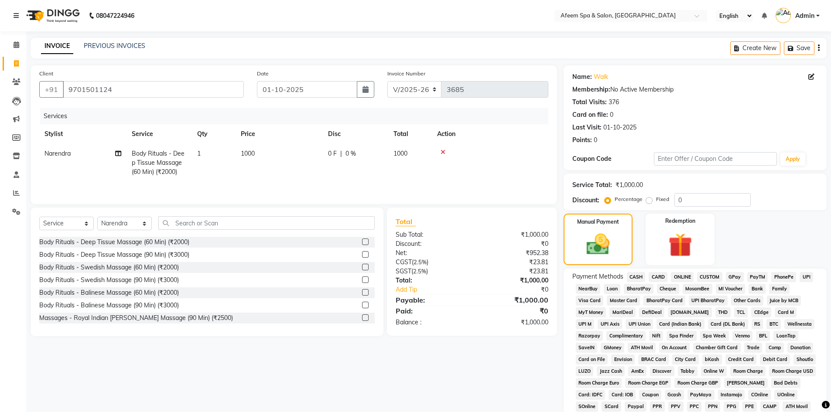
click at [656, 278] on span "CARD" at bounding box center [658, 277] width 19 height 10
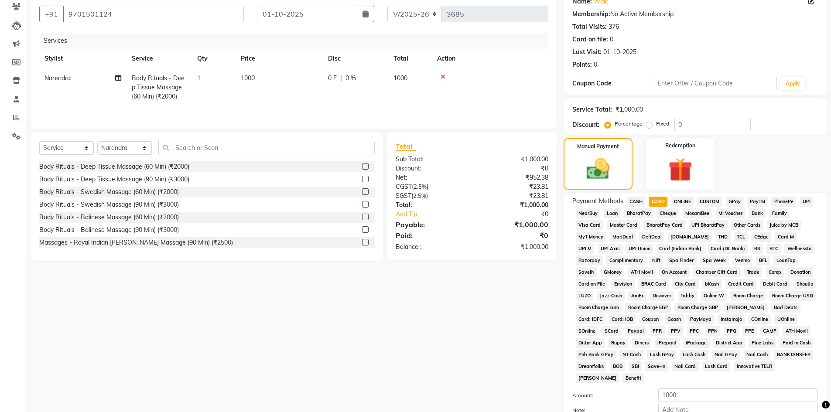
scroll to position [162, 0]
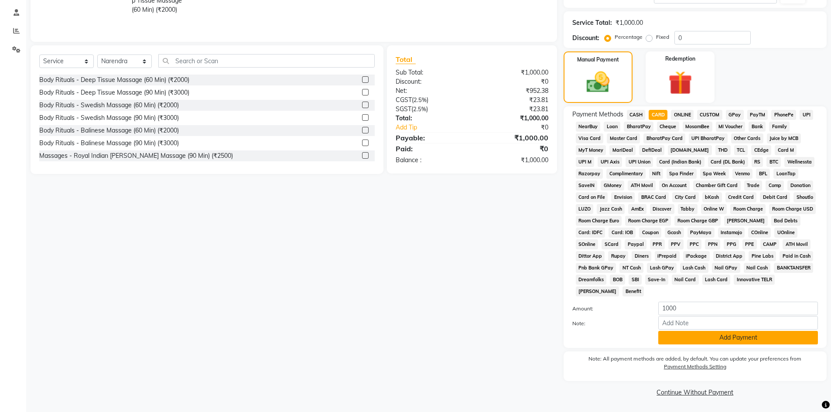
click at [697, 337] on button "Add Payment" at bounding box center [739, 338] width 160 height 14
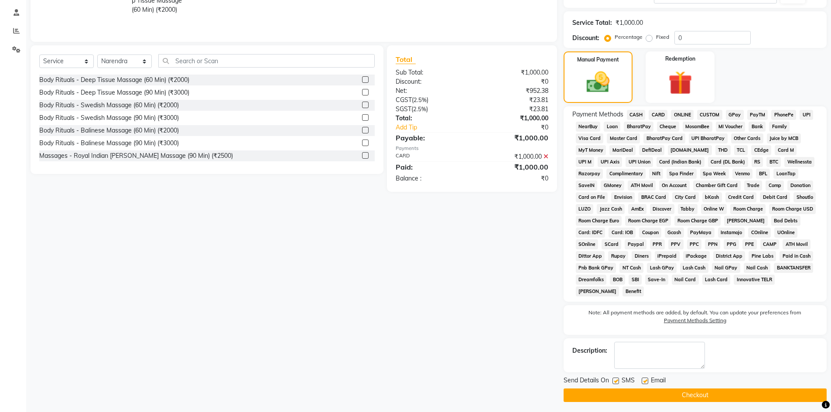
click at [711, 397] on button "Checkout" at bounding box center [695, 396] width 263 height 14
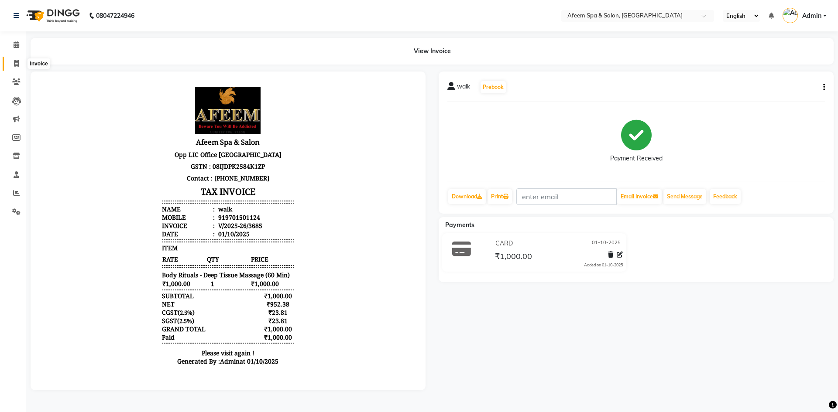
click at [14, 65] on icon at bounding box center [16, 63] width 5 height 7
select select "service"
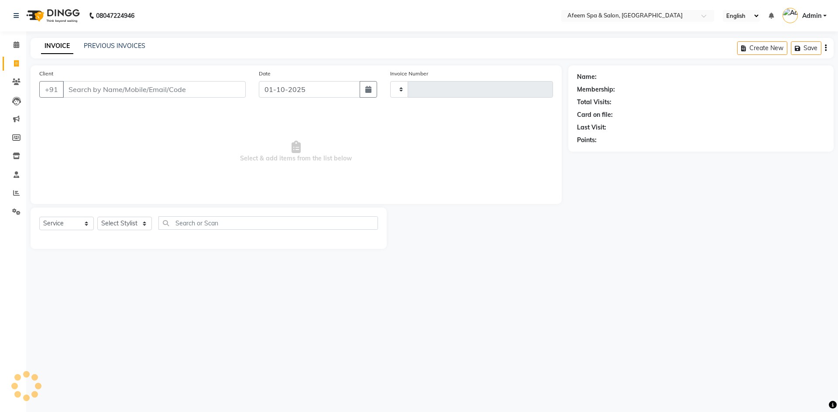
type input "3686"
select select "750"
type input "9701501124"
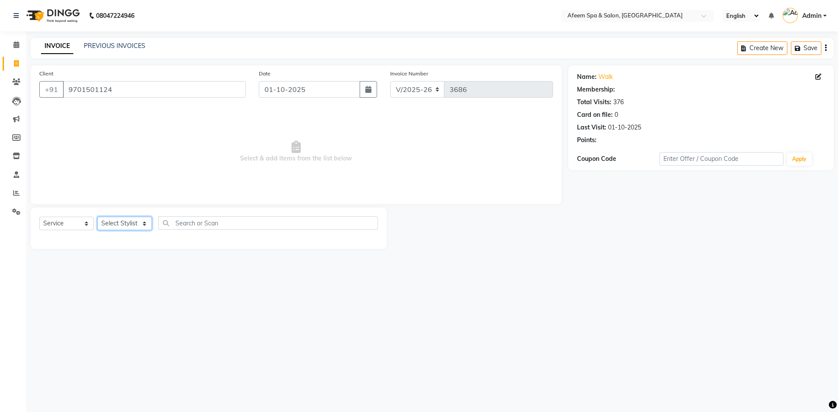
click at [118, 230] on select "Select Stylist anil deep [PERSON_NAME] [PERSON_NAME] Product [PERSON_NAME] sach…" at bounding box center [124, 224] width 55 height 14
select select "37804"
click at [97, 217] on select "Select Stylist anil deep [PERSON_NAME] [PERSON_NAME] Product [PERSON_NAME] sach…" at bounding box center [124, 224] width 55 height 14
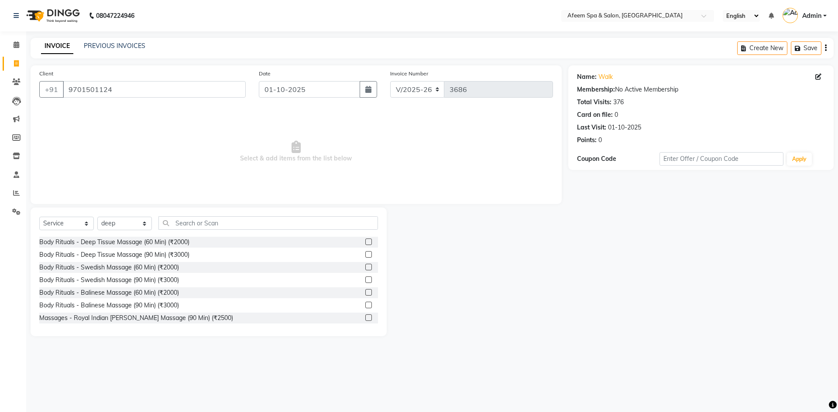
click at [366, 241] on div at bounding box center [371, 242] width 13 height 11
click at [365, 241] on label at bounding box center [368, 242] width 7 height 7
click at [365, 241] on input "checkbox" at bounding box center [368, 243] width 6 height 6
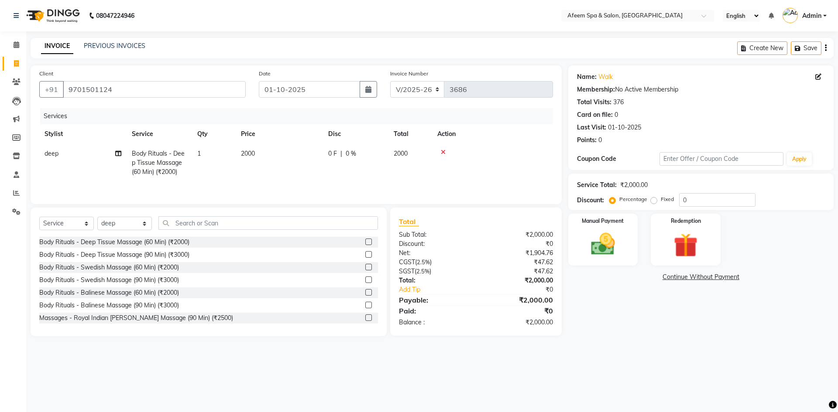
checkbox input "false"
drag, startPoint x: 296, startPoint y: 182, endPoint x: 292, endPoint y: 172, distance: 10.8
click at [293, 179] on div "Services Stylist Service Qty Price Disc Total Action deep Body Rituals - Deep T…" at bounding box center [296, 151] width 514 height 87
click at [293, 165] on td "2000" at bounding box center [279, 163] width 87 height 38
select select "37804"
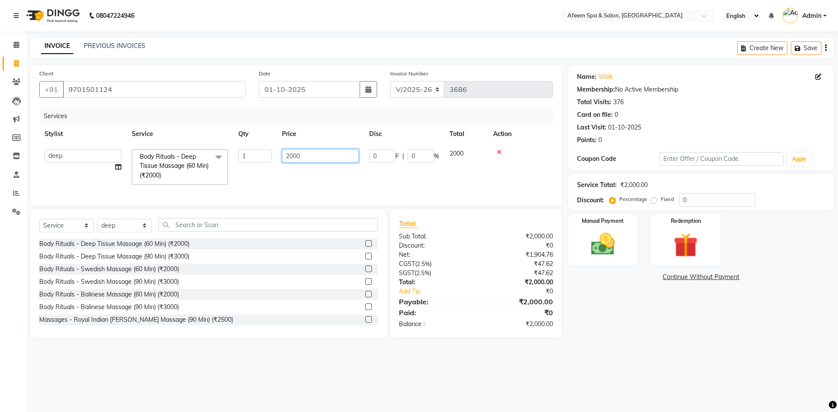
drag, startPoint x: 304, startPoint y: 158, endPoint x: 285, endPoint y: 154, distance: 19.6
click at [285, 154] on input "2000" at bounding box center [320, 156] width 77 height 14
type input "300"
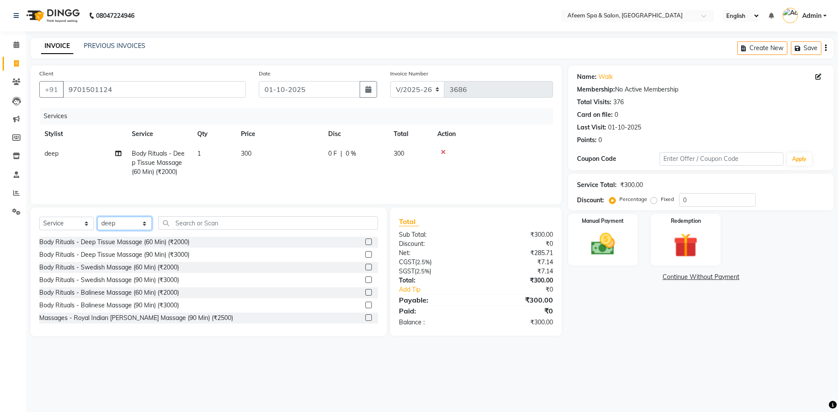
click at [144, 226] on select "Select Stylist anil deep [PERSON_NAME] [PERSON_NAME] Product [PERSON_NAME] sach…" at bounding box center [124, 224] width 55 height 14
select select "48034"
click at [97, 217] on select "Select Stylist anil deep [PERSON_NAME] [PERSON_NAME] Product [PERSON_NAME] sach…" at bounding box center [124, 224] width 55 height 14
click at [366, 243] on div at bounding box center [371, 242] width 13 height 11
click at [365, 242] on label at bounding box center [368, 242] width 7 height 7
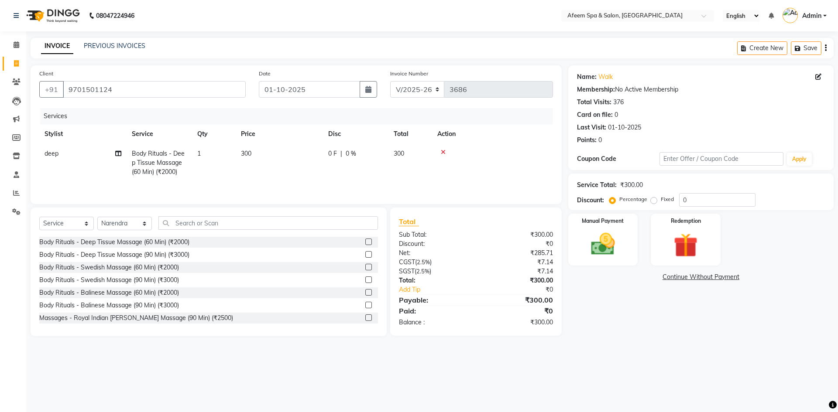
click at [365, 242] on input "checkbox" at bounding box center [368, 243] width 6 height 6
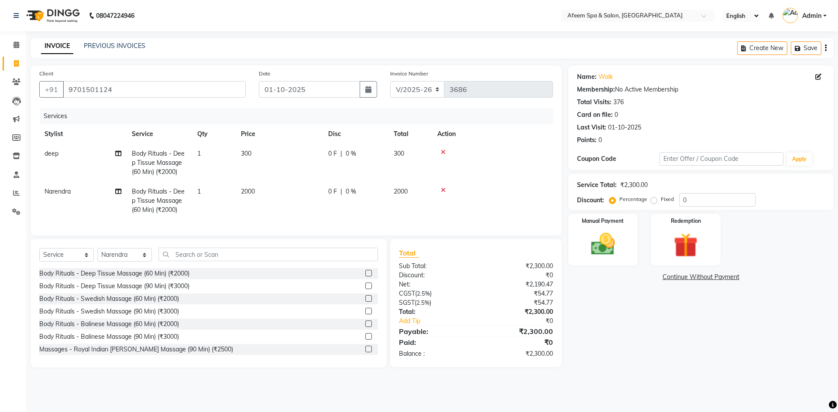
click at [277, 196] on td "2000" at bounding box center [279, 201] width 87 height 38
checkbox input "false"
select select "48034"
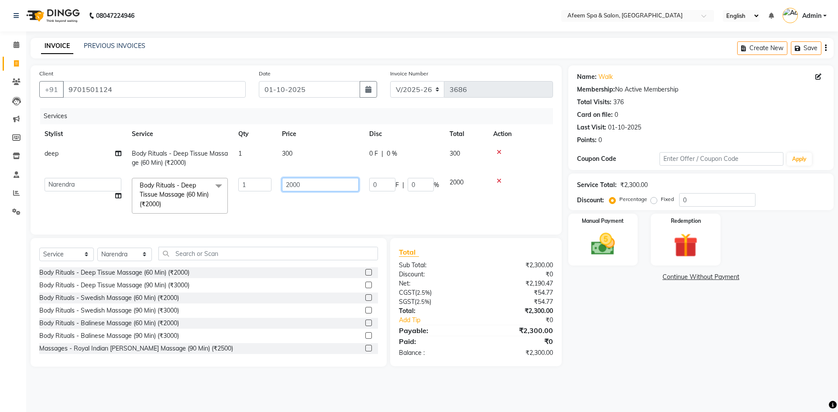
drag, startPoint x: 278, startPoint y: 189, endPoint x: 257, endPoint y: 192, distance: 22.0
click at [257, 192] on tr "anil deep [PERSON_NAME] [PERSON_NAME] Product [PERSON_NAME] sachin [PERSON_NAME…" at bounding box center [296, 196] width 514 height 46
type input "100"
click at [608, 250] on img at bounding box center [603, 244] width 41 height 29
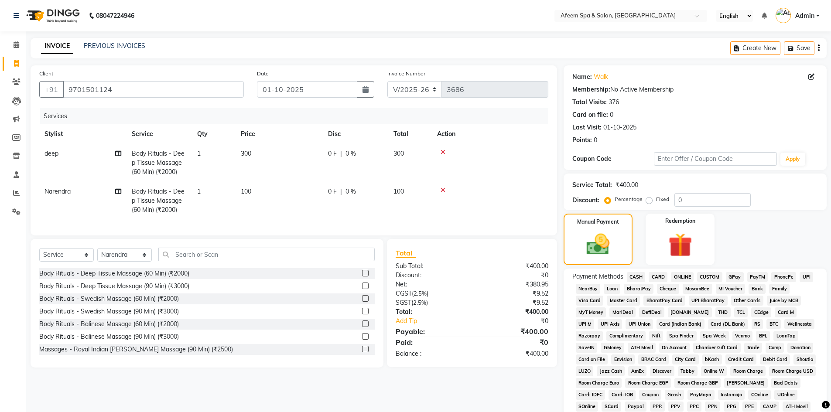
click at [678, 276] on span "ONLINE" at bounding box center [682, 277] width 23 height 10
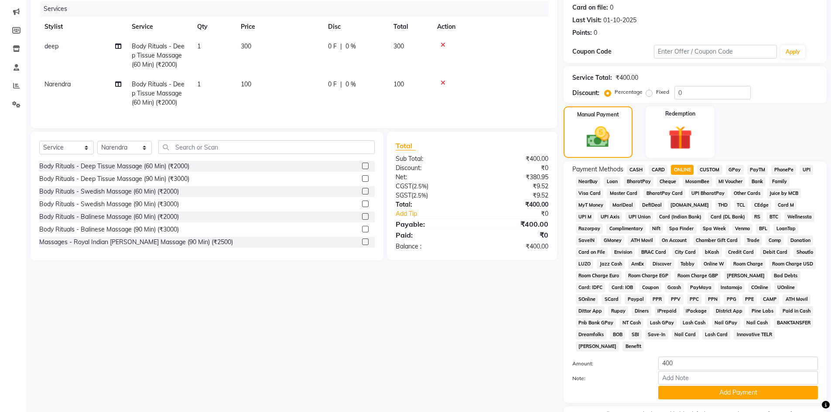
scroll to position [162, 0]
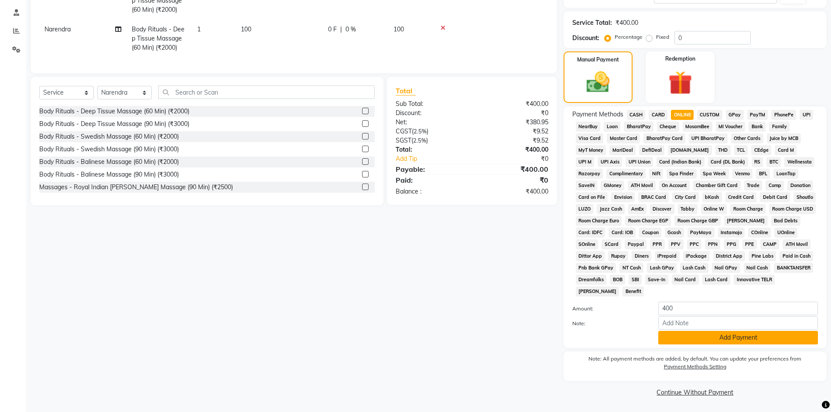
click at [715, 341] on button "Add Payment" at bounding box center [739, 338] width 160 height 14
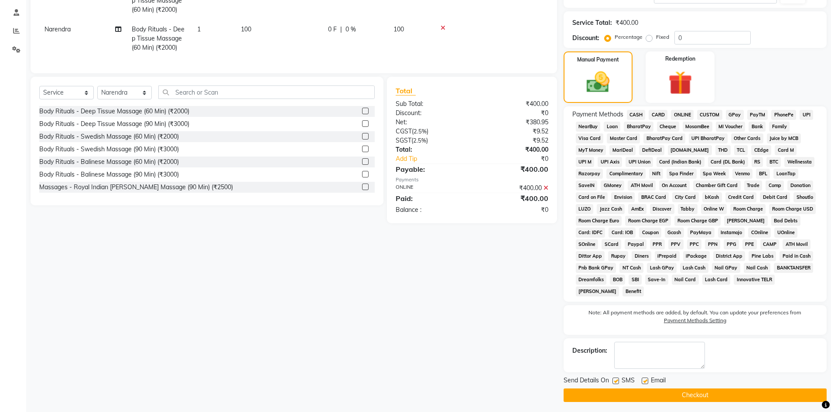
click at [731, 392] on button "Checkout" at bounding box center [695, 396] width 263 height 14
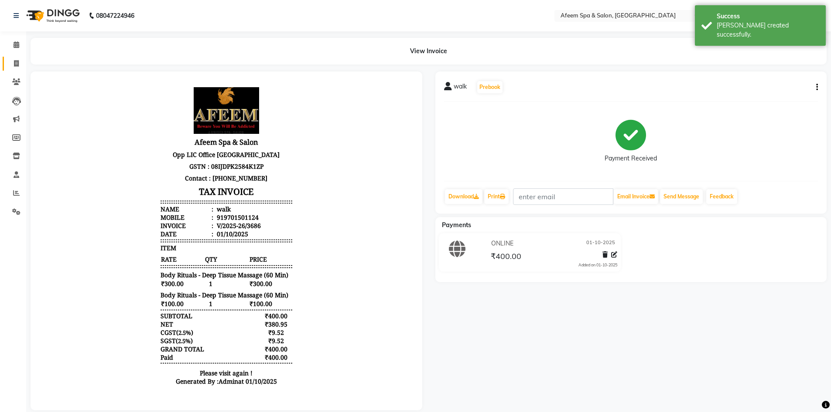
click at [17, 58] on link "Invoice" at bounding box center [13, 64] width 21 height 14
select select "service"
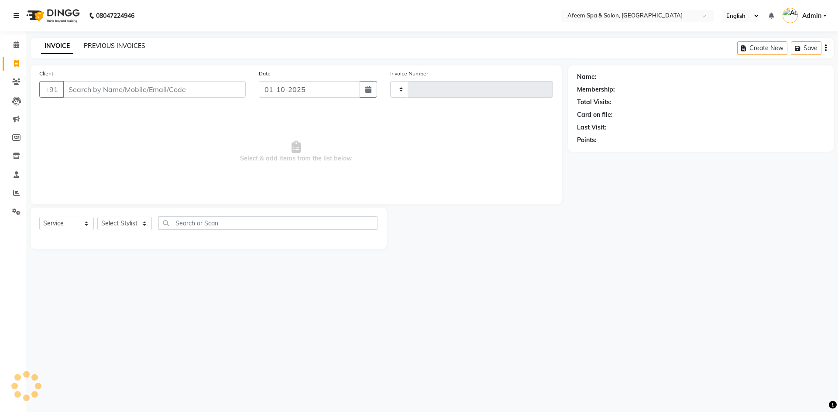
type input "3687"
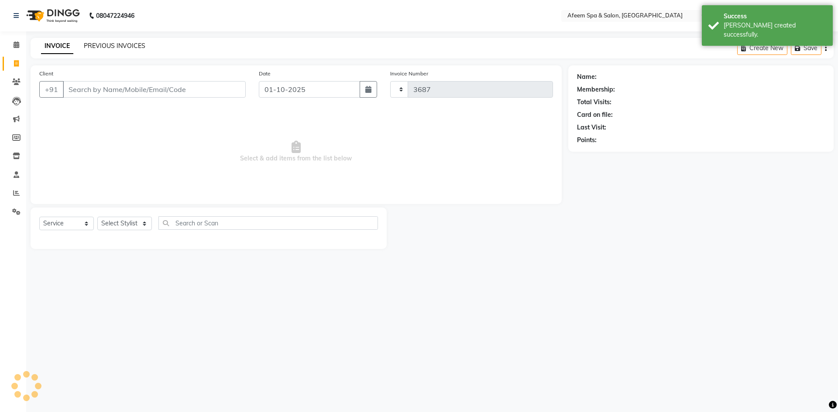
select select "750"
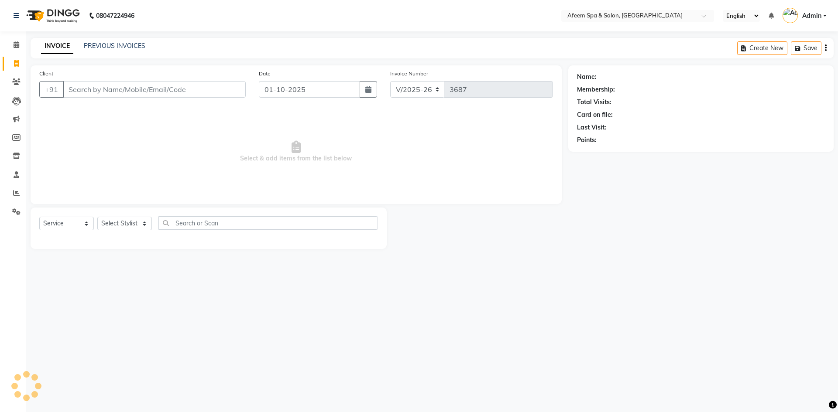
click at [125, 41] on div "INVOICE PREVIOUS INVOICES Create New Save" at bounding box center [432, 48] width 803 height 21
click at [127, 42] on link "PREVIOUS INVOICES" at bounding box center [115, 46] width 62 height 8
